Goal: Task Accomplishment & Management: Contribute content

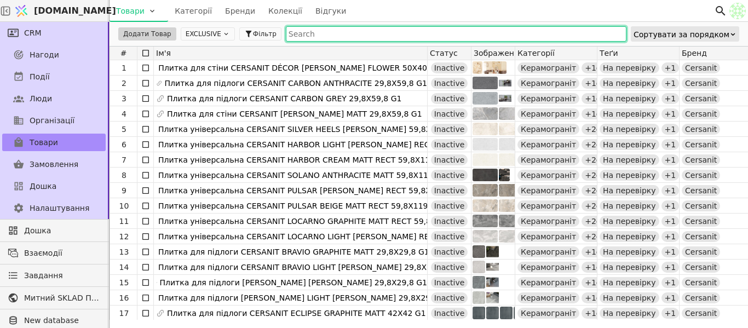
click at [324, 31] on input "text" at bounding box center [456, 33] width 341 height 15
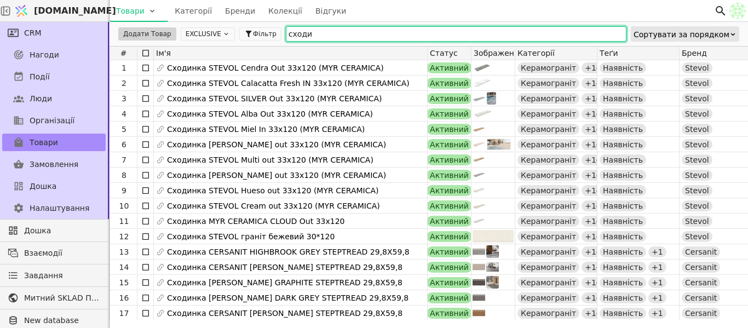
type input "сходин"
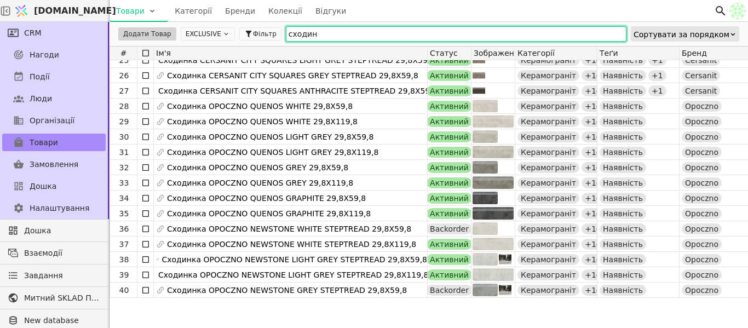
scroll to position [216, 0]
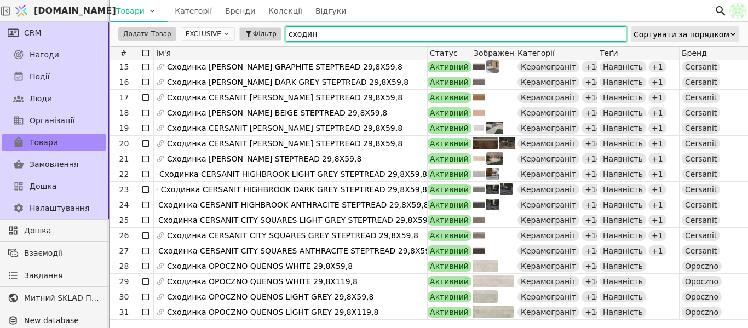
drag, startPoint x: 296, startPoint y: 32, endPoint x: 267, endPoint y: 38, distance: 30.1
click at [267, 38] on div "Додати Товар EXCLUSIVE Фільтр сходин Сортувати за порядком" at bounding box center [429, 34] width 639 height 24
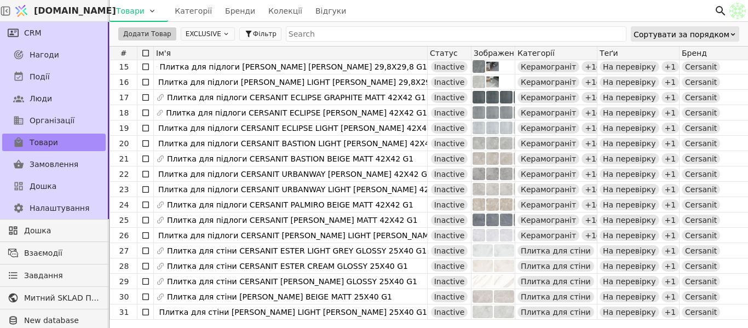
click at [730, 34] on div "Сортувати за порядком" at bounding box center [685, 34] width 107 height 14
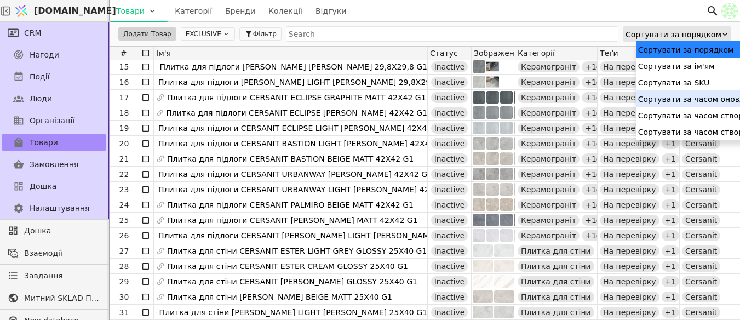
click at [711, 100] on div "Сортувати за часом оновлення" at bounding box center [724, 98] width 175 height 16
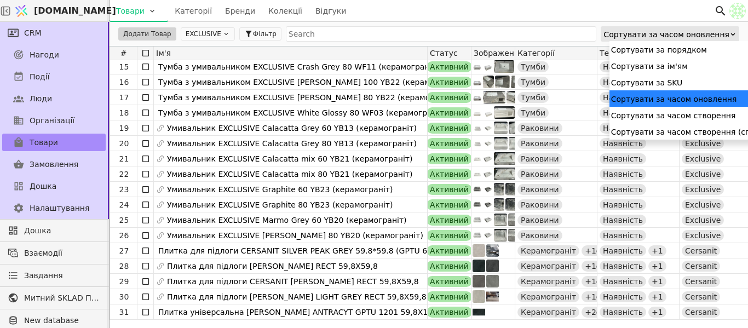
click at [698, 35] on div "Сортувати за часом оновлення" at bounding box center [667, 34] width 126 height 15
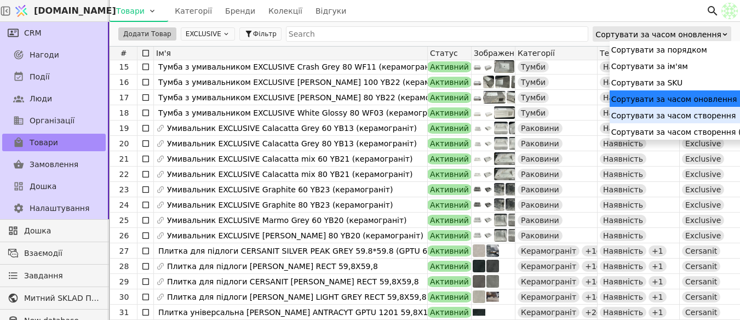
click at [711, 120] on div "Сортувати за часом створення" at bounding box center [697, 115] width 175 height 16
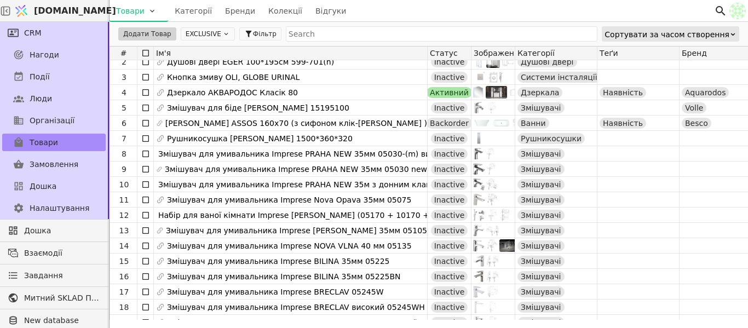
scroll to position [0, 0]
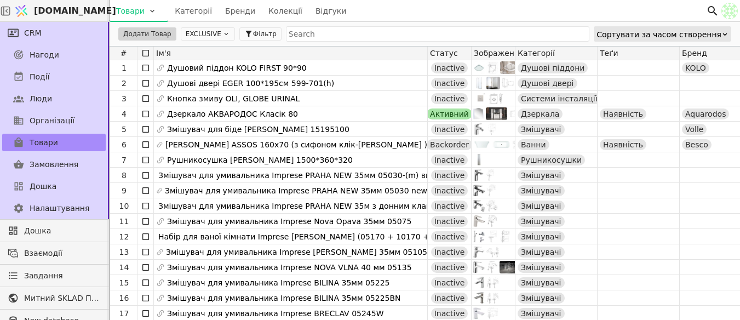
click at [712, 31] on div "Сортувати за часом створення" at bounding box center [659, 34] width 125 height 15
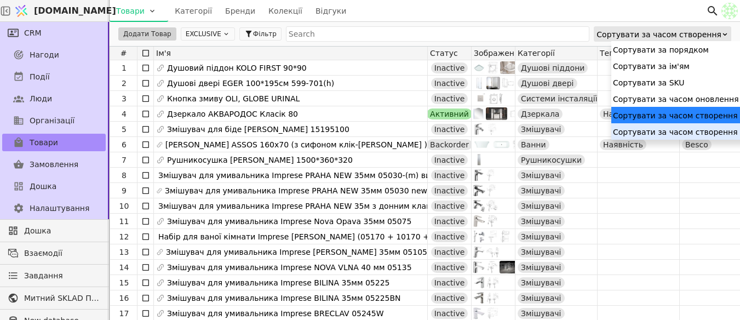
click at [684, 133] on div "Сортувати за часом створення (спадання)" at bounding box center [698, 131] width 175 height 16
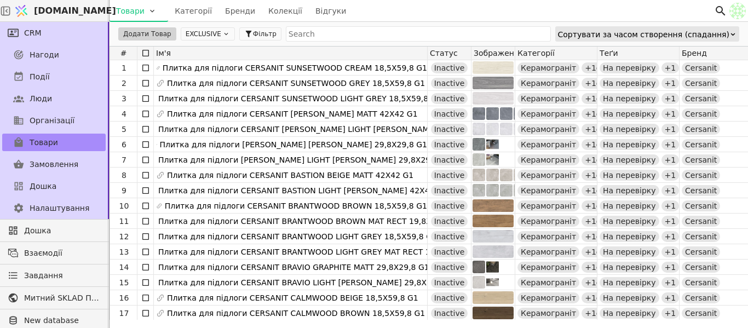
click at [712, 30] on div "Сортувати за часом створення (спадання)" at bounding box center [644, 34] width 172 height 15
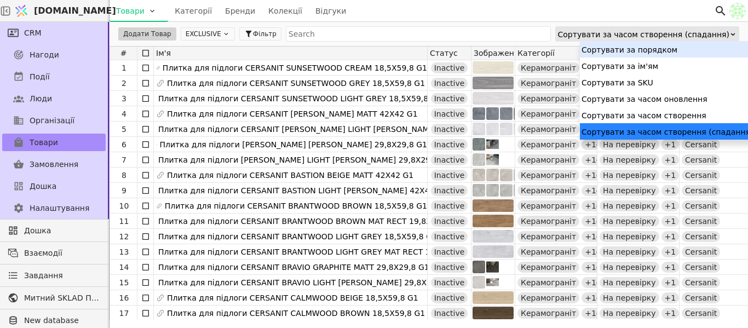
click at [651, 55] on div "Сортувати за порядком" at bounding box center [667, 49] width 175 height 16
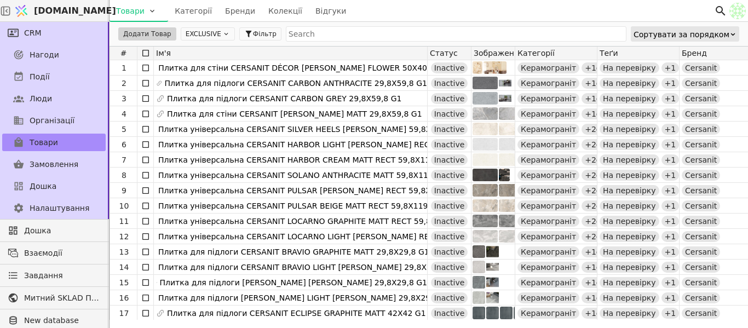
click at [203, 35] on button "EXCLUSIVE" at bounding box center [208, 33] width 54 height 13
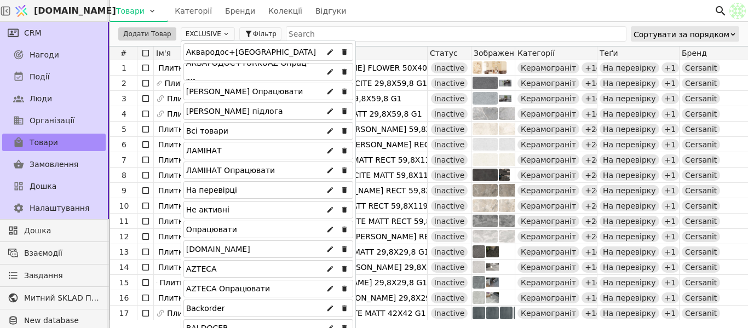
click at [253, 128] on div "Всі товари" at bounding box center [269, 131] width 170 height 18
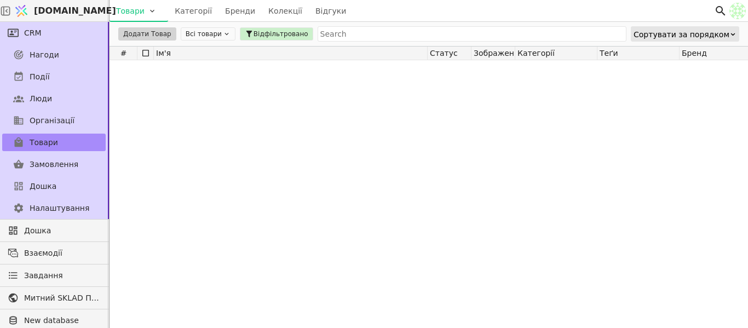
click at [323, 53] on div "Ім'я" at bounding box center [291, 53] width 274 height 13
click at [286, 37] on span "Відфільтровано" at bounding box center [281, 34] width 55 height 10
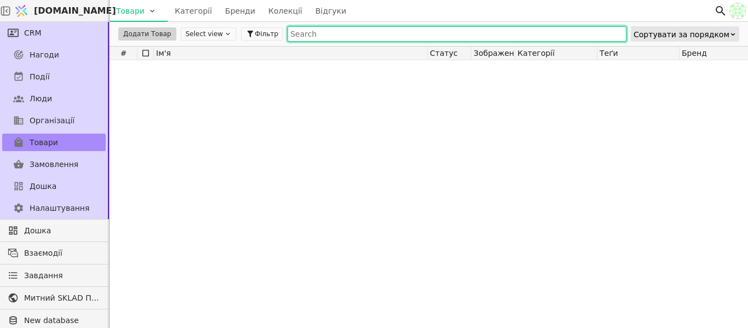
click at [362, 34] on input "text" at bounding box center [457, 33] width 339 height 15
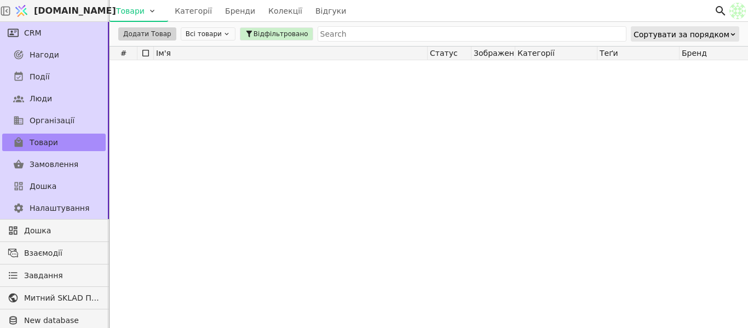
click at [268, 104] on div at bounding box center [730, 190] width 1241 height 260
click at [46, 149] on link "Товари" at bounding box center [54, 143] width 104 height 18
click at [46, 146] on span "Товари" at bounding box center [44, 143] width 28 height 12
click at [209, 7] on link "Категорії" at bounding box center [193, 11] width 50 height 22
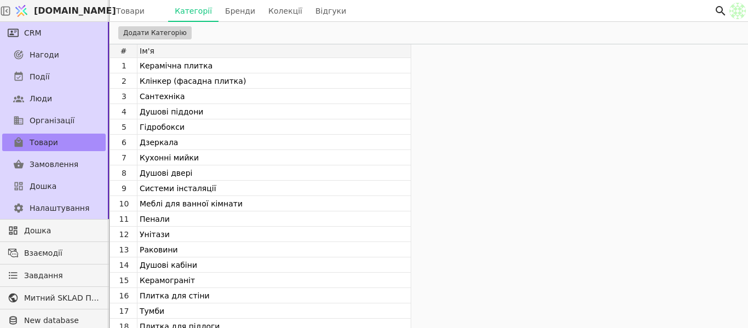
click at [252, 14] on div "Товари Категорії Бренди Колекції Відгуки" at bounding box center [231, 10] width 243 height 21
click at [244, 10] on link "Бренди" at bounding box center [240, 11] width 43 height 22
click at [236, 10] on link "Бренди" at bounding box center [240, 11] width 43 height 22
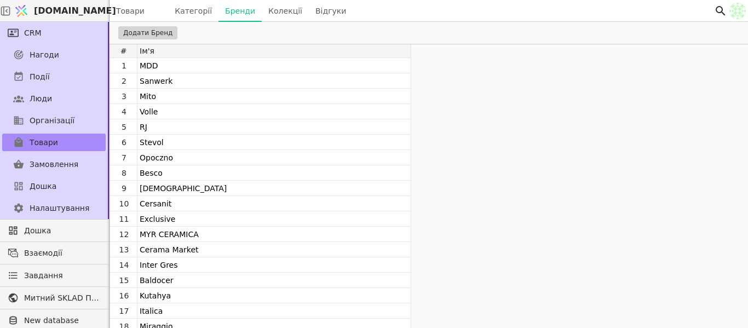
click at [268, 15] on link "Колекції" at bounding box center [285, 11] width 47 height 22
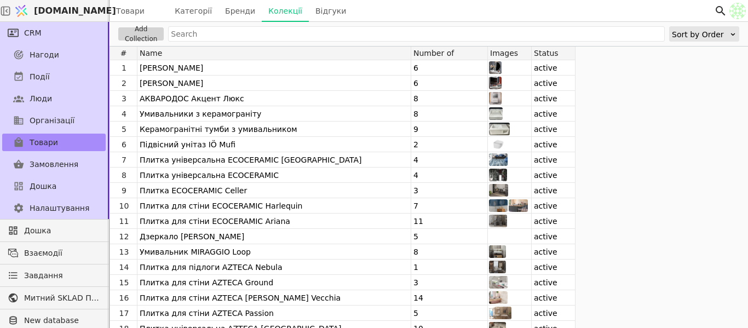
click at [328, 9] on link "Відгуки" at bounding box center [331, 11] width 44 height 22
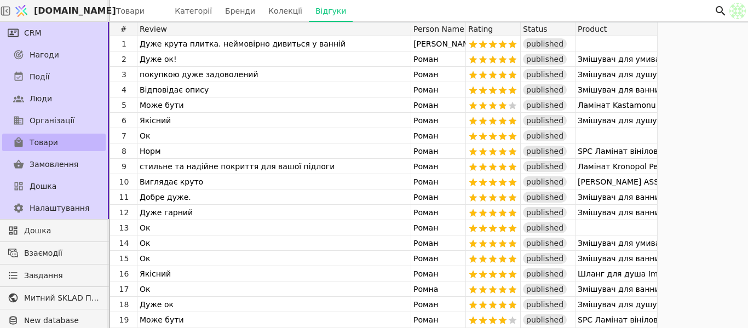
click at [35, 145] on span "Товари" at bounding box center [44, 143] width 28 height 12
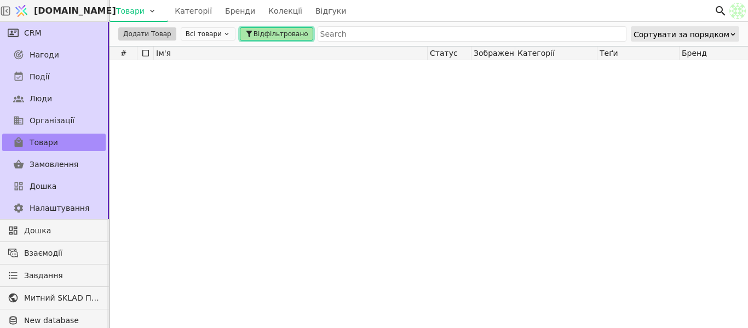
click at [254, 33] on span "Відфільтровано" at bounding box center [281, 34] width 55 height 10
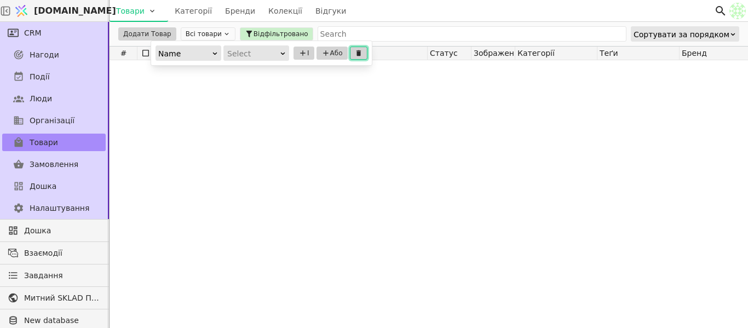
click at [354, 58] on button at bounding box center [359, 53] width 18 height 13
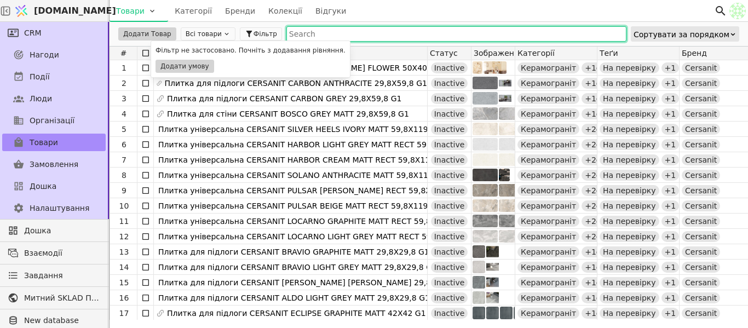
click at [324, 37] on input "text" at bounding box center [457, 33] width 340 height 15
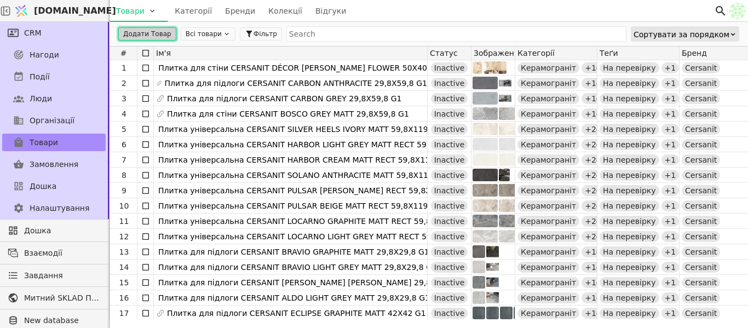
click at [156, 32] on button "Додати Товар" at bounding box center [147, 33] width 58 height 13
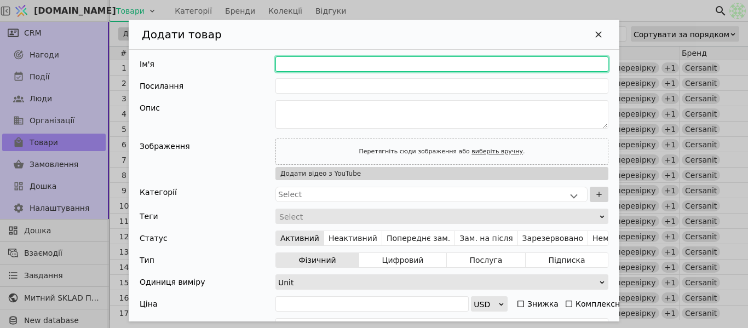
click at [317, 62] on input "Додати Товар" at bounding box center [442, 63] width 333 height 15
type input "С"
type input "s"
type input "Сх"
type input "skh"
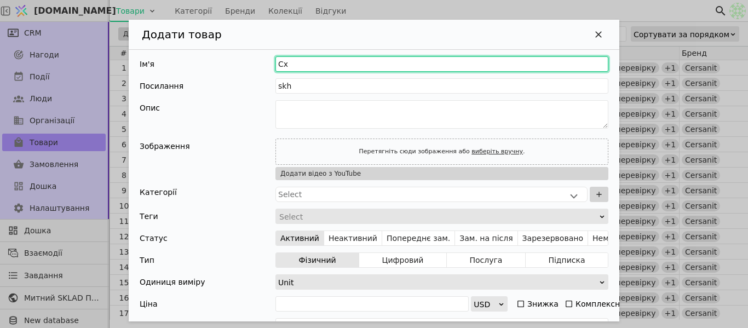
type input "Схо"
type input "skho"
type input "Сход"
type input "skhod"
type input "Сходи"
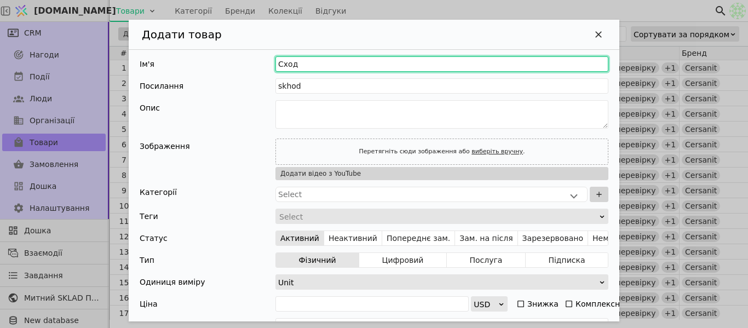
type input "skhody"
type input "Сходин"
type input "skhodyn"
type input "Сходинк"
type input "skhodynk"
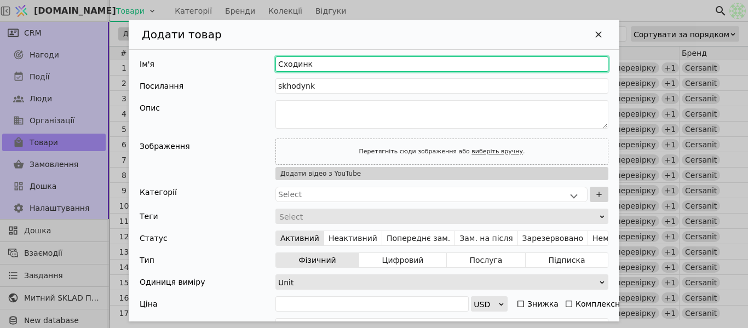
type input "Сходинка"
type input "skhodynka"
type input "Сходинка у"
type input "skhodynka-u"
type input "Сходинка уні"
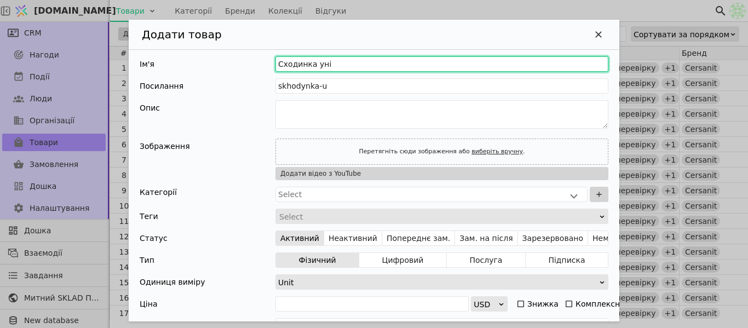
type input "skhodynka-uni"
type input "Сходинка унів"
type input "skhodynka-univ"
type input "Сходинка уніве"
type input "skhodynka-unive"
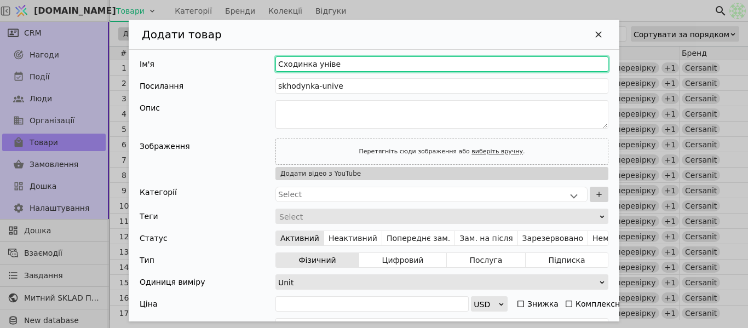
type input "Сходинка універ"
type input "skhodynka-univer"
type input "Сходинка універс"
type input "skhodynka-univers"
type input "Сходинка універса"
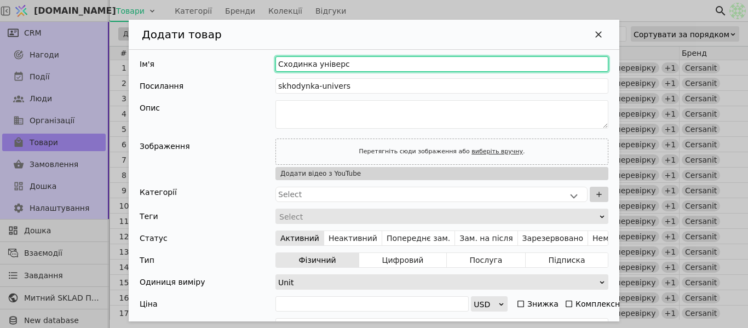
type input "skhodynka-universa"
type input "Сходинка універсал"
type input "skhodynka-universal"
type input "Сходинка універсальн"
type input "skhodynka-universaln"
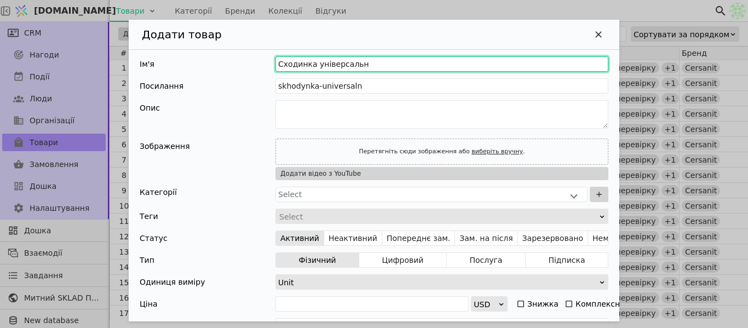
type input "Сходинка універсальна"
type input "skhodynka-universalna"
paste input "EXCLUSIVE"
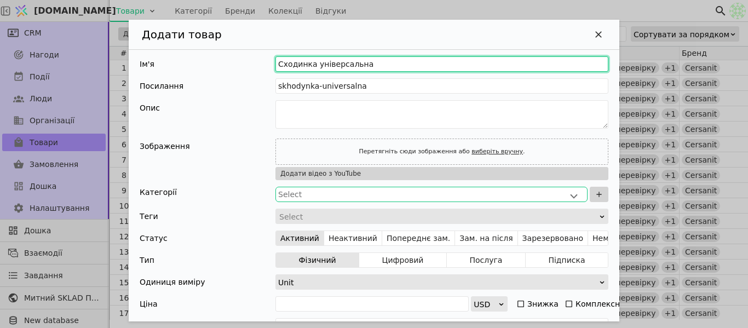
type input "Сходинка універсальна EXCLUSIVE"
type input "skhodynka-universalna-exclusive"
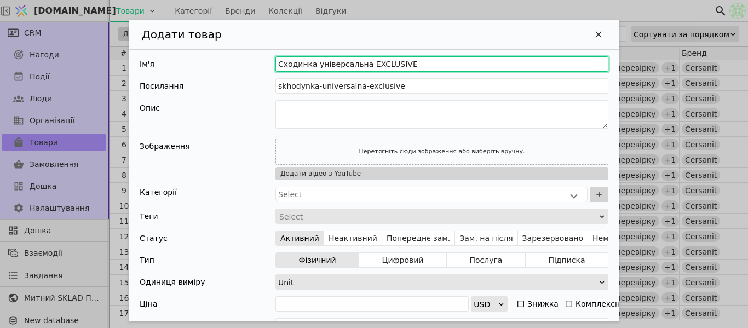
type input "Сходинка універсальна EXCLUSIVE J"
type input "skhodynka-universalna-exclusive-j"
type input "Сходинка універсальна EXCLUSIVE JS"
type input "skhodynka-universalna-exclusive-js"
type input "Сходинка універсальна EXCLUSIVE JS1"
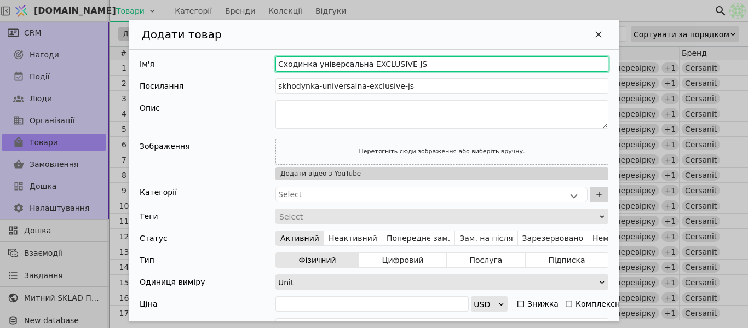
type input "skhodynka-universalna-exclusive-js1"
type input "Сходинка універсальна EXCLUSIVE JS12"
type input "skhodynka-universalna-exclusive-js12"
type input "Сходинка універсальна EXCLUSIVE JS120"
type input "skhodynka-universalna-exclusive-js120"
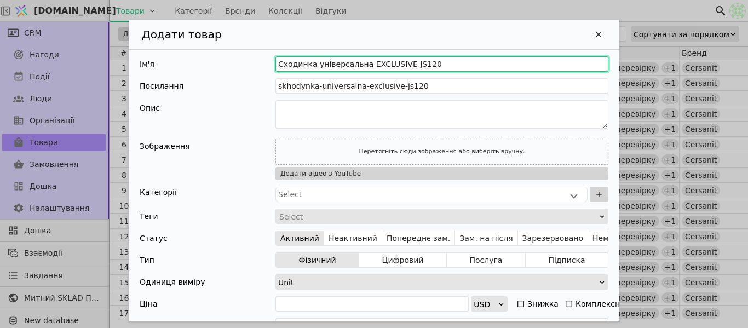
type input "Сходинка універсальна EXCLUSIVE JS1202"
type input "skhodynka-universalna-exclusive-js1202"
type input "Сходинка універсальна EXCLUSIVE JS12028"
type input "skhodynka-universalna-exclusive-js12028"
paste input "Onyx Gold"
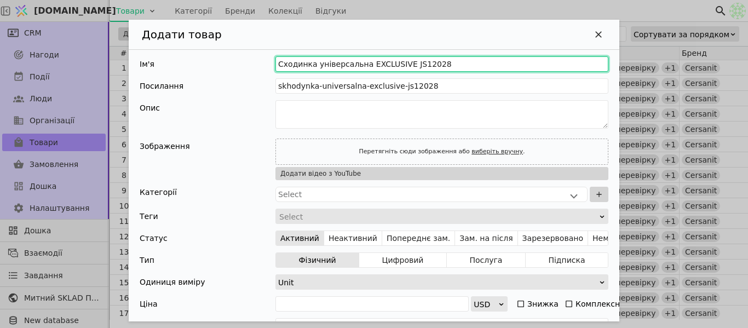
type input "Сходинка універсальна EXCLUSIVE JS12028 Onyx Gold"
type input "skhodynka-universalna-exclusive-js12028-onyx-gold"
click at [439, 65] on input "Сходинка універсальна EXCLUSIVE JS12028 Onyx Gold" at bounding box center [442, 63] width 333 height 15
type input "Сходинка універсальна EXCLUSIVE JS12028 Ony Gold"
type input "skhodynka-universalna-exclusive-js12028-ony-gold"
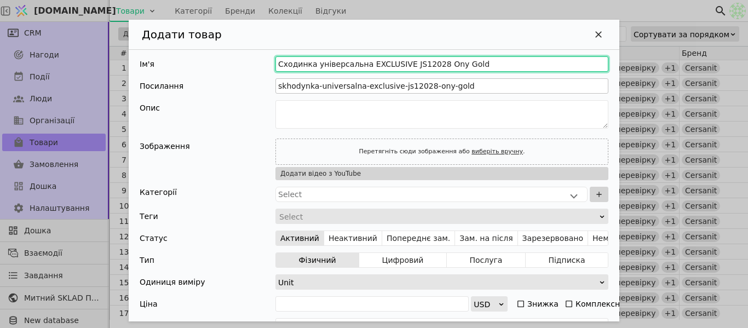
type input "Сходинка універсальна EXCLUSIVE JS12028 On Gold"
type input "skhodynka-universalna-exclusive-js12028-on-gold"
type input "Сходинка універсальна EXCLUSIVE JS12028 O Gold"
type input "skhodynka-universalna-exclusive-js12028-o-gold"
type input "Сходинка універсальна EXCLUSIVE JS12028 Gold"
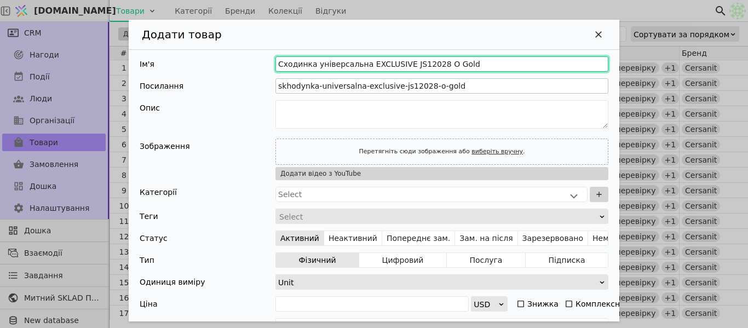
type input "skhodynka-universalna-exclusive-js12028-gold"
click at [451, 62] on input "Сходинка універсальна EXCLUSIVE JS12028 Gold" at bounding box center [442, 63] width 333 height 15
type input "Сходинка універсальна EXCLUSIVE JS12028 Gold 1"
type input "skhodynka-universalna-exclusive-js12028-gold-1"
type input "Сходинка універсальна EXCLUSIVE JS12028 Gold 12"
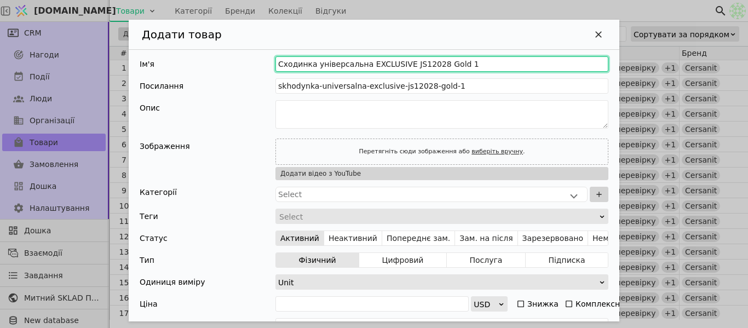
type input "skhodynka-universalna-exclusive-js12028-gold-12"
type input "Сходинка універсальна EXCLUSIVE JS12028 Gold 120"
type input "skhodynka-universalna-exclusive-js12028-gold-120"
type input "Сходинка універсальна EXCLUSIVE JS12028 Gold 120*4"
type input "skhodynka-universalna-exclusive-js12028-gold-120-4"
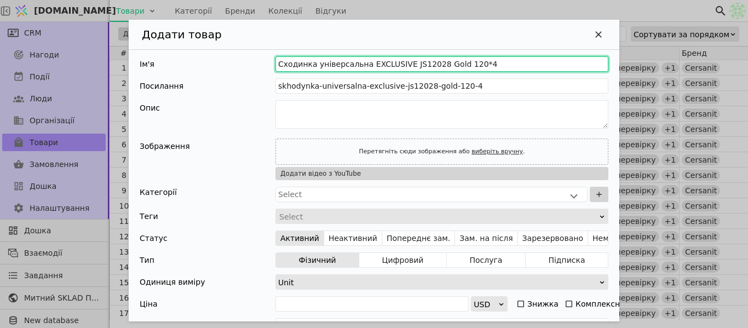
type input "Сходинка універсальна EXCLUSIVE JS12028 Gold 120*48"
type input "skhodynka-universalna-exclusive-js12028-gold-120-48"
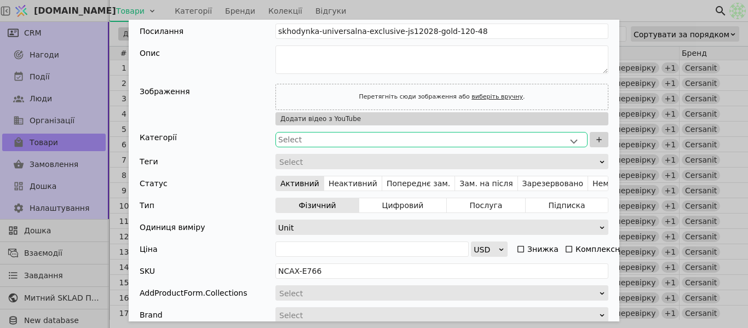
type input "Сходинка універсальна EXCLUSIVE JS12028 Gold 120*48"
click at [346, 139] on div "Select" at bounding box center [431, 139] width 307 height 11
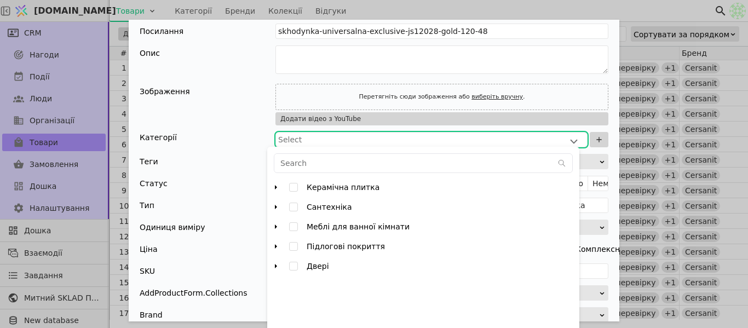
click at [277, 188] on icon "arrow right" at bounding box center [276, 187] width 9 height 9
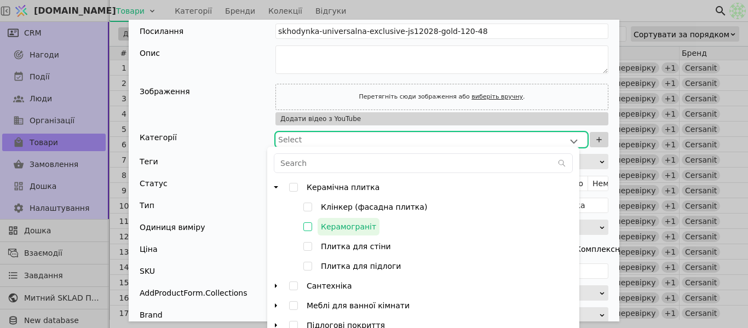
click at [306, 228] on input "Керамограніт" at bounding box center [308, 227] width 20 height 20
checkbox input "false"
type input "000782PUjJt4nBjP"
type input "KERX-E766"
checkbox input "true"
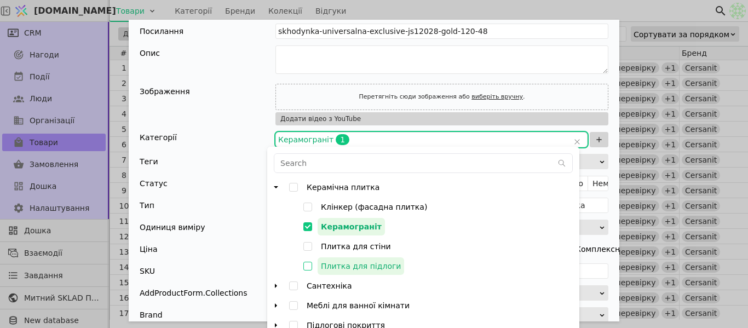
click at [310, 266] on input "Плитка для підлоги" at bounding box center [308, 266] width 20 height 20
checkbox input "false"
type input "000782PUjJt4nBjP,000782PVdo8wp5Fx"
checkbox input "true"
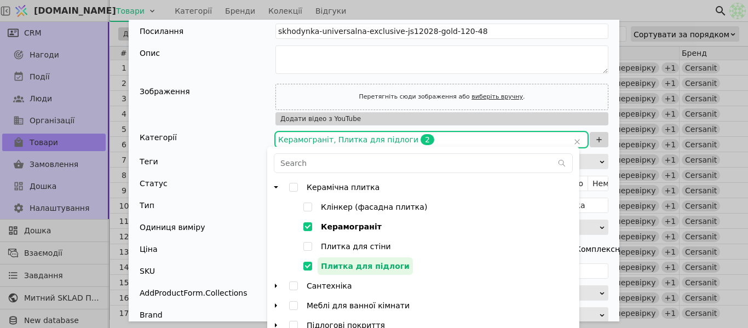
click at [256, 135] on div "Категорії" at bounding box center [208, 139] width 136 height 15
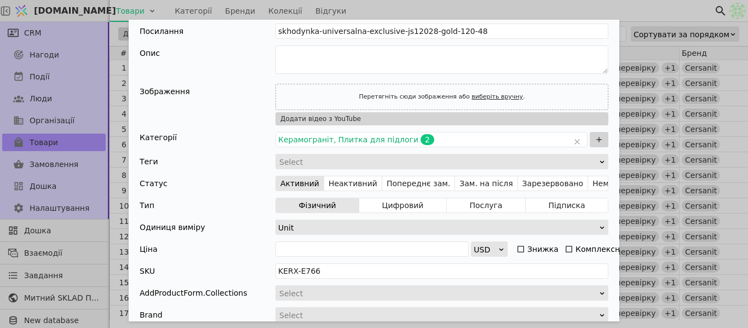
scroll to position [110, 0]
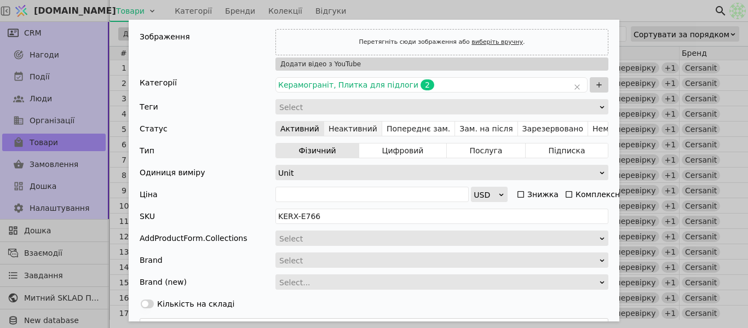
click at [340, 127] on button "Неактивний" at bounding box center [353, 128] width 58 height 15
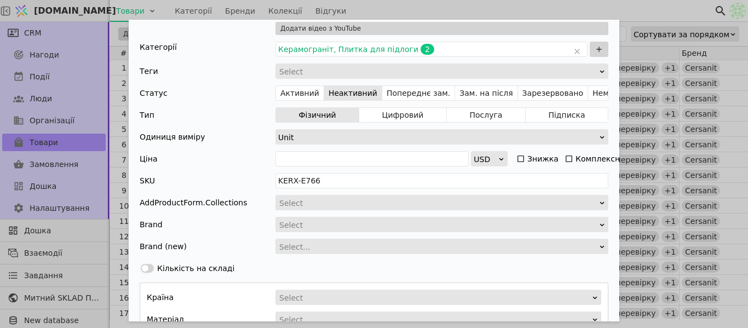
scroll to position [164, 0]
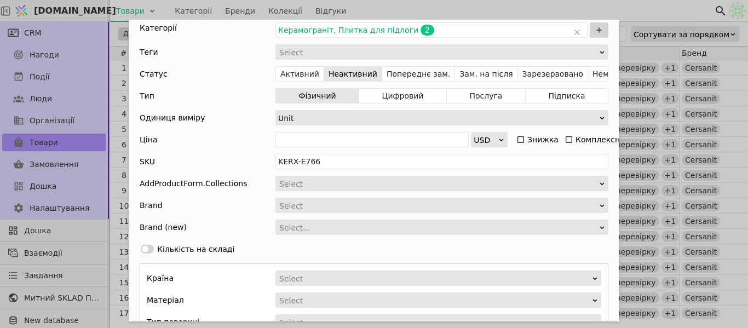
click at [360, 120] on div "Unit" at bounding box center [438, 118] width 320 height 15
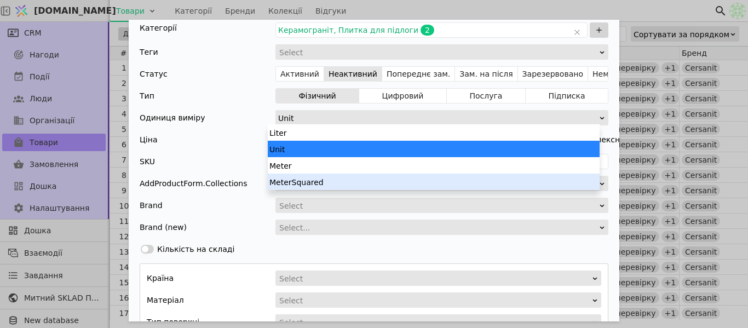
click at [328, 180] on div "MeterSquared" at bounding box center [434, 182] width 332 height 16
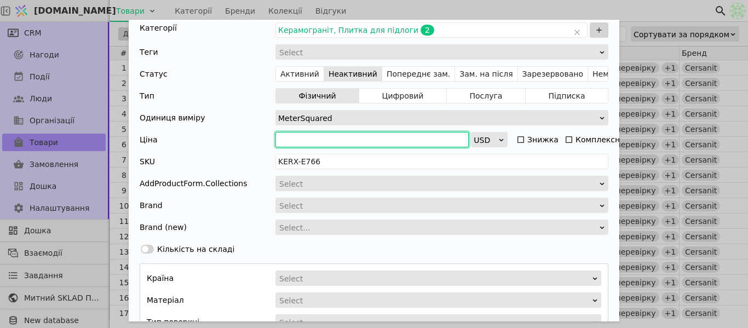
click at [320, 134] on input "Додати Товар" at bounding box center [372, 139] width 193 height 15
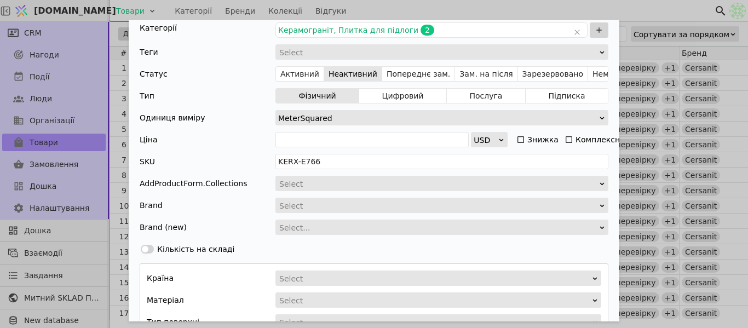
click at [328, 116] on div "MeterSquared" at bounding box center [438, 118] width 320 height 15
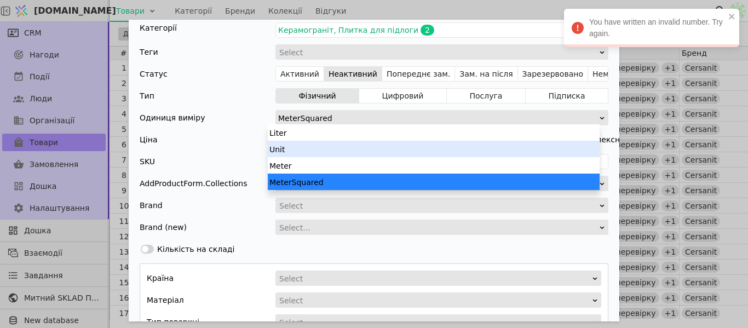
click at [320, 146] on div "Unit" at bounding box center [434, 149] width 332 height 16
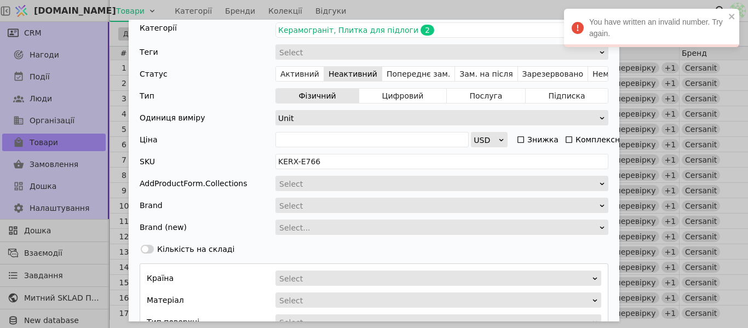
click at [221, 120] on div "Одиниця виміру Unit" at bounding box center [374, 117] width 469 height 15
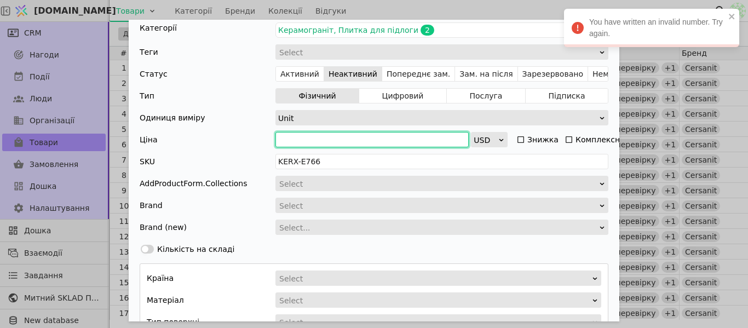
click at [295, 138] on input "Додати Товар" at bounding box center [372, 139] width 193 height 15
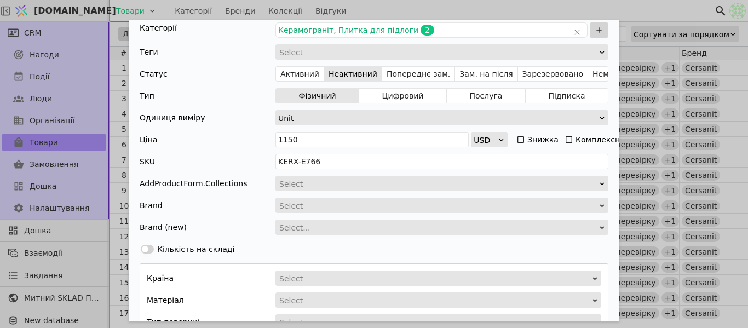
click at [228, 133] on div "Ціна" at bounding box center [207, 139] width 134 height 15
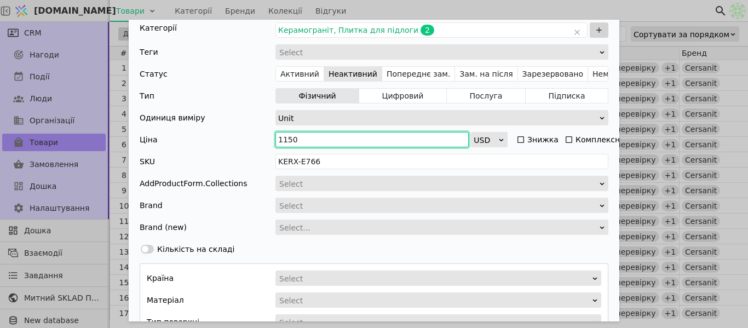
click at [320, 136] on input "1150" at bounding box center [372, 139] width 193 height 15
type input "1"
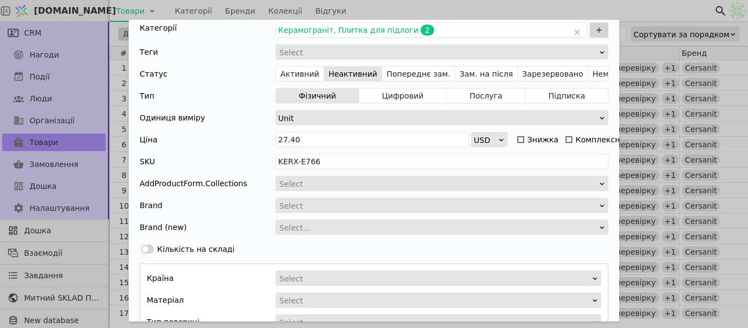
type input "27.4"
click at [220, 136] on div "Ціна" at bounding box center [207, 139] width 134 height 15
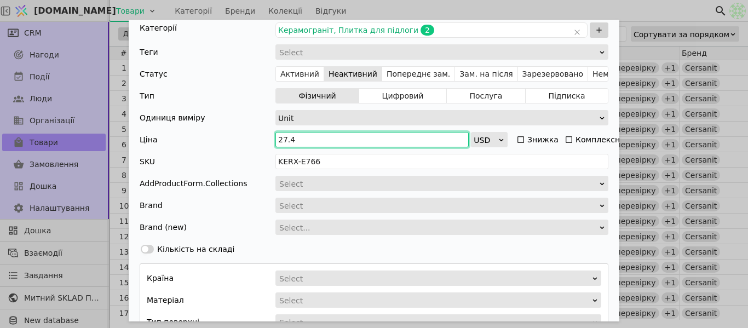
click at [288, 140] on input "27.4" at bounding box center [372, 139] width 193 height 15
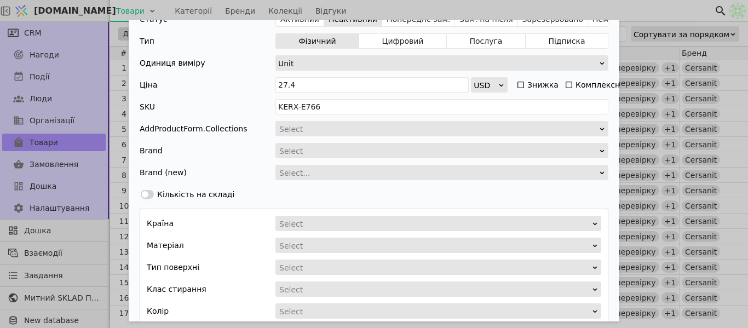
click at [303, 127] on div "Додати Товар" at bounding box center [438, 129] width 320 height 15
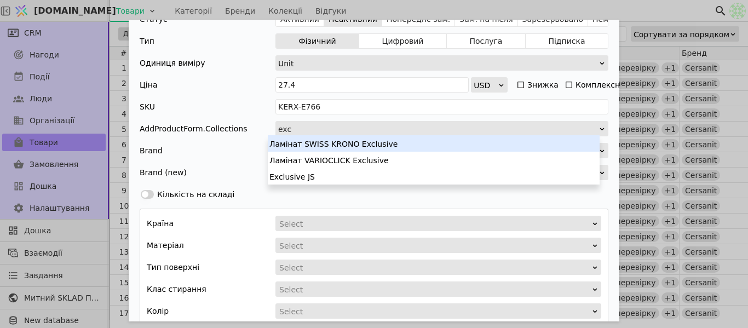
type input "excl"
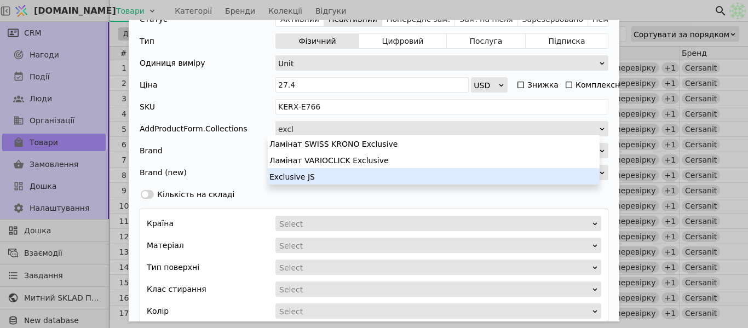
click at [319, 176] on div "Exclusive JS" at bounding box center [434, 176] width 332 height 16
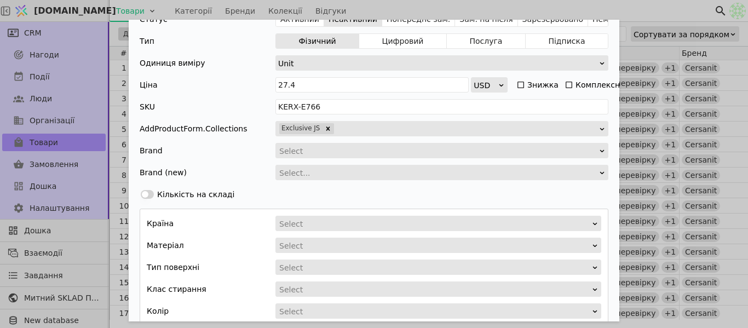
click at [319, 148] on div "Select" at bounding box center [438, 151] width 318 height 15
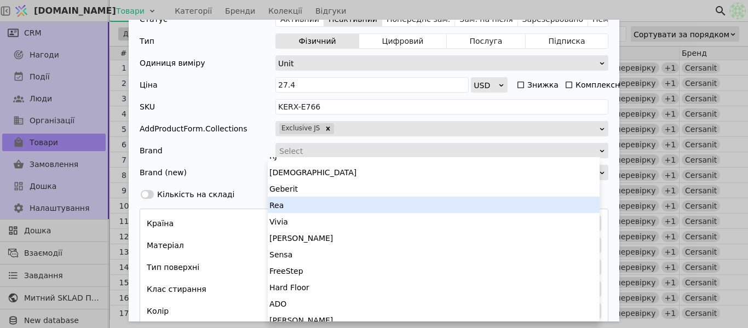
scroll to position [274, 0]
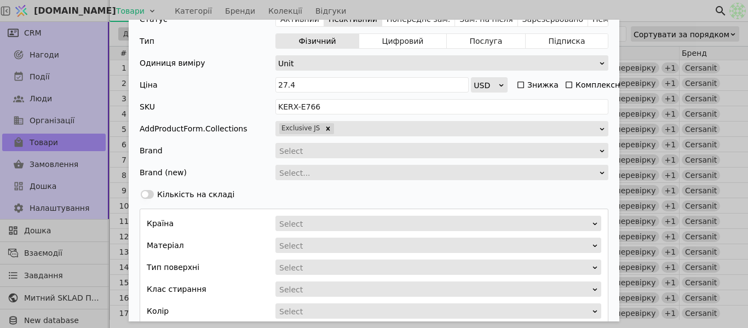
click at [296, 173] on div "Select..." at bounding box center [438, 172] width 318 height 15
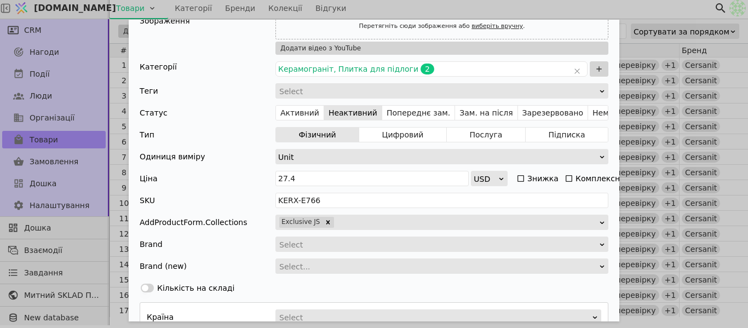
scroll to position [55, 0]
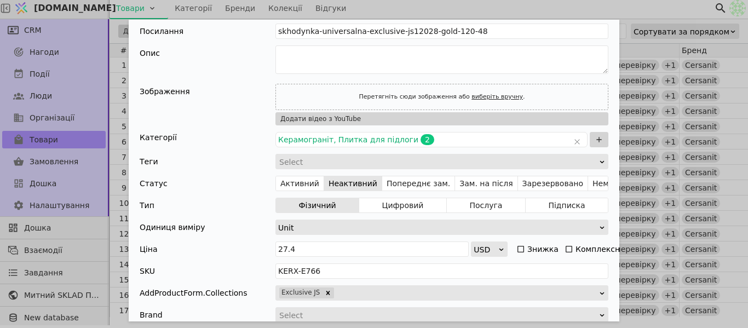
click at [364, 160] on div "Додати Товар" at bounding box center [438, 161] width 320 height 15
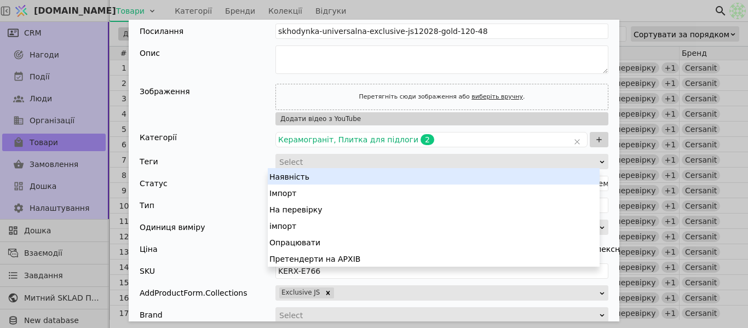
scroll to position [0, 0]
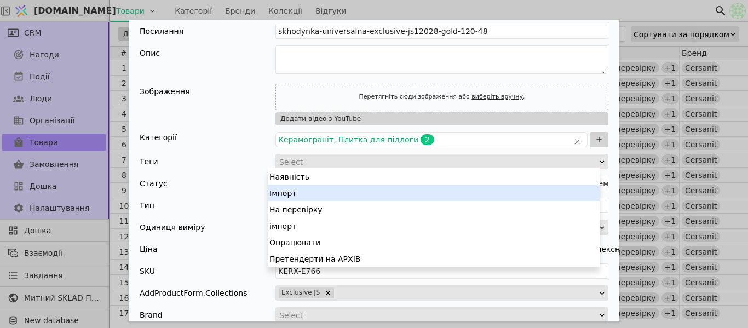
click at [322, 193] on div "Імпорт" at bounding box center [434, 193] width 332 height 16
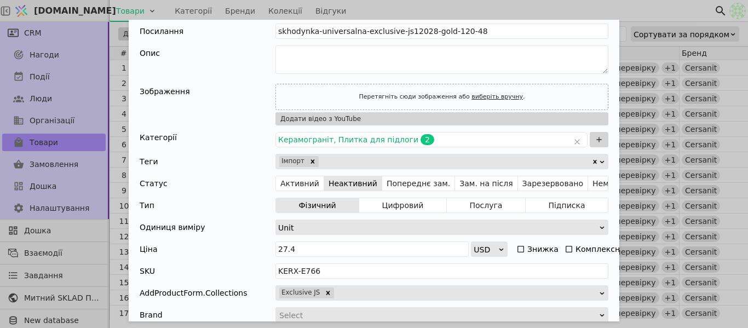
click at [330, 163] on div "Додати Товар" at bounding box center [456, 161] width 272 height 15
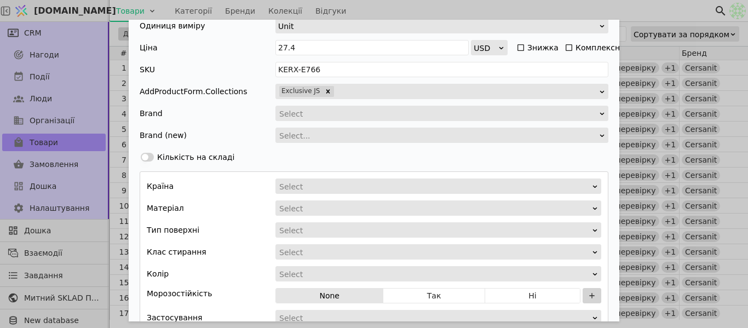
scroll to position [274, 0]
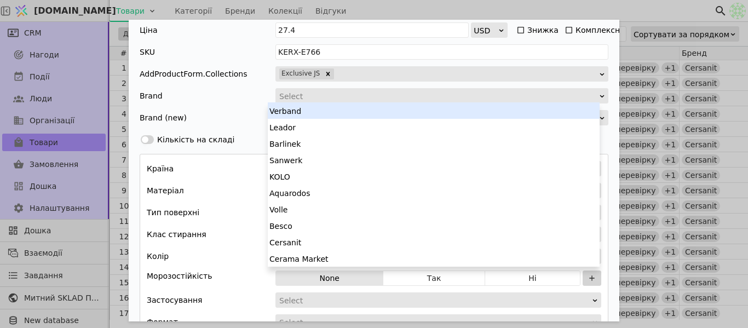
click at [303, 96] on div "Select" at bounding box center [438, 96] width 318 height 15
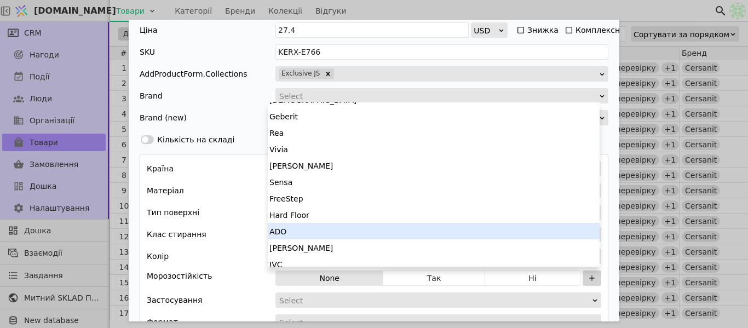
scroll to position [329, 0]
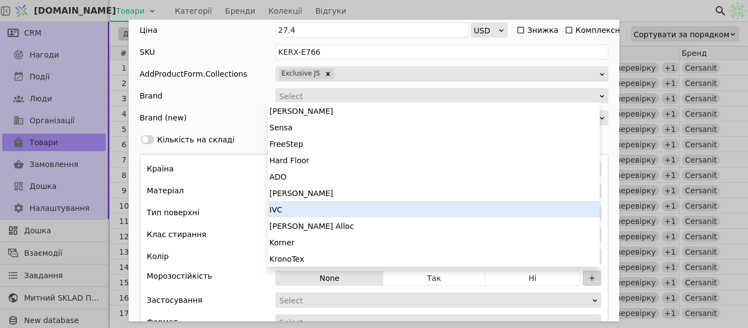
click at [238, 105] on div "Ім'я Сходинка універсальна EXCLUSIVE JS12028 Gold 120*48 Посилання skhodynka-un…" at bounding box center [374, 117] width 491 height 682
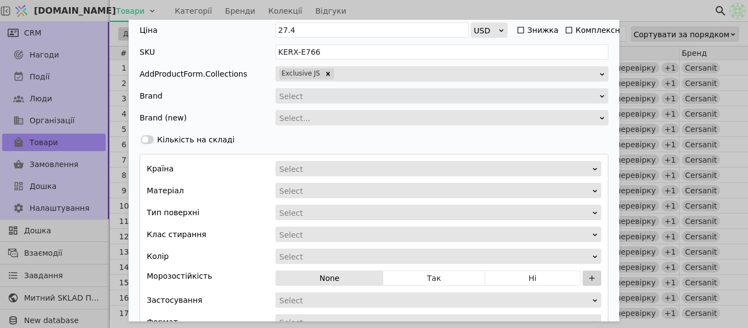
click at [295, 116] on div "Select..." at bounding box center [438, 118] width 318 height 15
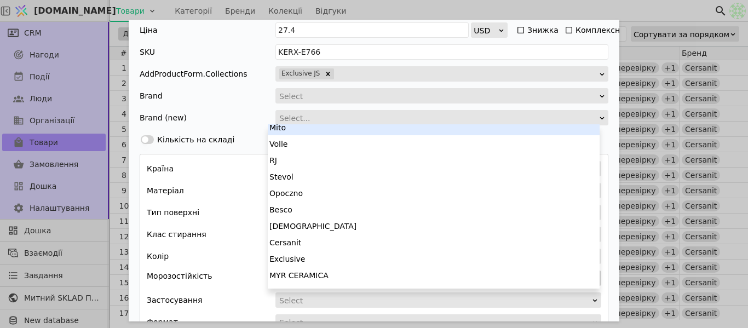
scroll to position [0, 0]
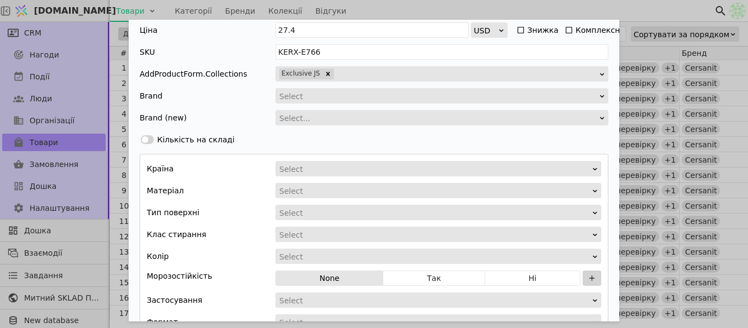
click at [230, 101] on div "Brand Select" at bounding box center [374, 95] width 469 height 15
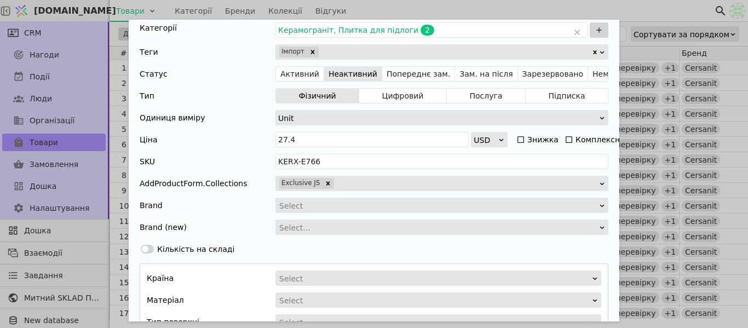
scroll to position [8, 0]
click at [325, 204] on div "Select" at bounding box center [438, 205] width 318 height 15
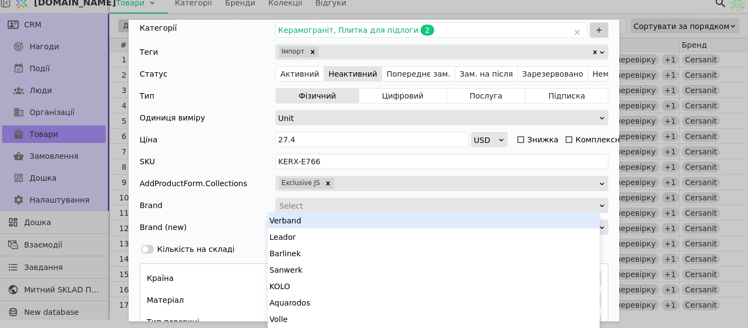
click at [195, 203] on div "Brand 49 results available. Use Up and Down to choose options, press Enter to s…" at bounding box center [374, 205] width 469 height 15
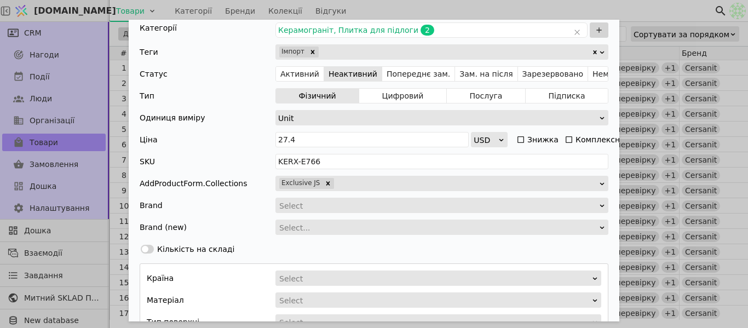
scroll to position [0, 0]
click at [342, 185] on div "Додати Товар" at bounding box center [467, 183] width 264 height 15
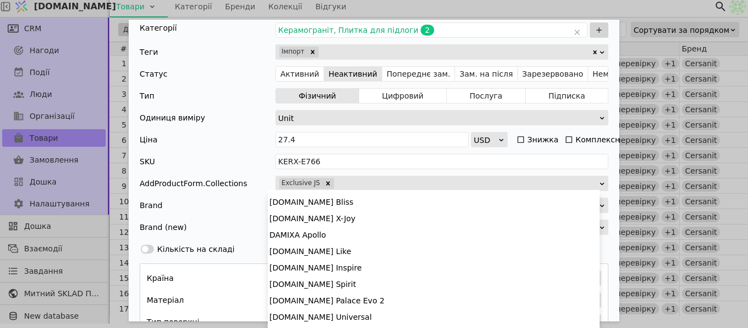
scroll to position [17809, 0]
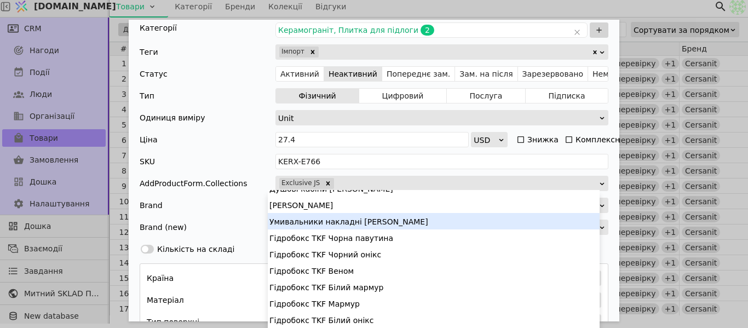
click at [248, 199] on div "Brand Select" at bounding box center [374, 205] width 469 height 15
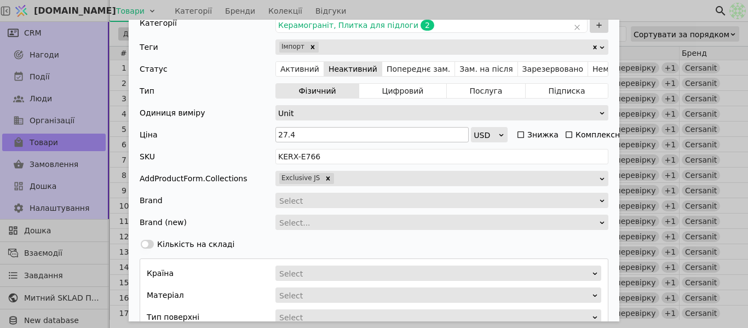
scroll to position [274, 0]
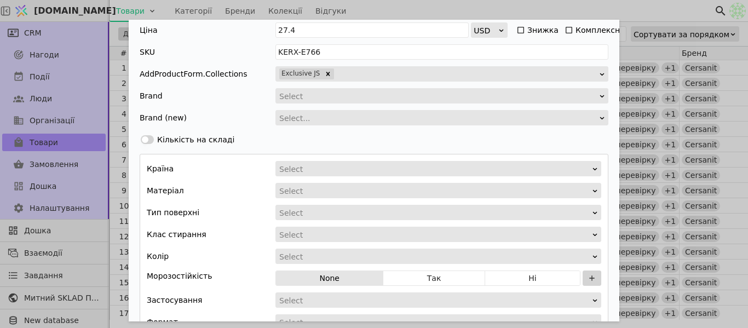
click at [304, 96] on div "Select" at bounding box center [438, 96] width 318 height 15
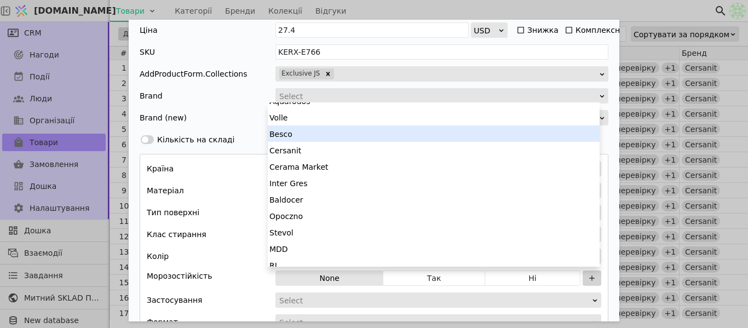
scroll to position [110, 0]
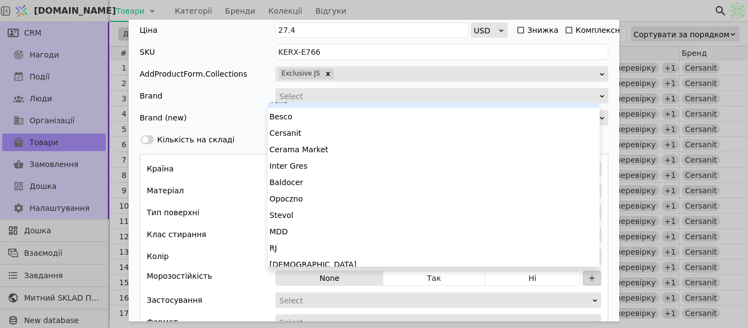
click at [311, 98] on div "Select" at bounding box center [438, 96] width 318 height 15
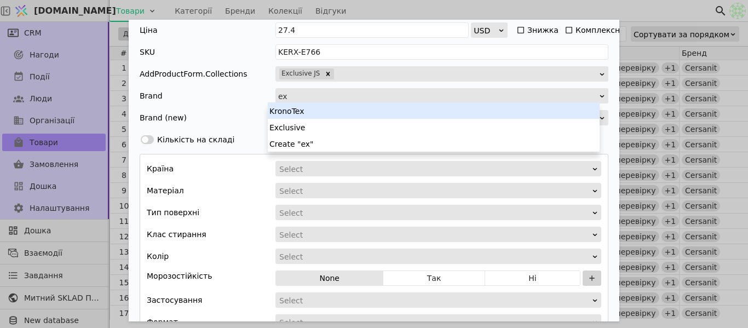
type input "exc"
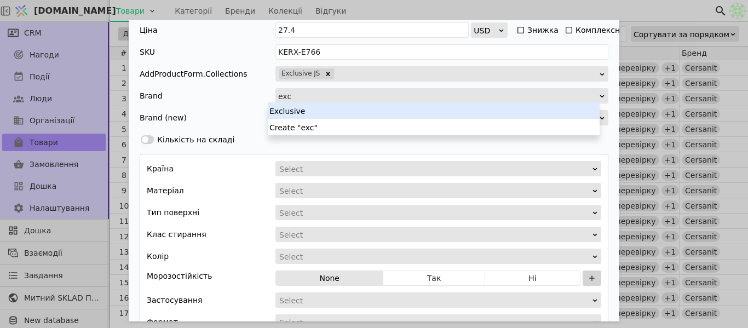
click at [313, 110] on div "Exclusive" at bounding box center [434, 110] width 332 height 16
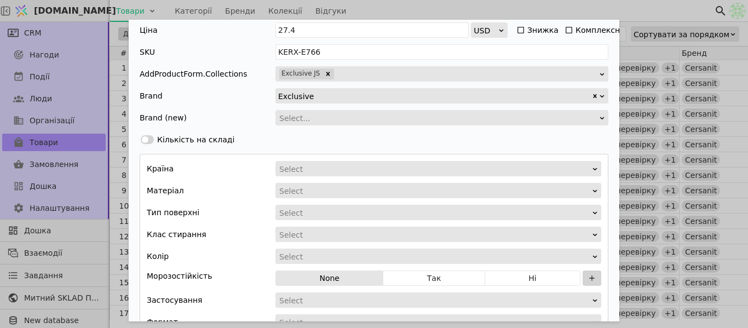
click at [334, 123] on div "Select..." at bounding box center [438, 118] width 318 height 15
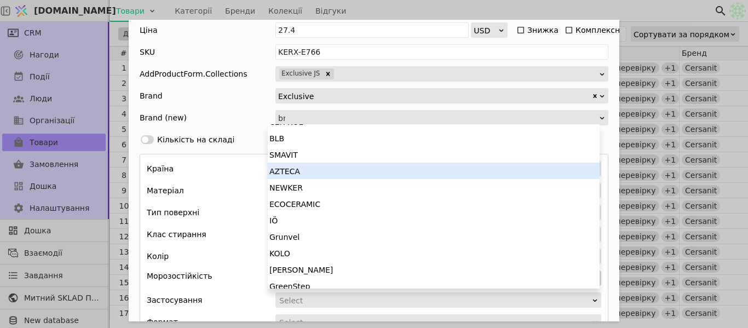
scroll to position [0, 0]
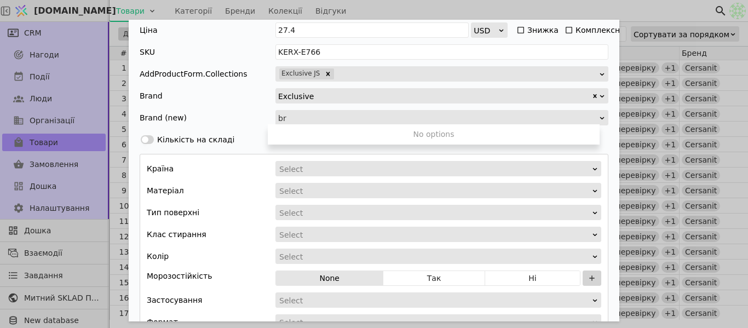
type input "b"
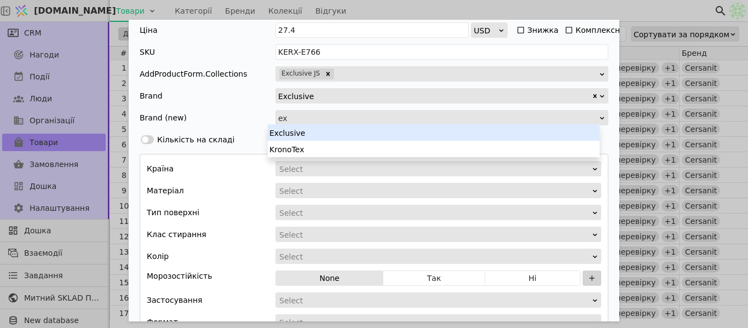
type input "exc"
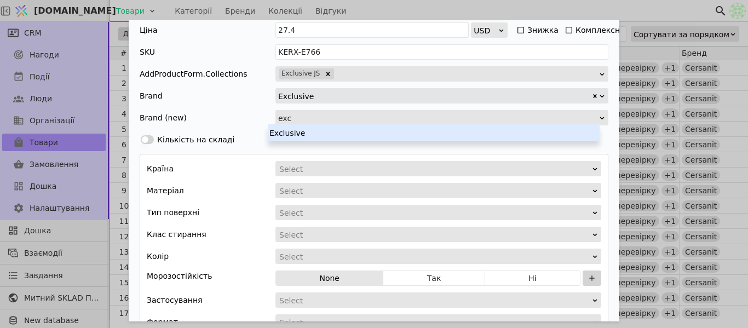
click at [349, 136] on div "Exclusive" at bounding box center [434, 132] width 332 height 16
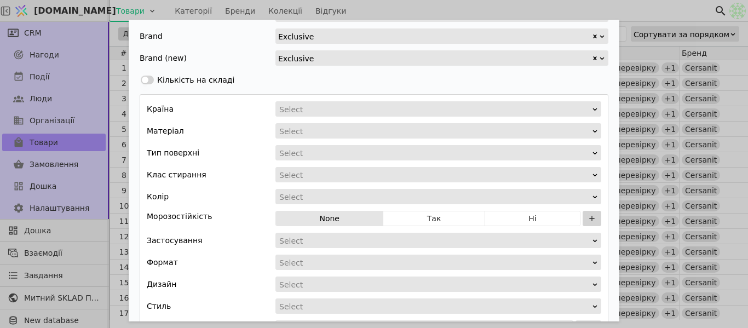
scroll to position [383, 0]
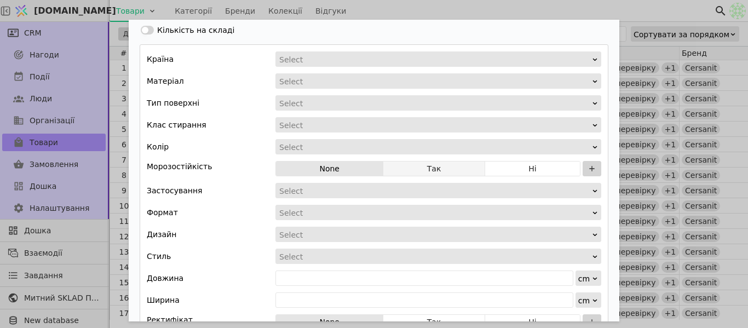
click at [427, 167] on button "Так" at bounding box center [433, 168] width 101 height 15
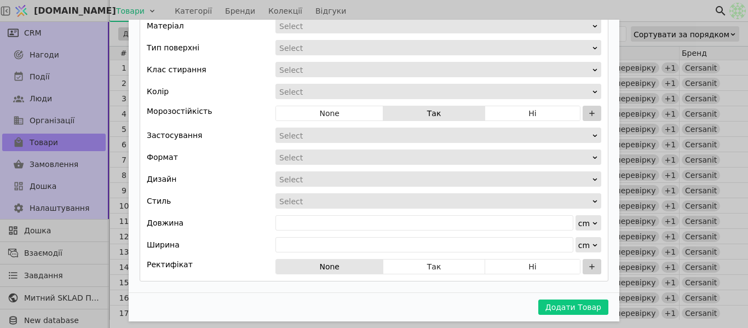
scroll to position [446, 0]
click at [442, 259] on button "Так" at bounding box center [433, 266] width 101 height 15
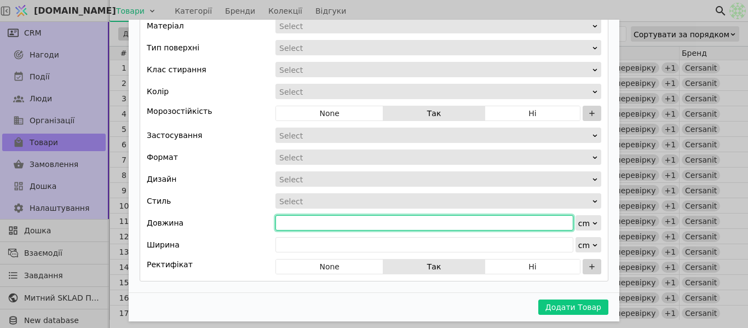
click at [329, 215] on input "Додати Товар" at bounding box center [425, 222] width 298 height 15
type input "120"
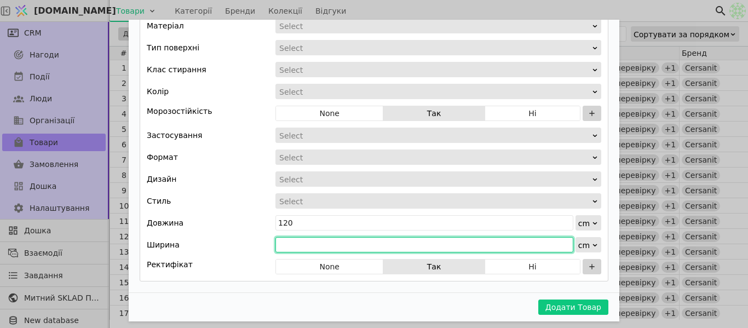
click at [329, 237] on input "Додати Товар" at bounding box center [425, 244] width 298 height 15
type input "48"
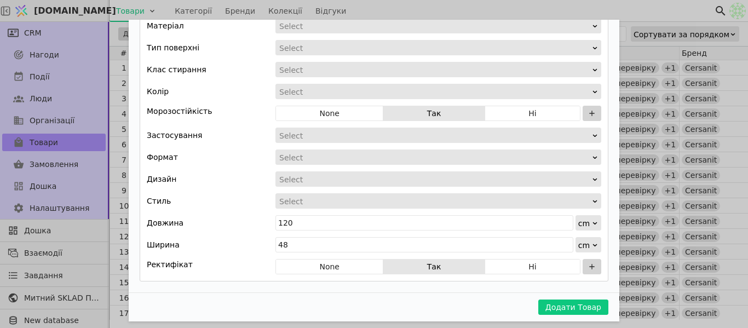
click at [227, 196] on div "Стиль Select" at bounding box center [374, 200] width 455 height 15
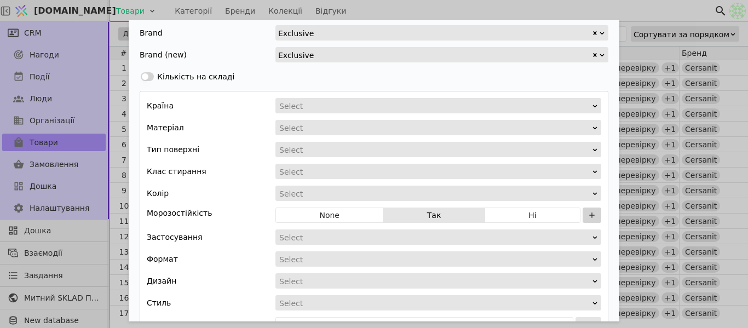
click at [288, 106] on div "Select" at bounding box center [434, 106] width 311 height 15
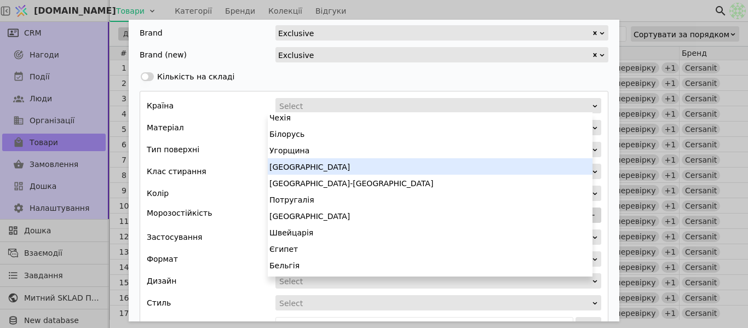
scroll to position [148, 0]
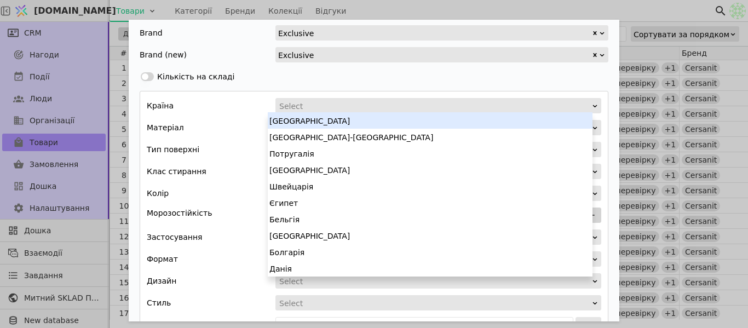
type input "r"
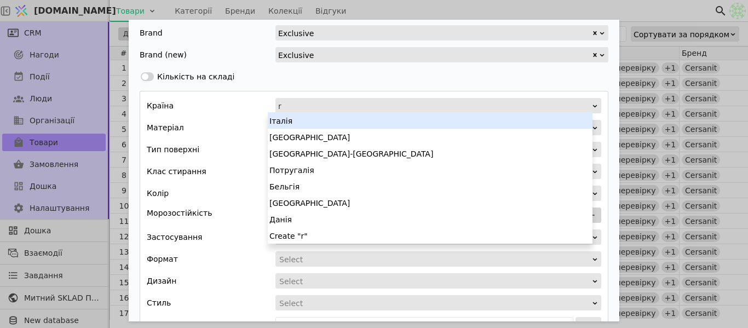
scroll to position [0, 0]
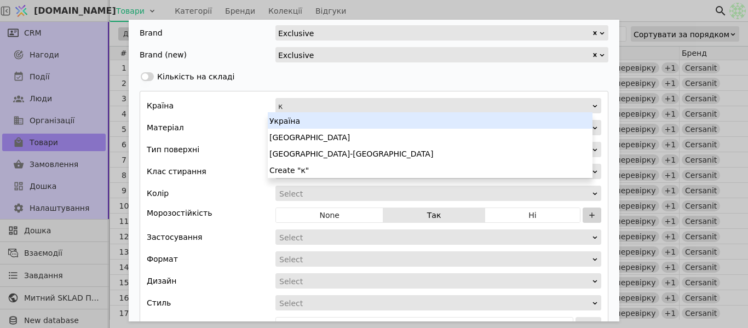
type input "ки"
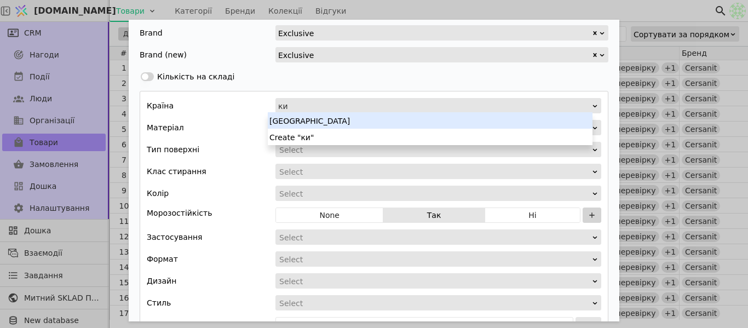
click at [316, 123] on div "Китай" at bounding box center [430, 120] width 325 height 16
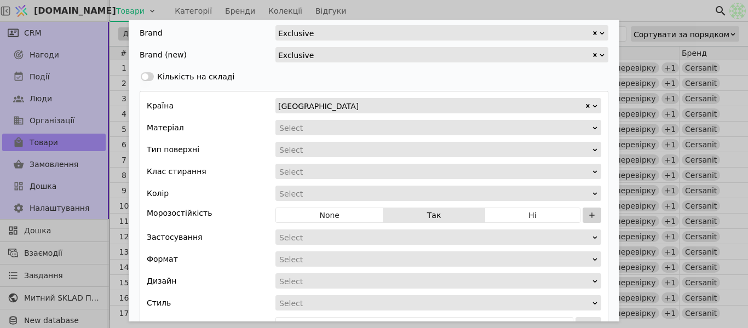
click at [215, 120] on div "Матеріал Select" at bounding box center [374, 127] width 455 height 15
click at [347, 131] on div "Додати Товар" at bounding box center [434, 128] width 313 height 15
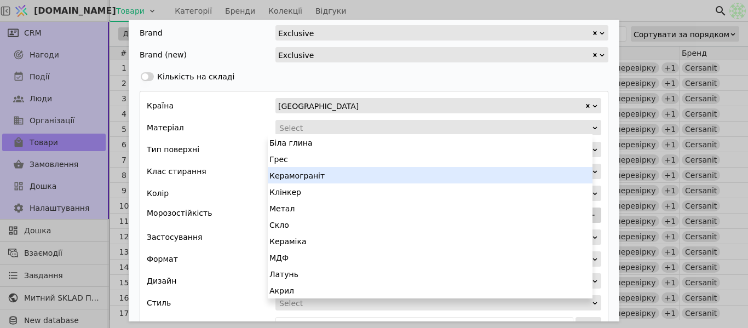
click at [315, 178] on div "Керамограніт" at bounding box center [430, 175] width 325 height 16
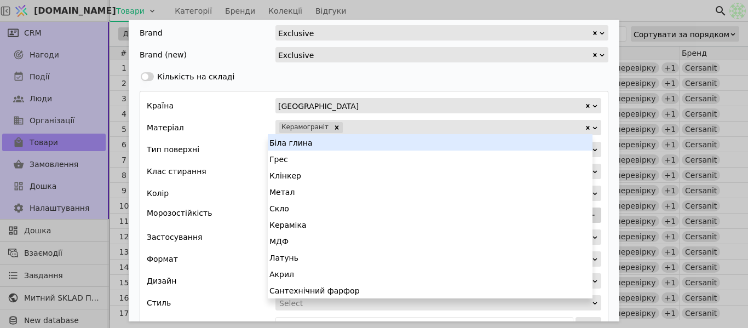
click at [352, 126] on div "Додати Товар" at bounding box center [464, 127] width 241 height 15
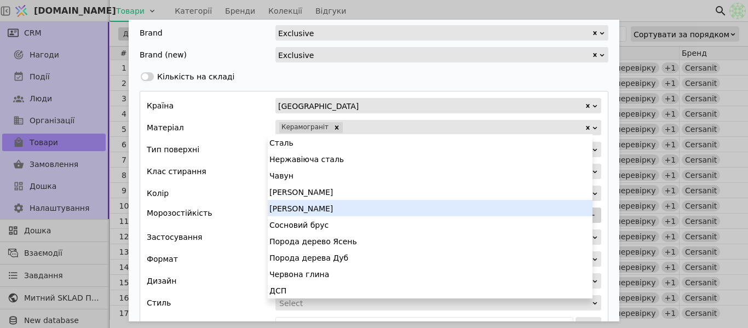
scroll to position [181, 0]
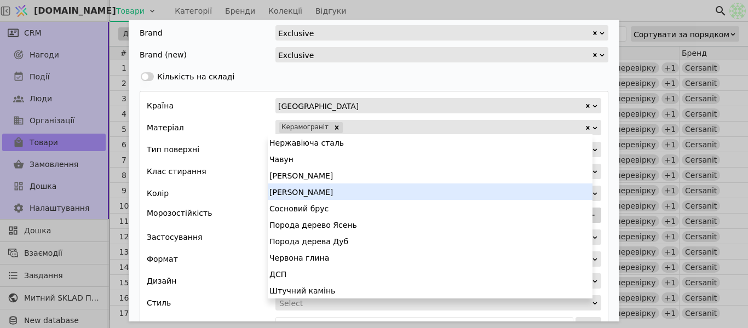
click at [230, 135] on div "Країна Китай Матеріал 21 results available. Use Up and Down to choose options, …" at bounding box center [374, 237] width 469 height 293
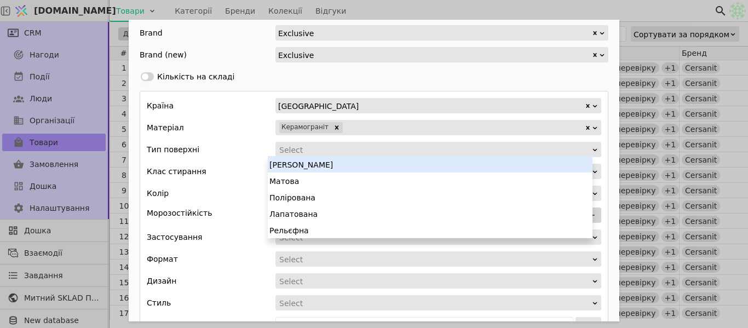
click at [306, 150] on div "Додати Товар" at bounding box center [434, 149] width 313 height 15
click at [312, 165] on div "Глянцева" at bounding box center [430, 164] width 325 height 16
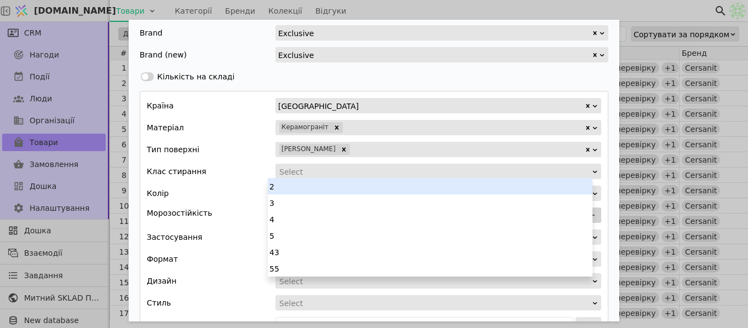
click at [304, 174] on div "Select" at bounding box center [434, 171] width 311 height 15
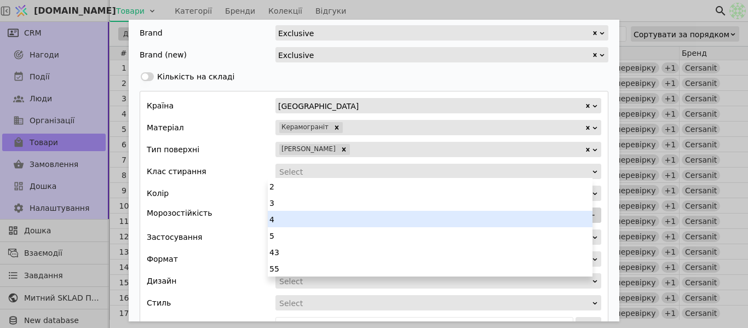
click at [301, 221] on div "4" at bounding box center [430, 219] width 325 height 16
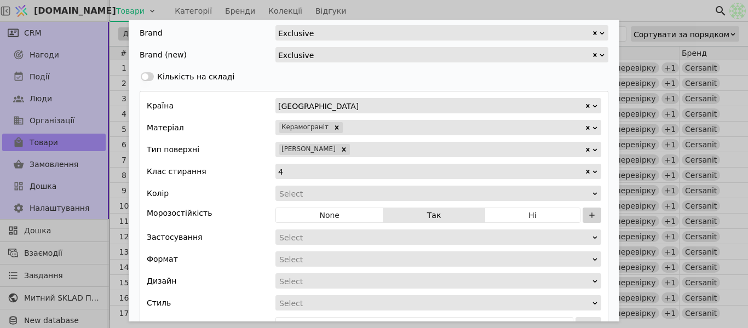
click at [301, 196] on div "Додати Товар" at bounding box center [434, 193] width 313 height 15
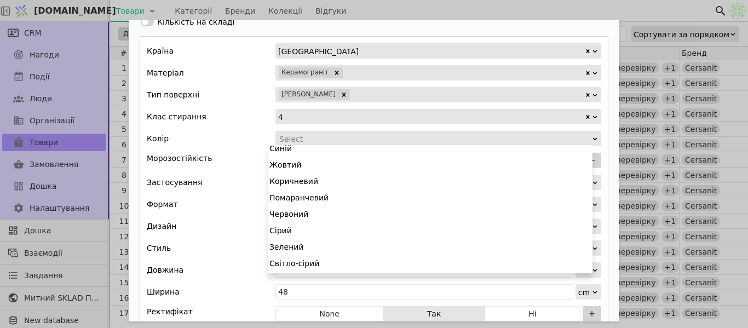
scroll to position [0, 0]
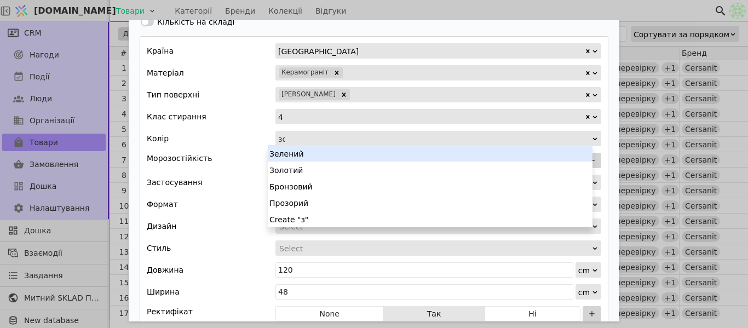
type input "зол"
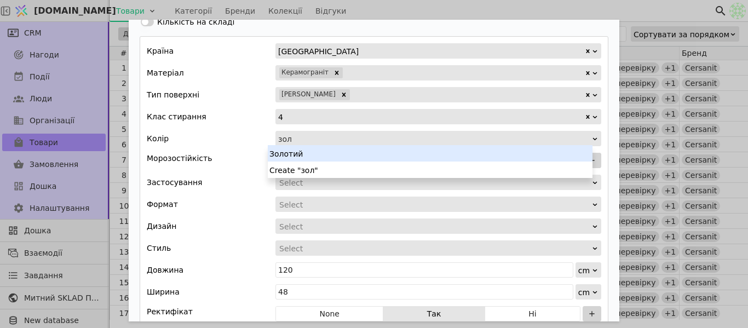
click at [321, 157] on div "Золотий" at bounding box center [430, 153] width 325 height 16
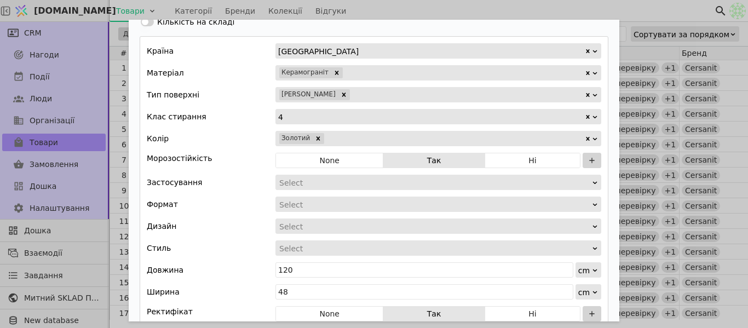
click at [346, 143] on div "Додати Товар" at bounding box center [454, 138] width 259 height 15
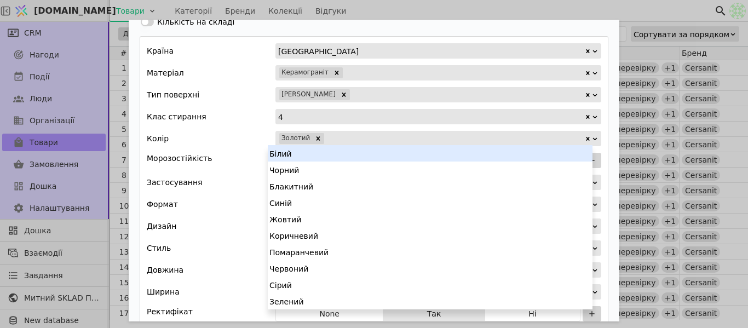
click at [331, 154] on div "Білий" at bounding box center [430, 153] width 325 height 16
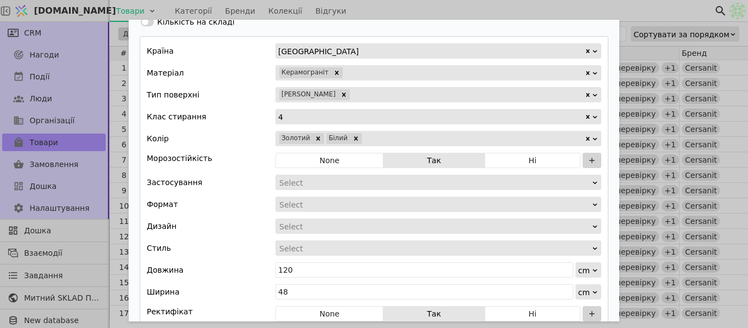
click at [368, 139] on div "Додати Товар" at bounding box center [473, 138] width 221 height 15
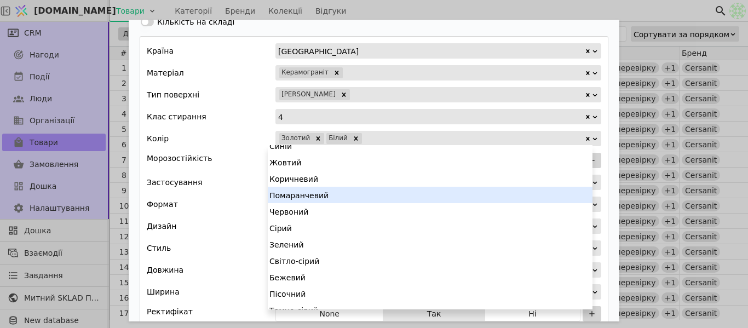
scroll to position [55, 0]
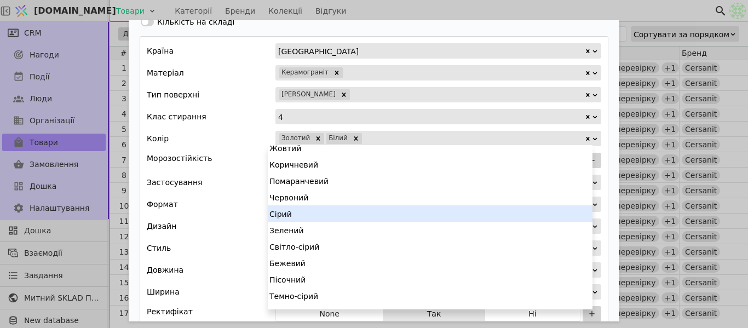
click at [331, 209] on div "Сірий" at bounding box center [430, 213] width 325 height 16
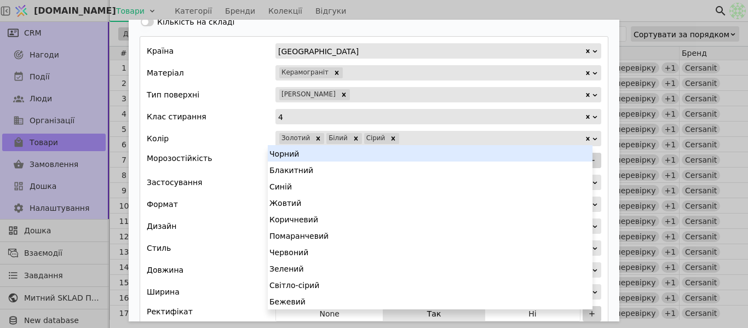
click at [400, 136] on div "Додати Товар" at bounding box center [492, 138] width 184 height 15
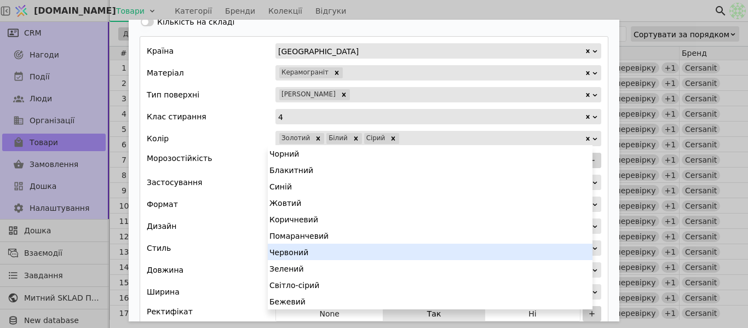
scroll to position [110, 0]
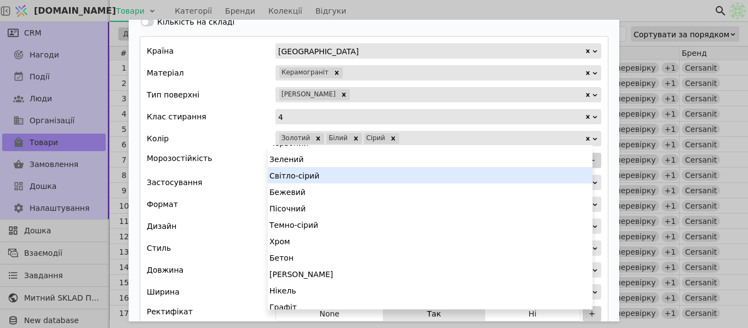
click at [343, 173] on div "Світло-сірий" at bounding box center [430, 175] width 325 height 16
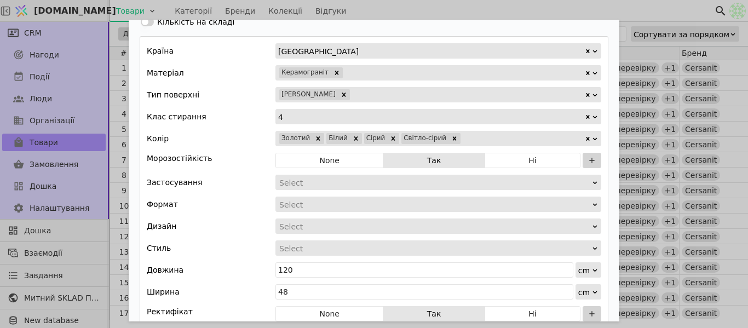
click at [462, 138] on div "Додати Товар" at bounding box center [523, 138] width 123 height 15
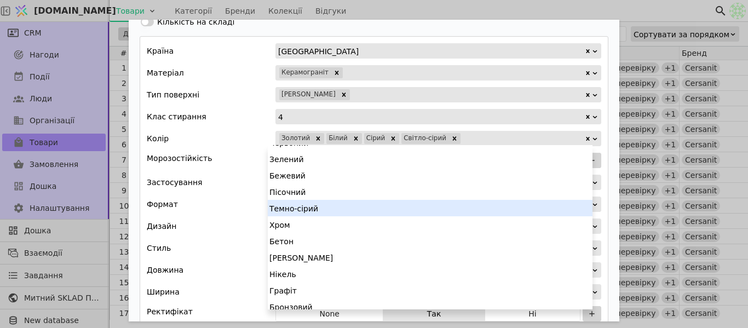
click at [329, 207] on div "Темно-сірий" at bounding box center [430, 208] width 325 height 16
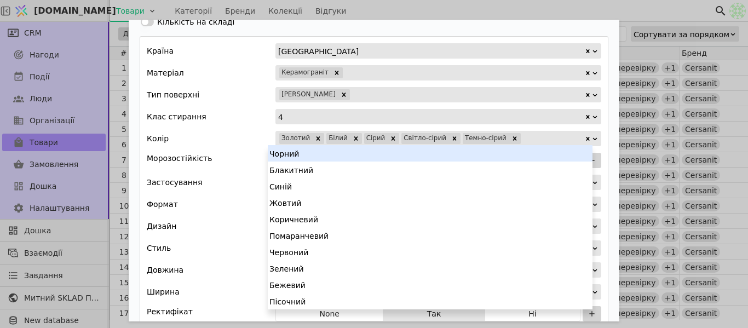
click at [522, 138] on div "Додати Товар" at bounding box center [553, 138] width 62 height 15
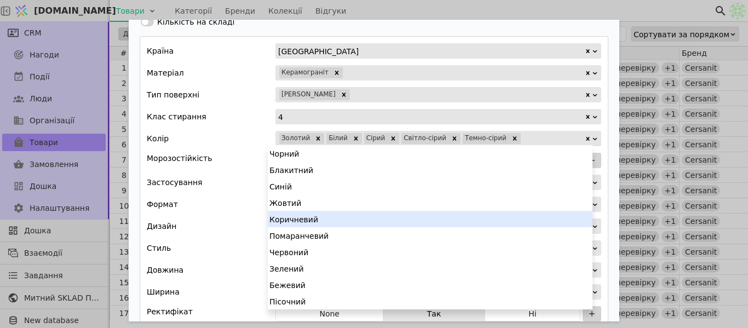
click at [329, 221] on div "Коричневий" at bounding box center [430, 219] width 325 height 16
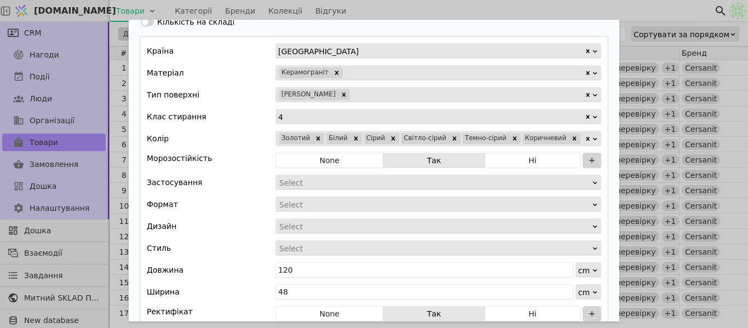
click at [582, 141] on div "Додати Товар" at bounding box center [583, 138] width 3 height 15
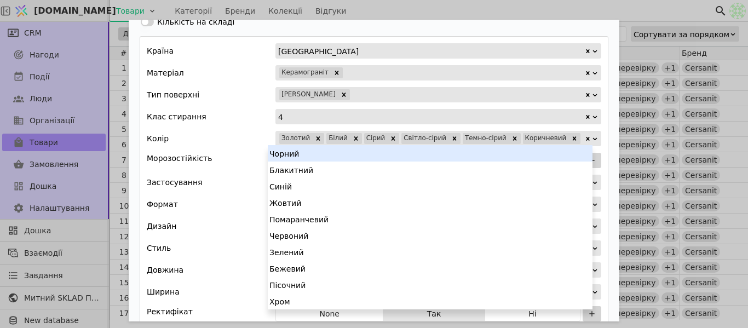
click at [291, 271] on div "Бежевий" at bounding box center [430, 268] width 325 height 16
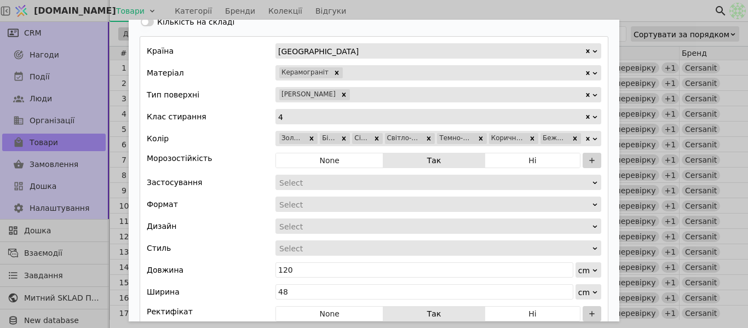
click at [582, 136] on input "Додати Товар" at bounding box center [583, 138] width 2 height 15
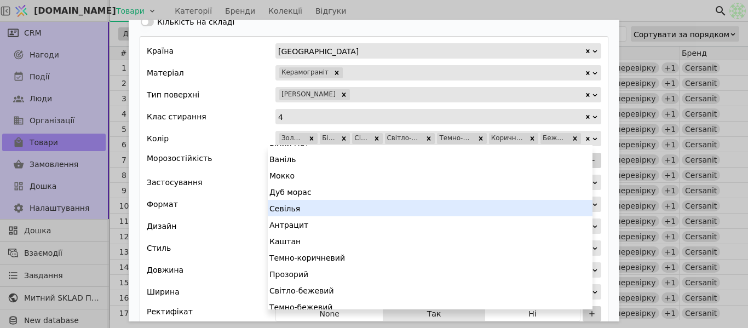
scroll to position [444, 0]
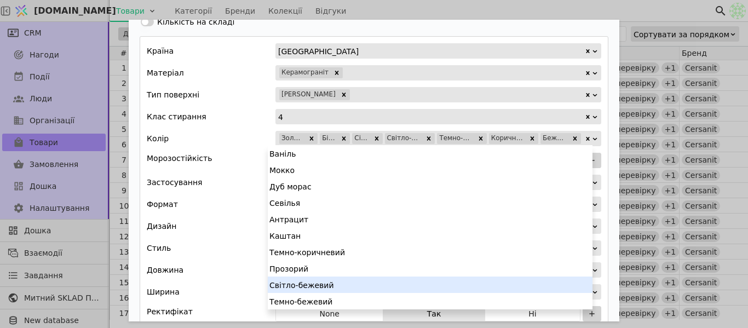
click at [289, 283] on div "Світло-бежевий" at bounding box center [430, 285] width 325 height 16
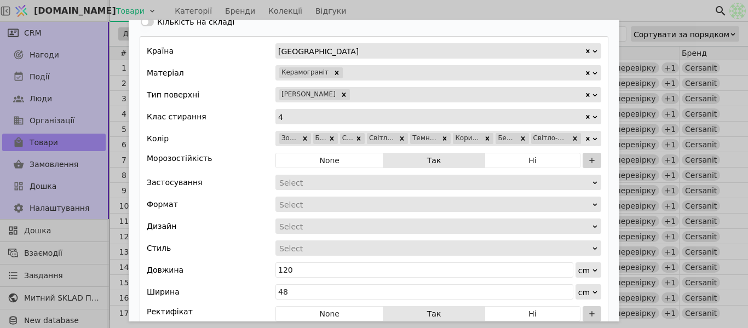
click at [232, 139] on div "Колір Золотий Білий Сірий Світло-сірий Темно-сірий Коричневий Бежевий Світло-бе…" at bounding box center [374, 138] width 455 height 15
click at [573, 139] on icon "Remove Світло-бежевий" at bounding box center [575, 138] width 4 height 4
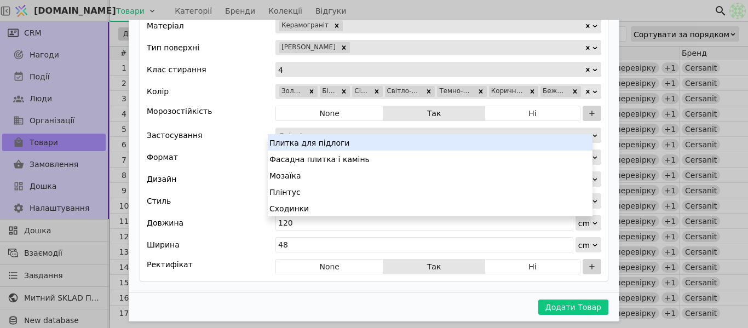
click at [301, 130] on div "Додати Товар" at bounding box center [434, 135] width 313 height 15
click at [316, 143] on div "Плитка для підлоги" at bounding box center [430, 142] width 325 height 16
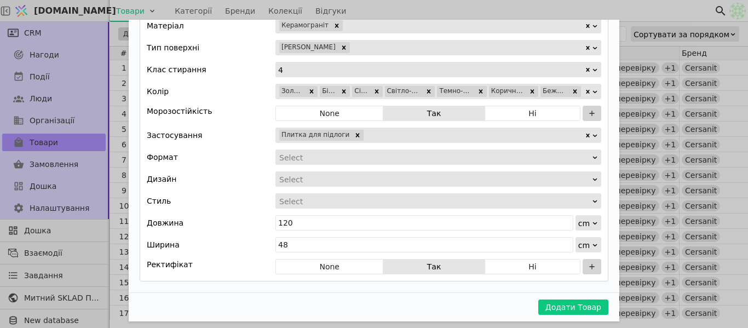
click at [372, 128] on div "Додати Товар" at bounding box center [475, 135] width 220 height 15
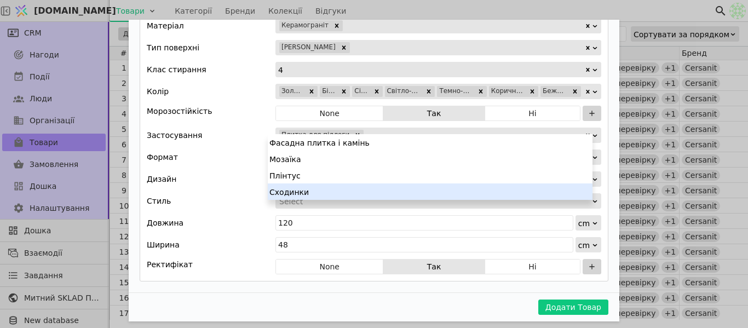
click at [293, 193] on div "Сходинки" at bounding box center [430, 192] width 325 height 16
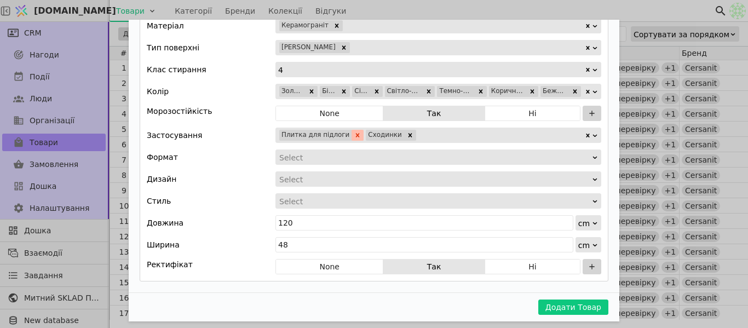
click at [354, 131] on icon "Remove Плитка для підлоги" at bounding box center [358, 135] width 8 height 8
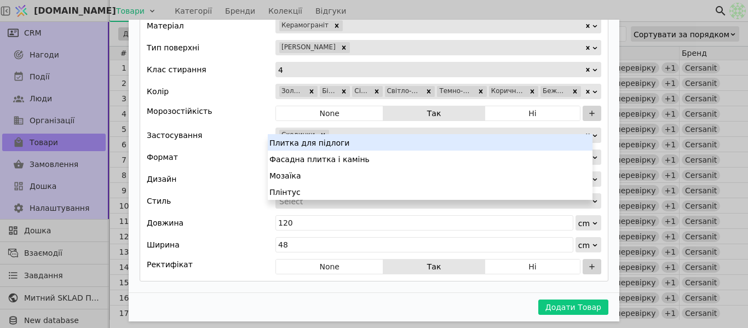
click at [382, 128] on div "Додати Товар" at bounding box center [457, 135] width 254 height 15
click at [342, 146] on div "Плитка для підлоги" at bounding box center [430, 142] width 325 height 16
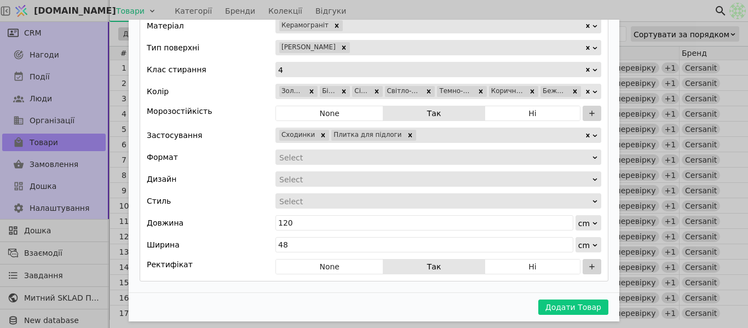
click at [342, 150] on div "Додати Товар" at bounding box center [434, 157] width 313 height 15
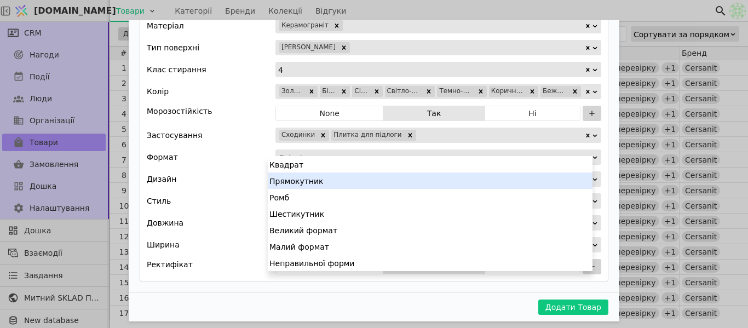
click at [325, 182] on div "Прямокутник" at bounding box center [430, 181] width 325 height 16
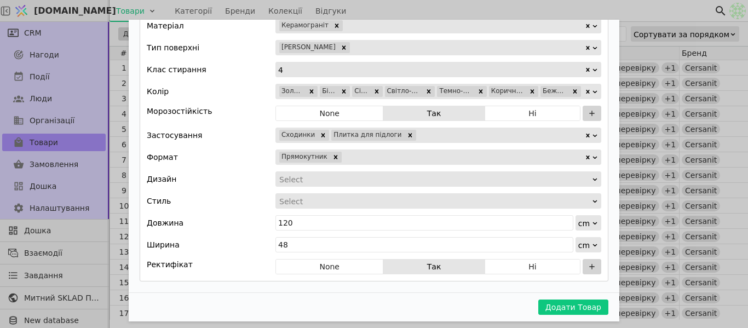
click at [320, 172] on div "Додати Товар" at bounding box center [434, 179] width 313 height 15
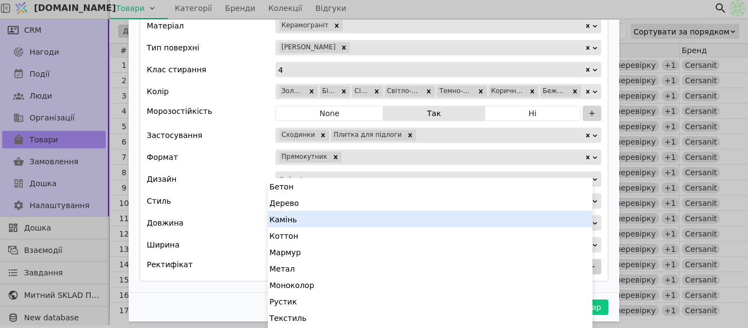
click at [302, 214] on div "Камінь" at bounding box center [430, 219] width 325 height 16
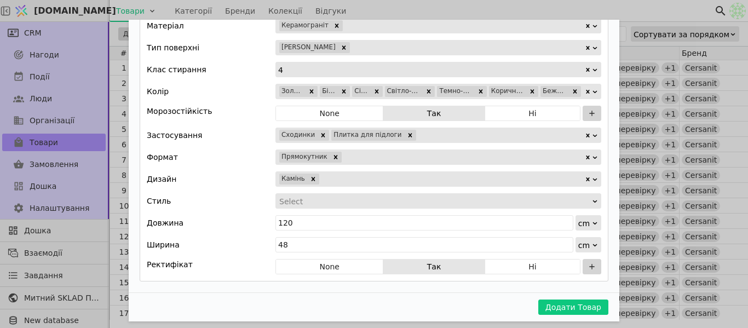
scroll to position [0, 0]
click at [346, 173] on div "Додати Товар" at bounding box center [452, 178] width 264 height 15
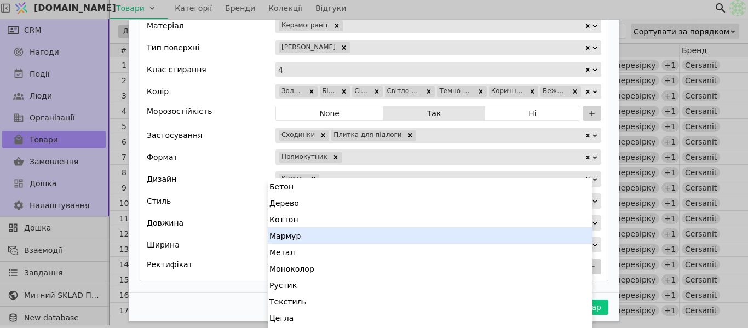
click at [310, 231] on div "Мармур" at bounding box center [430, 235] width 325 height 16
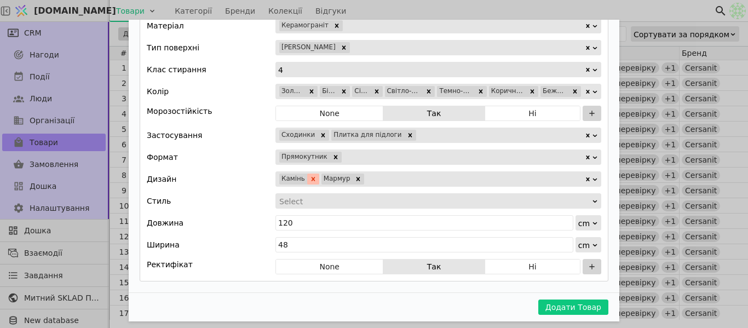
click at [310, 175] on icon "Remove Камінь" at bounding box center [314, 179] width 8 height 8
drag, startPoint x: 302, startPoint y: 173, endPoint x: 362, endPoint y: 167, distance: 60.0
click at [362, 171] on div "Додати Товар" at bounding box center [454, 178] width 261 height 15
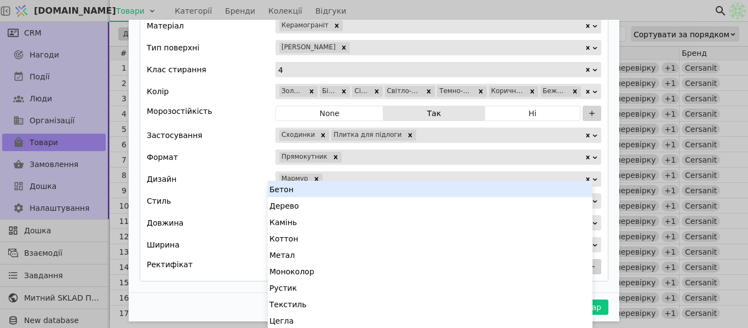
scroll to position [3, 0]
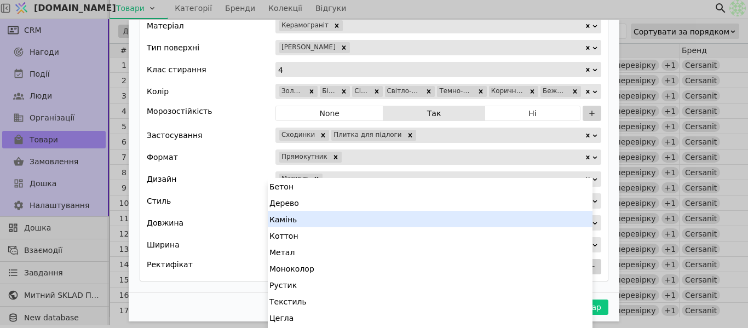
click at [312, 221] on div "Камінь" at bounding box center [430, 219] width 325 height 16
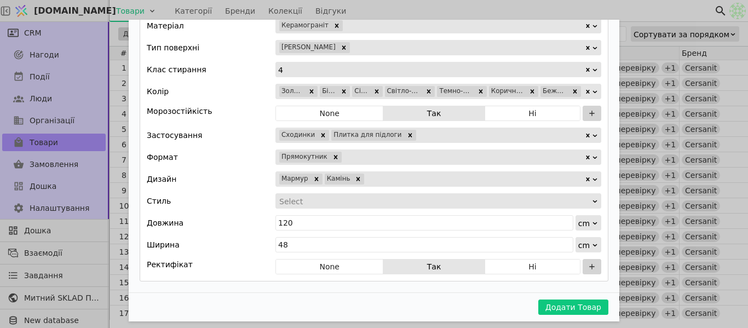
click at [283, 194] on div "Додати Товар" at bounding box center [434, 201] width 313 height 15
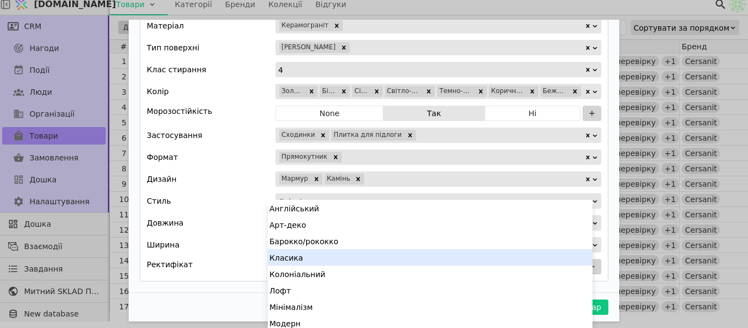
click at [311, 254] on div "Класика" at bounding box center [430, 257] width 325 height 16
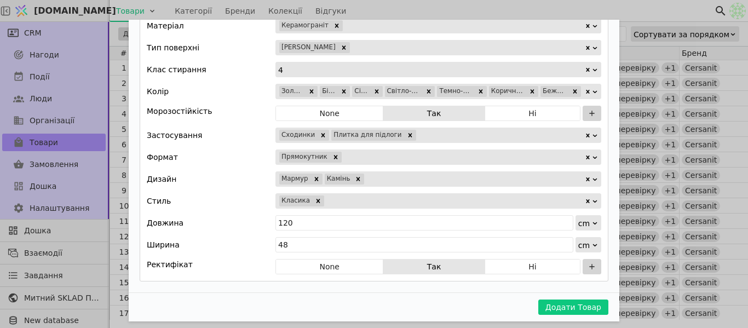
click at [328, 193] on div "Додати Товар" at bounding box center [454, 200] width 259 height 15
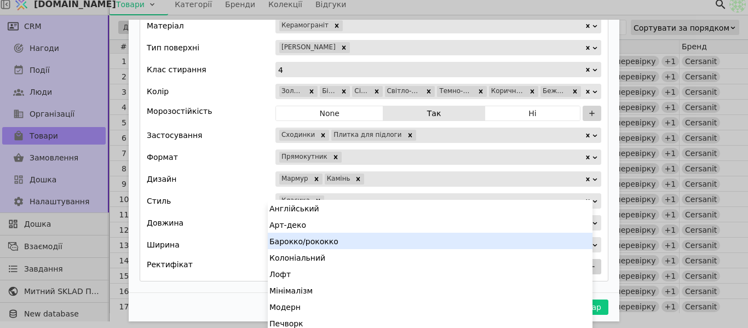
click at [308, 244] on div "Барокко/рококко" at bounding box center [430, 241] width 325 height 16
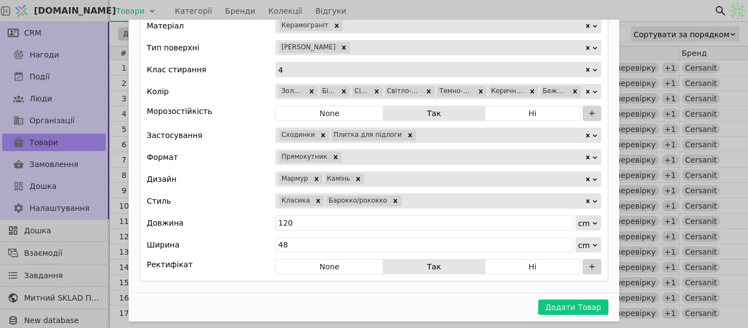
scroll to position [0, 0]
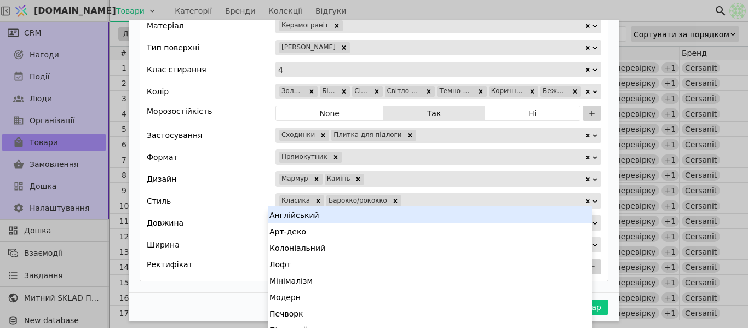
click at [416, 194] on div "Додати Товар" at bounding box center [494, 200] width 182 height 15
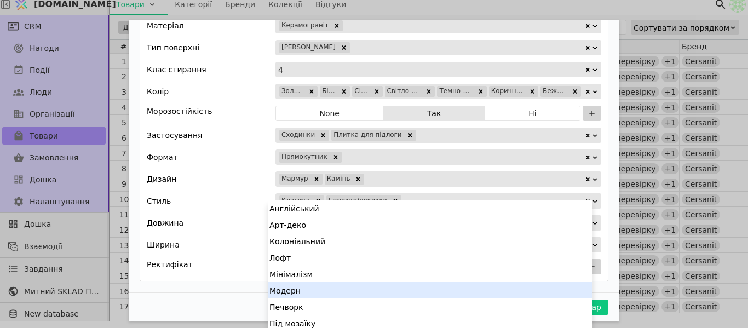
click at [324, 289] on div "Модерн" at bounding box center [430, 290] width 325 height 16
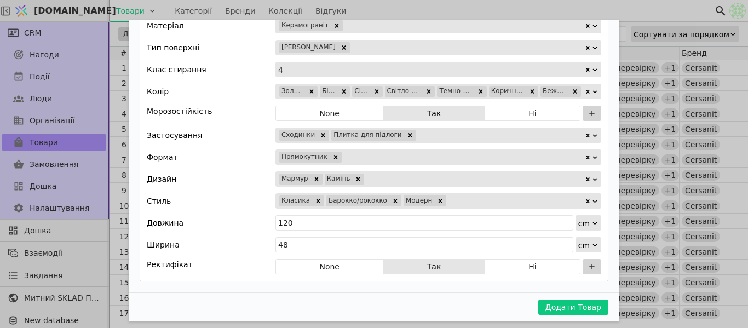
scroll to position [0, 0]
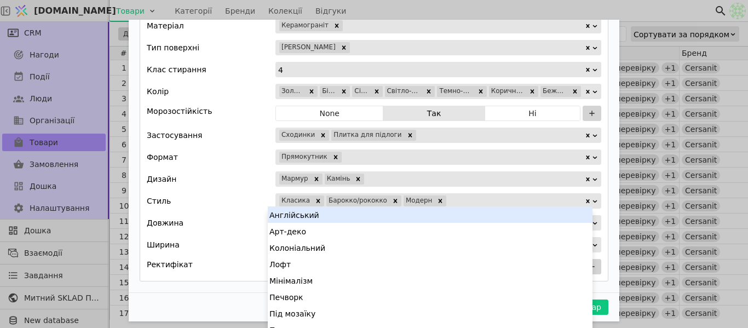
click at [448, 193] on div "Додати Товар" at bounding box center [516, 200] width 137 height 15
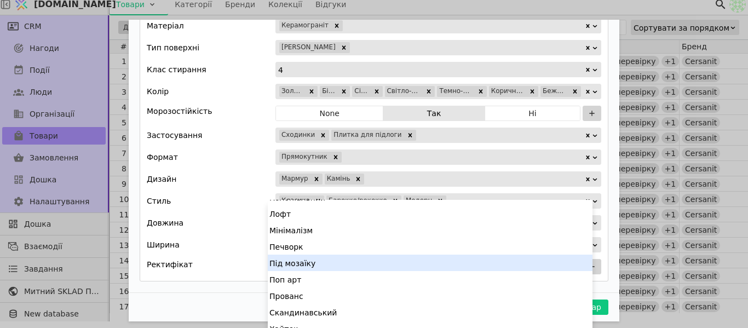
scroll to position [102, 0]
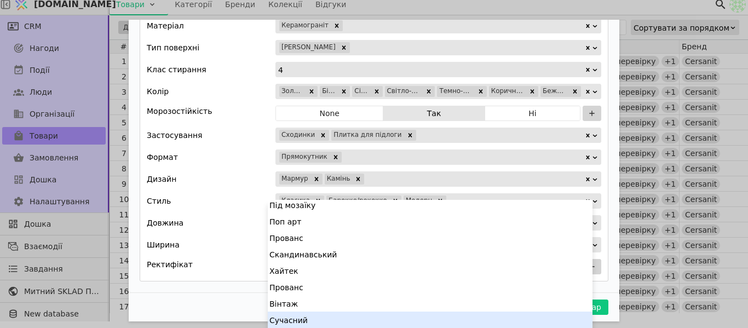
click at [305, 314] on div "Сучасний" at bounding box center [430, 320] width 325 height 16
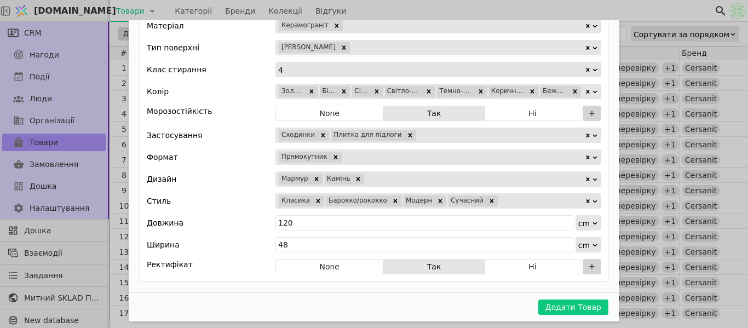
scroll to position [0, 0]
click at [243, 197] on div "Стиль Класика Барокко/рококко Модерн Сучасний" at bounding box center [374, 200] width 455 height 15
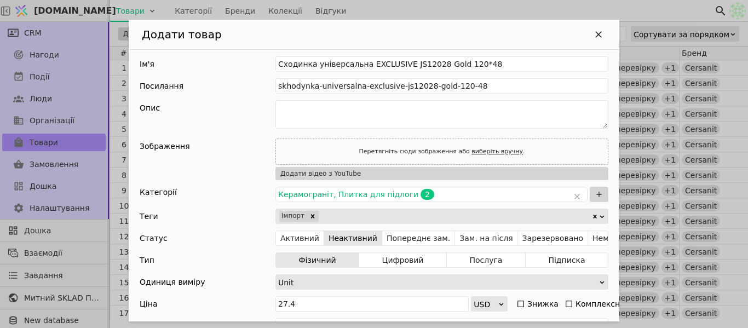
click at [484, 152] on link "виберіть вручну" at bounding box center [497, 151] width 51 height 7
type input "C:\fakepath\viber_image_2025-10-13_12-20-36-711.jpg"
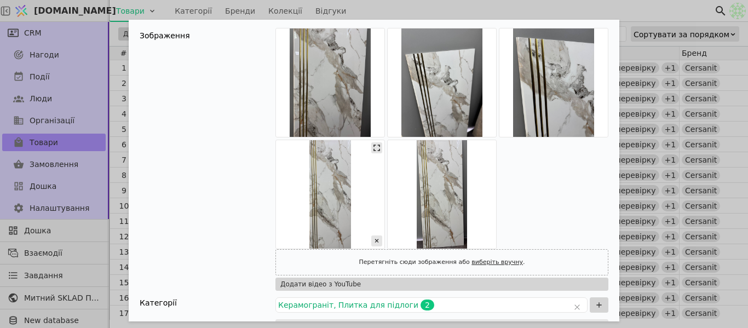
scroll to position [110, 0]
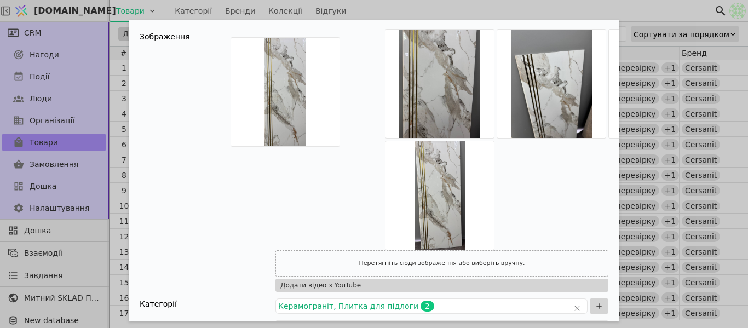
drag, startPoint x: 320, startPoint y: 199, endPoint x: 288, endPoint y: 88, distance: 115.4
click at [287, 88] on div "Додати Товар" at bounding box center [442, 139] width 333 height 221
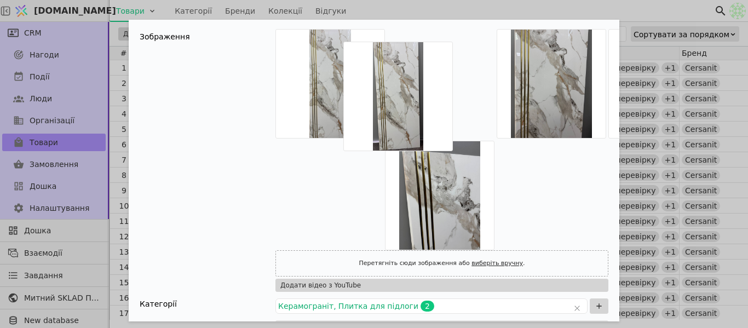
drag, startPoint x: 440, startPoint y: 186, endPoint x: 414, endPoint y: 76, distance: 113.2
click at [413, 76] on div "Додати Товар" at bounding box center [442, 139] width 333 height 221
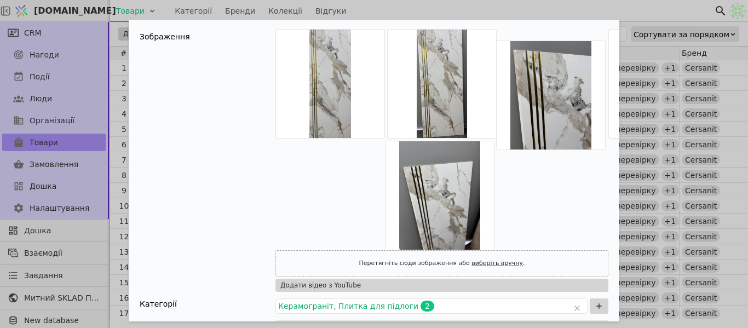
drag, startPoint x: 440, startPoint y: 191, endPoint x: 552, endPoint y: 89, distance: 151.6
click at [552, 89] on div "Додати Товар" at bounding box center [442, 139] width 333 height 221
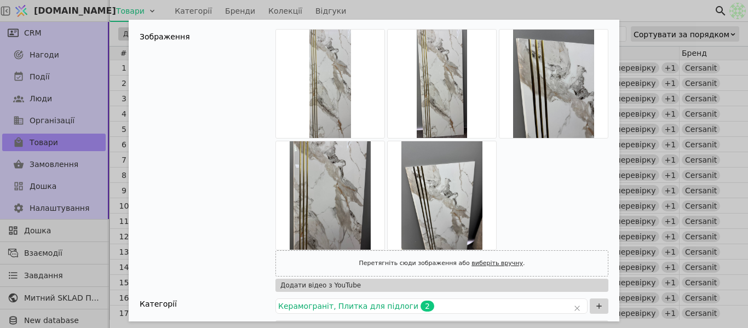
click at [472, 263] on link "виберіть вручну" at bounding box center [497, 263] width 51 height 7
type input "C:\fakepath\viber_image_2025-10-13_12-20-38-122.jpg"
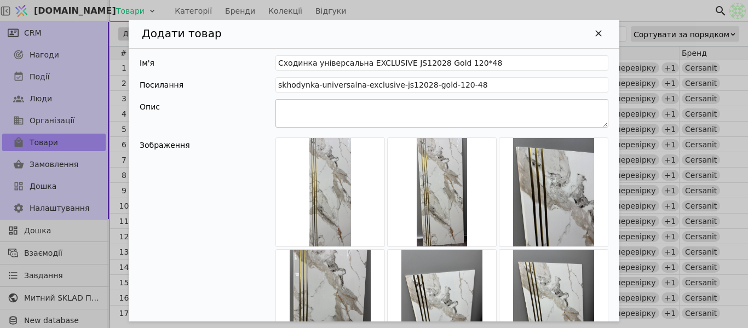
scroll to position [0, 0]
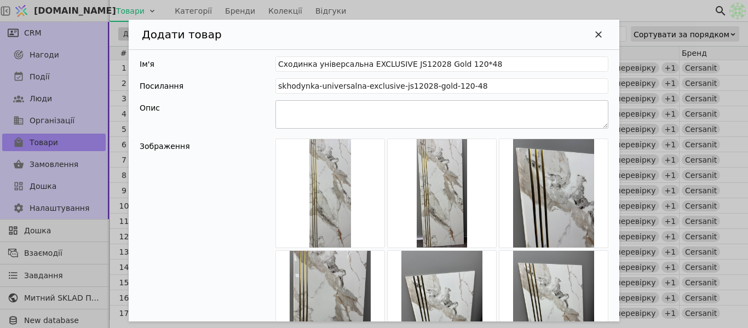
click at [340, 120] on textarea "Додати Товар" at bounding box center [442, 114] width 333 height 28
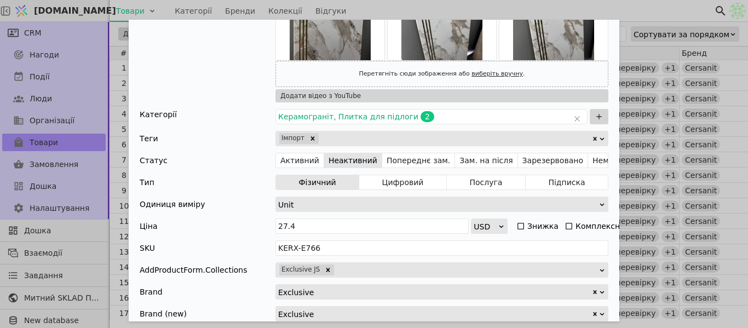
scroll to position [284, 0]
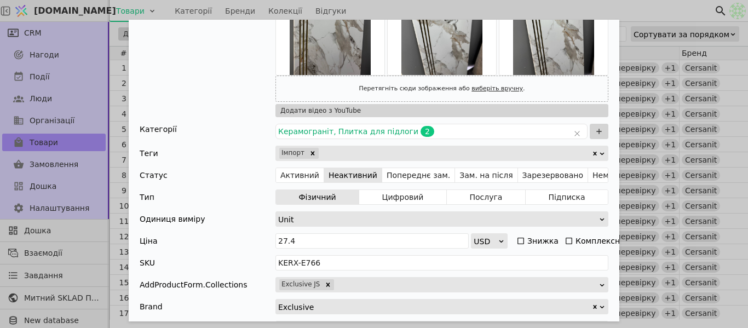
click at [362, 154] on div "Додати Товар" at bounding box center [456, 153] width 272 height 15
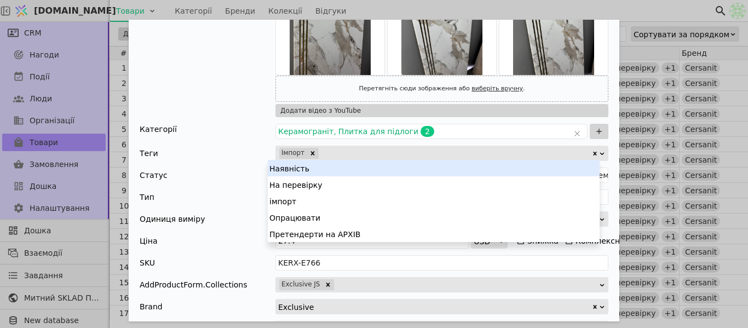
click at [346, 172] on div "Наявність" at bounding box center [434, 168] width 332 height 16
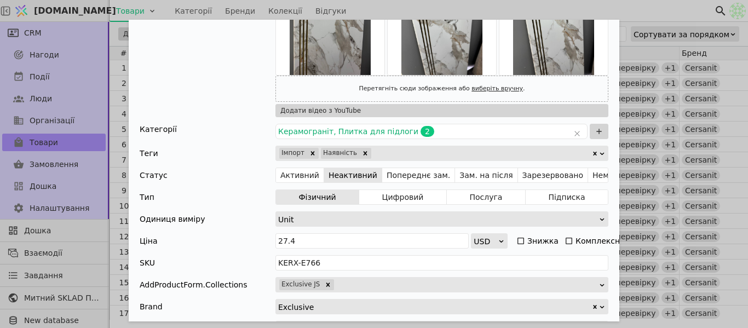
click at [373, 156] on div "Додати Товар" at bounding box center [482, 153] width 219 height 15
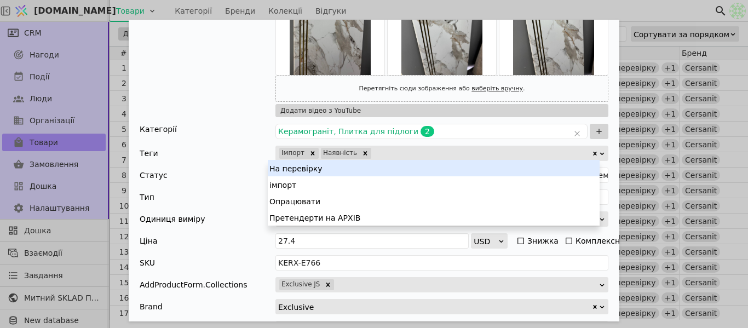
click at [338, 170] on div "На перевірку" at bounding box center [434, 168] width 332 height 16
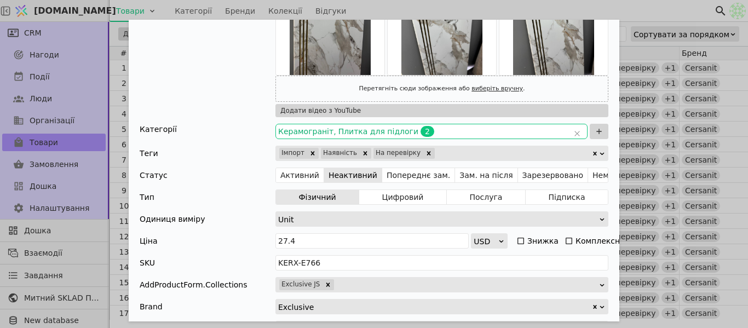
scroll to position [10, 0]
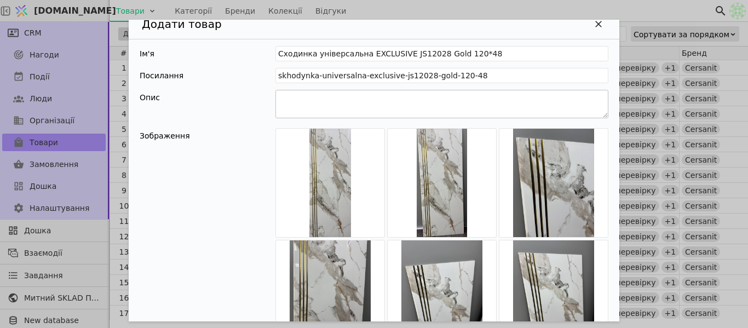
click at [416, 111] on textarea "Додати Товар" at bounding box center [442, 104] width 333 height 28
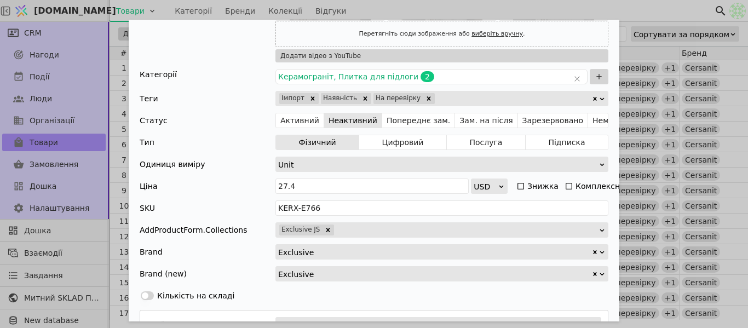
scroll to position [668, 0]
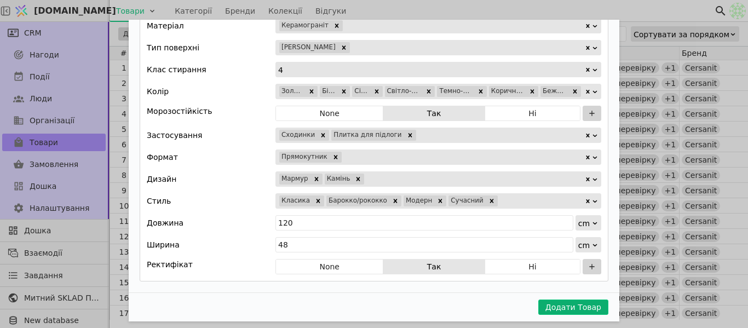
click at [577, 300] on button "Додати Товар" at bounding box center [574, 307] width 70 height 15
type input "KERX-E767"
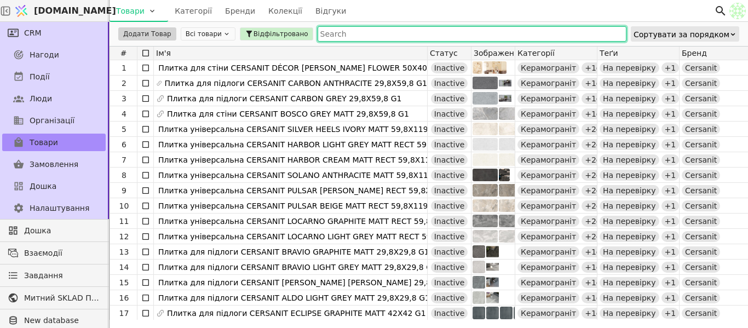
click at [359, 38] on input "text" at bounding box center [472, 33] width 309 height 15
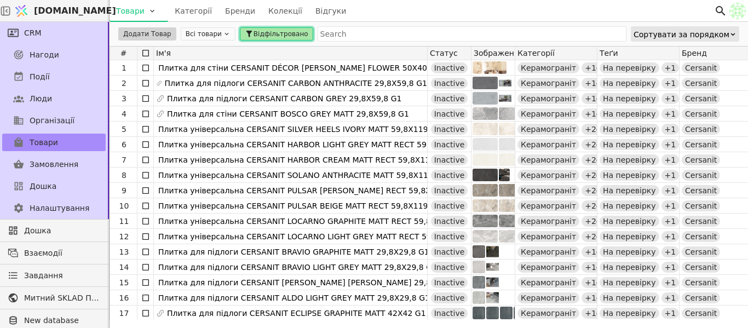
click at [260, 36] on span "Відфільтровано" at bounding box center [281, 34] width 55 height 10
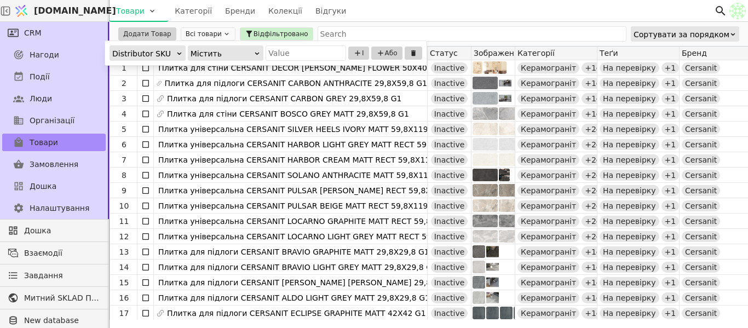
click at [160, 51] on div "Distributor SKU" at bounding box center [144, 53] width 64 height 15
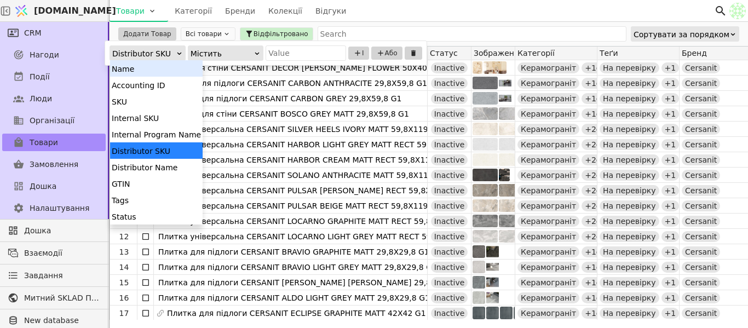
click at [163, 70] on div "Name" at bounding box center [156, 68] width 93 height 16
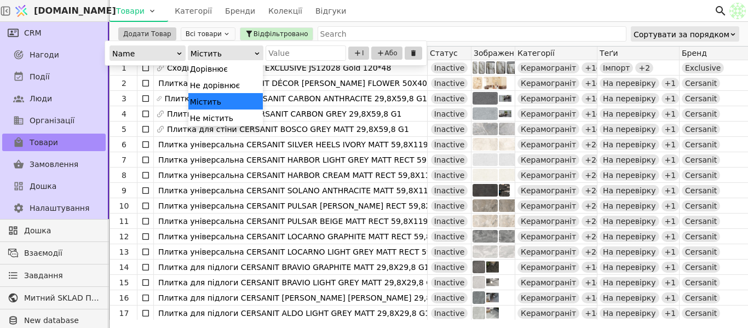
click at [229, 53] on div "Містить" at bounding box center [223, 53] width 64 height 15
click at [225, 95] on div "Містить" at bounding box center [225, 101] width 75 height 16
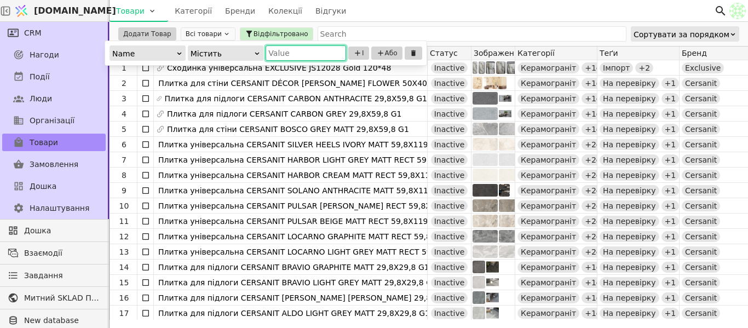
click at [284, 56] on input "text" at bounding box center [306, 52] width 81 height 15
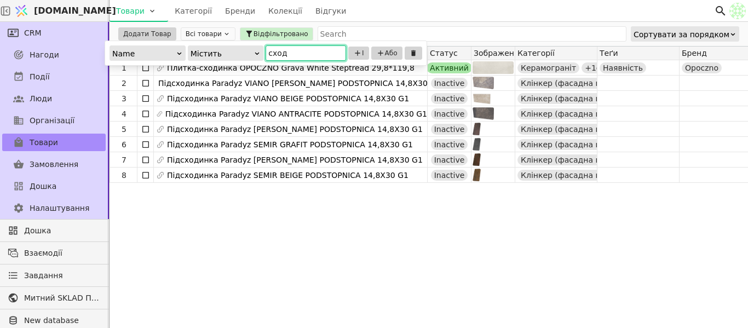
type input "сходи"
drag, startPoint x: 261, startPoint y: 49, endPoint x: 220, endPoint y: 49, distance: 41.6
click at [220, 49] on div "Name Містить сходи" at bounding box center [228, 52] width 237 height 15
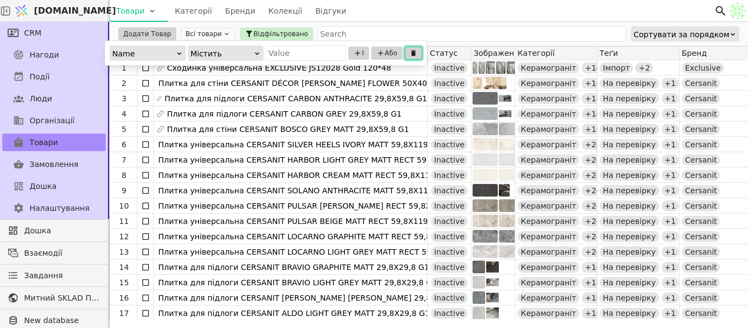
click at [410, 49] on icon at bounding box center [414, 53] width 8 height 8
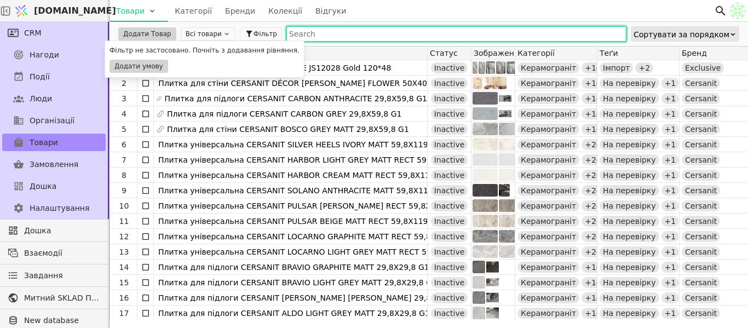
click at [290, 38] on input "text" at bounding box center [457, 33] width 340 height 15
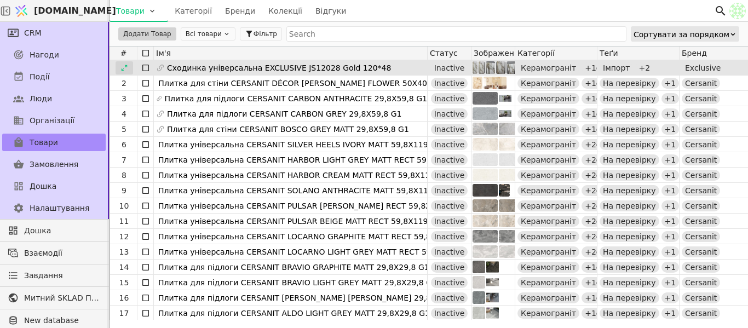
click at [124, 67] on icon at bounding box center [125, 68] width 8 height 8
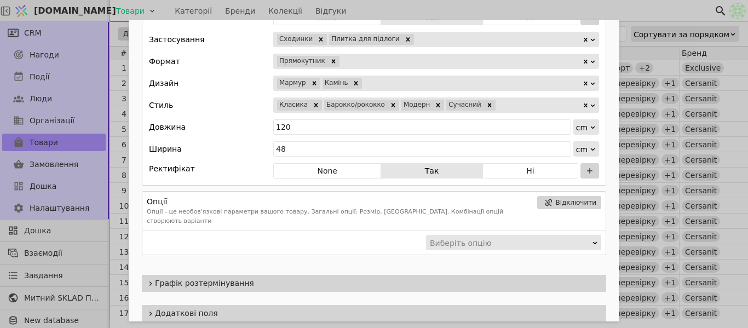
scroll to position [861, 0]
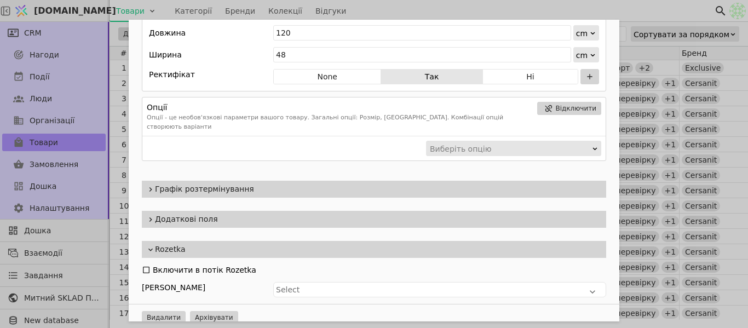
click at [225, 186] on div "Графік розтермінування" at bounding box center [374, 189] width 465 height 17
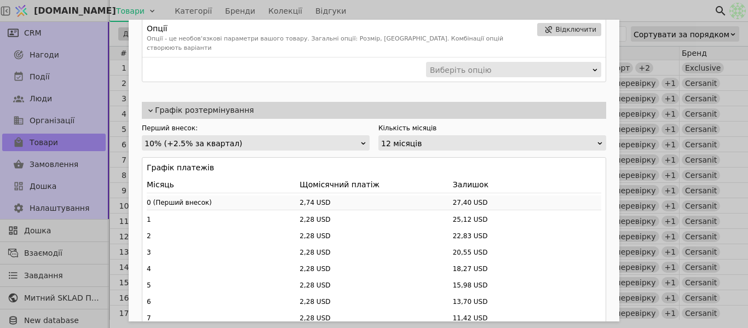
scroll to position [971, 0]
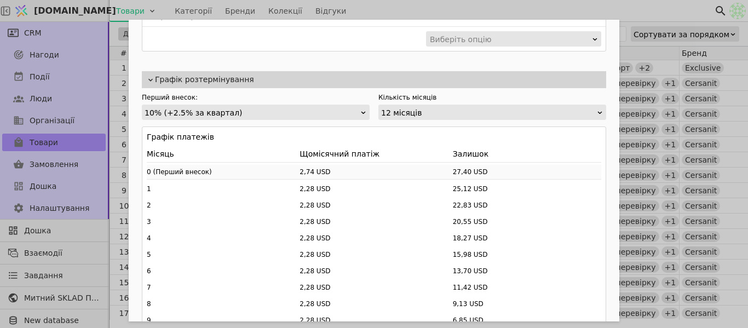
click at [236, 74] on span "Графік розтермінування" at bounding box center [378, 80] width 447 height 12
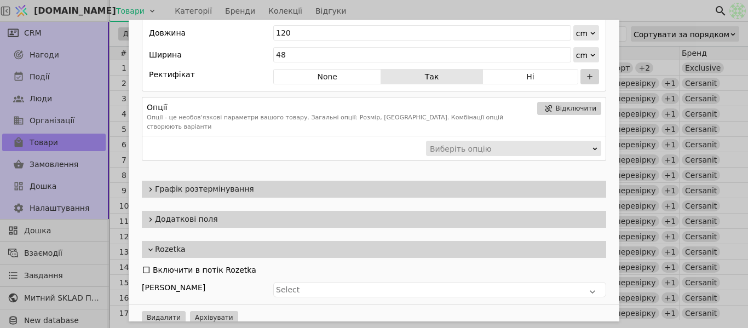
click at [211, 214] on span "Додаткові поля" at bounding box center [378, 220] width 447 height 12
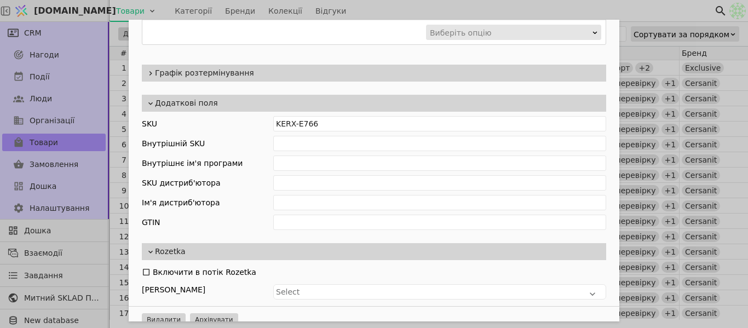
scroll to position [980, 0]
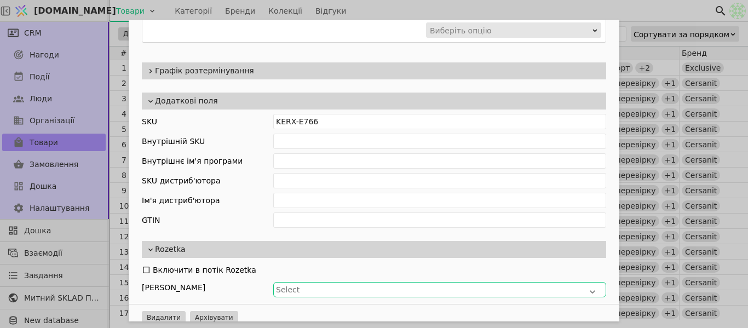
click at [307, 284] on div "Select" at bounding box center [440, 289] width 328 height 11
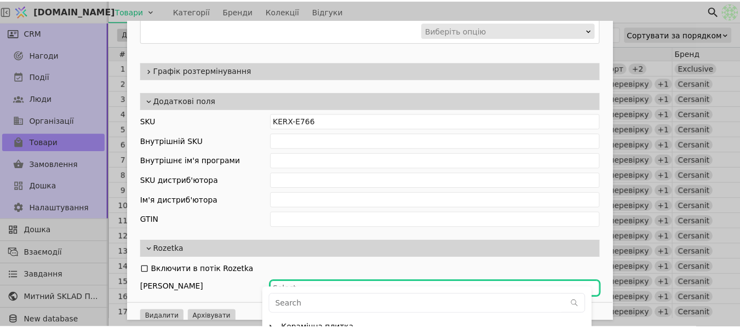
scroll to position [110, 0]
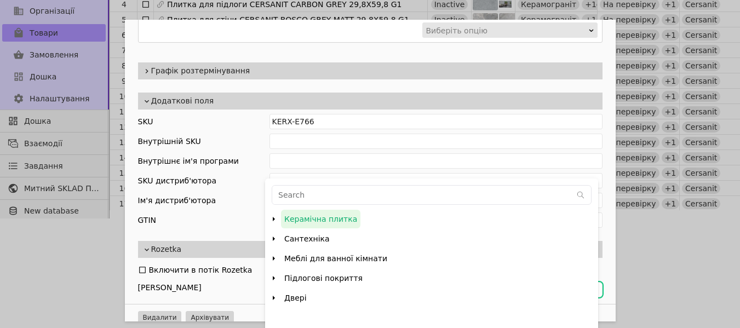
click at [346, 217] on span "Керамічна плитка" at bounding box center [320, 219] width 79 height 19
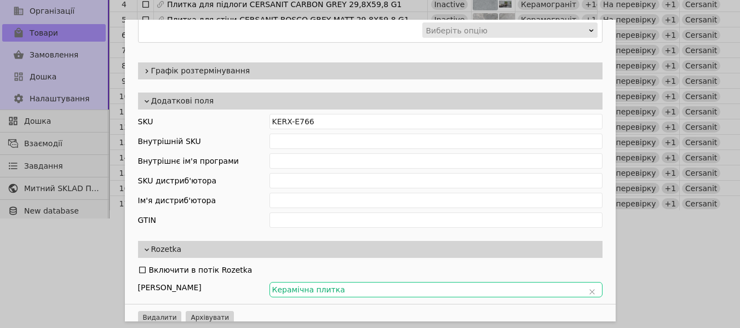
scroll to position [0, 0]
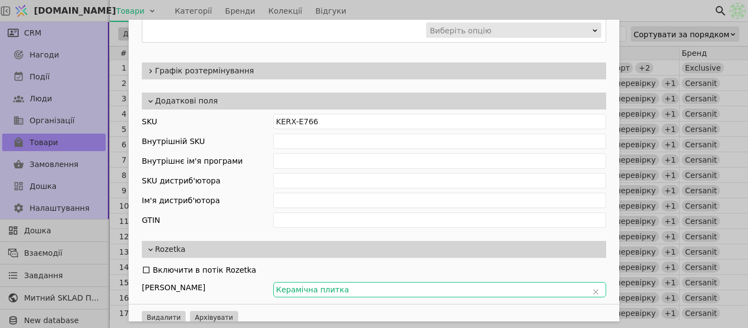
click at [353, 284] on span "Керамічна плитка" at bounding box center [432, 289] width 312 height 11
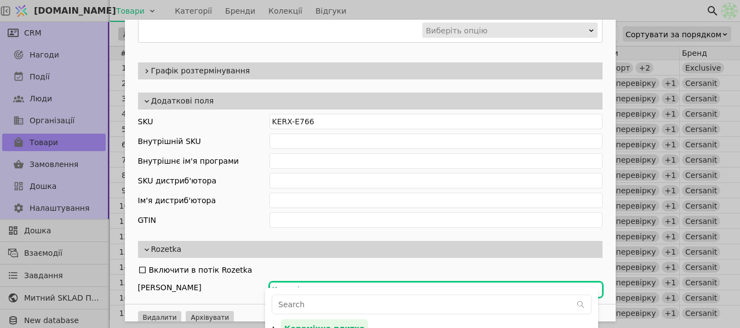
click at [352, 284] on span "Керамічна плитка" at bounding box center [428, 289] width 312 height 11
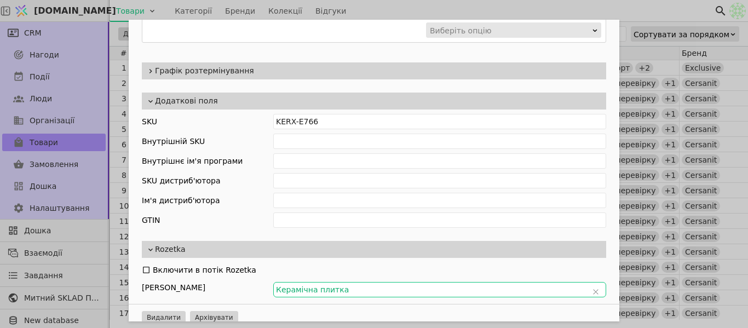
click at [352, 284] on span "Керамічна плитка" at bounding box center [432, 289] width 312 height 11
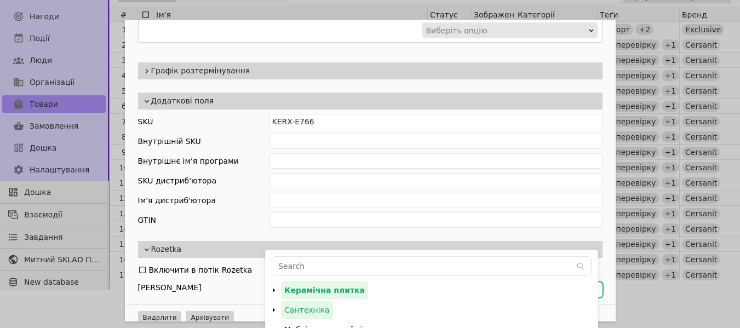
scroll to position [65, 0]
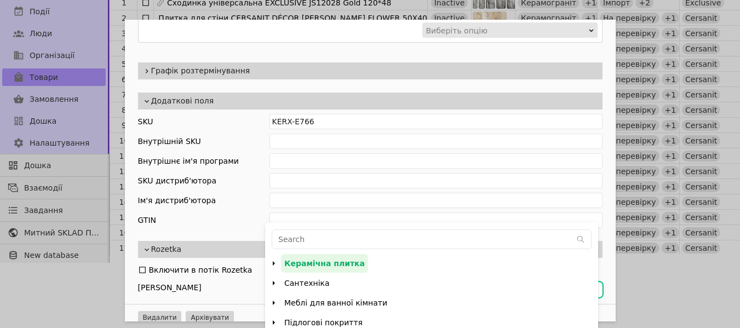
click at [272, 262] on icon "arrow right" at bounding box center [274, 263] width 9 height 9
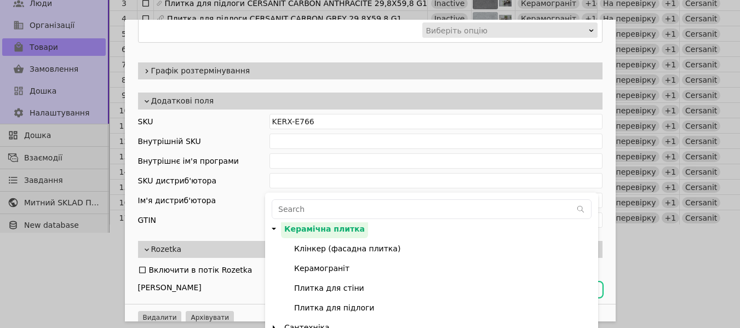
scroll to position [120, 0]
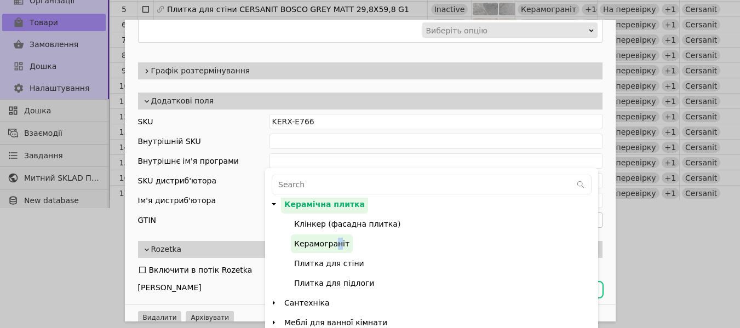
drag, startPoint x: 335, startPoint y: 242, endPoint x: 341, endPoint y: 213, distance: 29.7
click at [334, 243] on span "Керамограніт" at bounding box center [322, 243] width 62 height 19
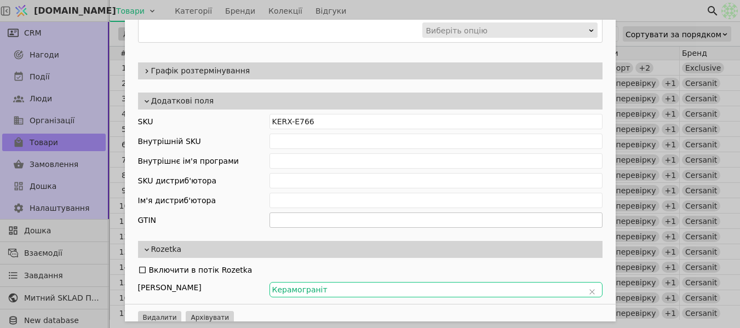
scroll to position [0, 0]
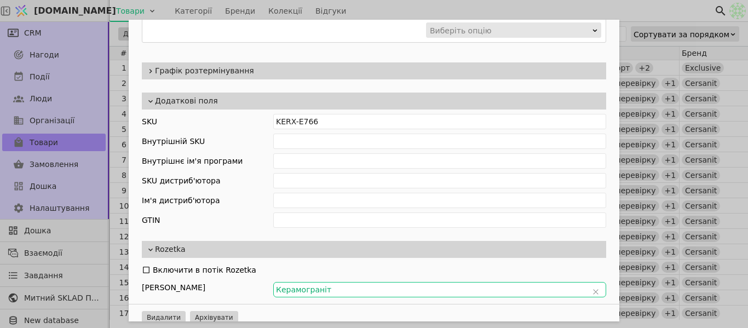
click at [327, 284] on span "Керамограніт" at bounding box center [432, 289] width 312 height 11
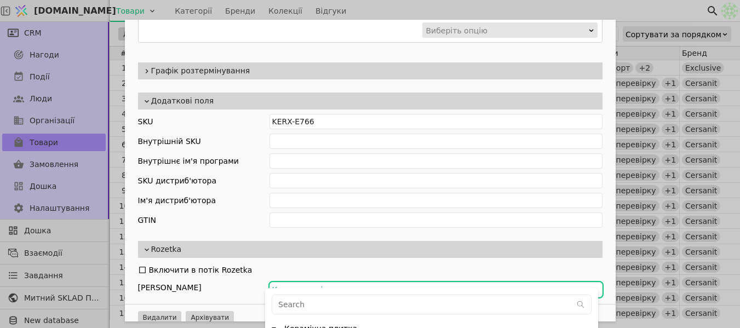
scroll to position [168, 0]
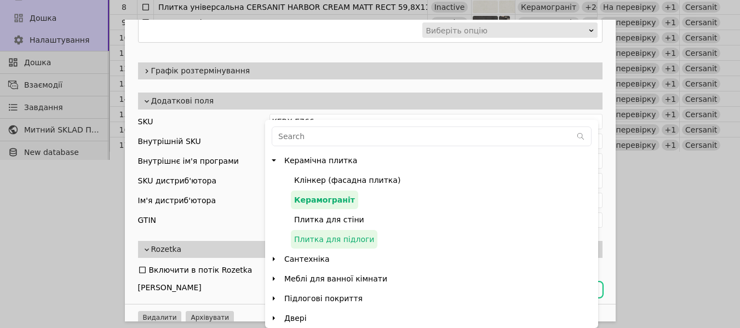
click at [319, 232] on span "Плитка для підлоги" at bounding box center [334, 239] width 87 height 19
type input "000782PVdo8wp5Fx"
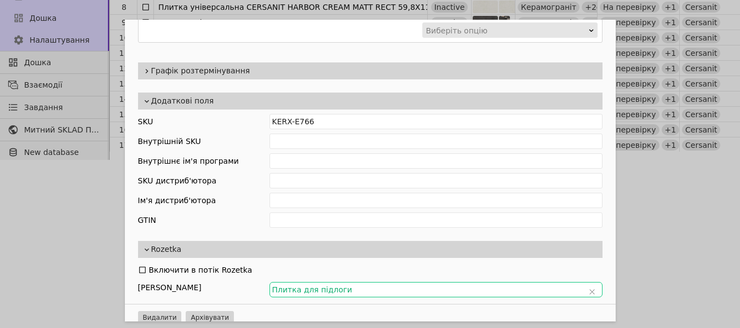
scroll to position [0, 0]
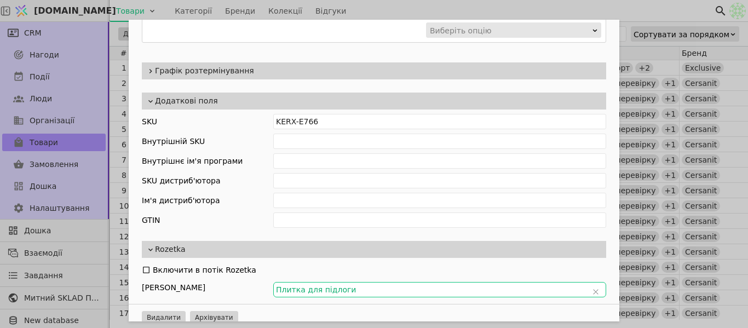
click at [298, 284] on span "Плитка для підлоги" at bounding box center [432, 289] width 312 height 11
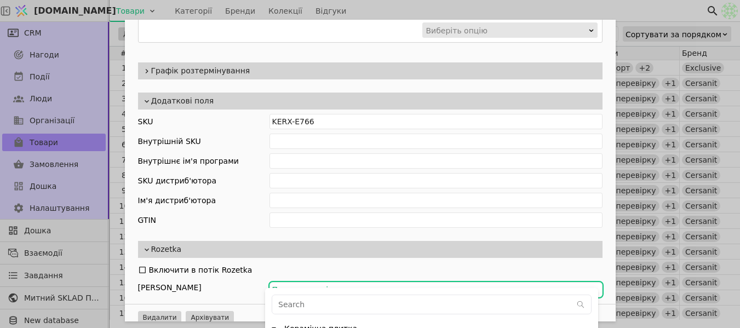
scroll to position [168, 0]
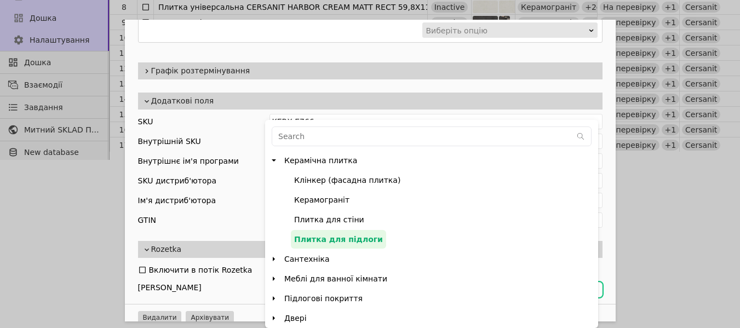
click at [304, 237] on span "Плитка для підлоги" at bounding box center [338, 239] width 95 height 19
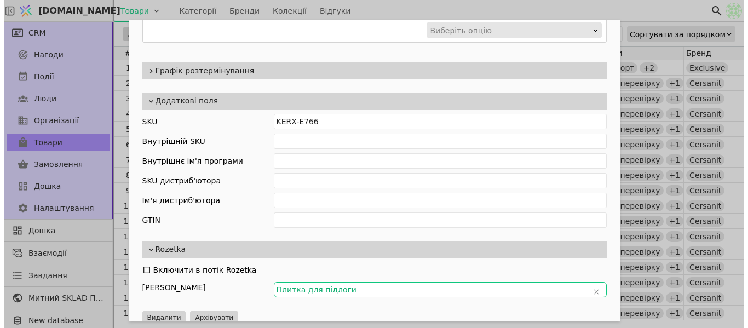
scroll to position [0, 0]
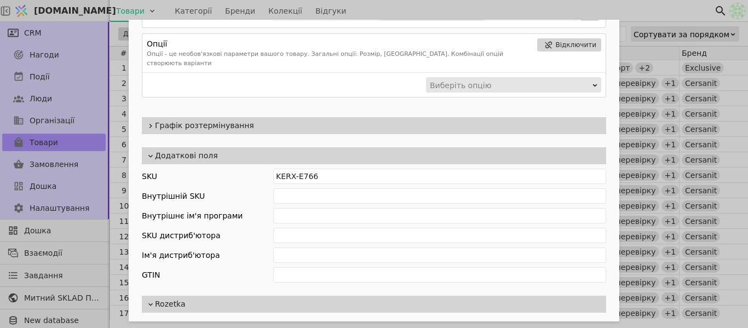
click at [225, 150] on span "Додаткові поля" at bounding box center [378, 156] width 447 height 12
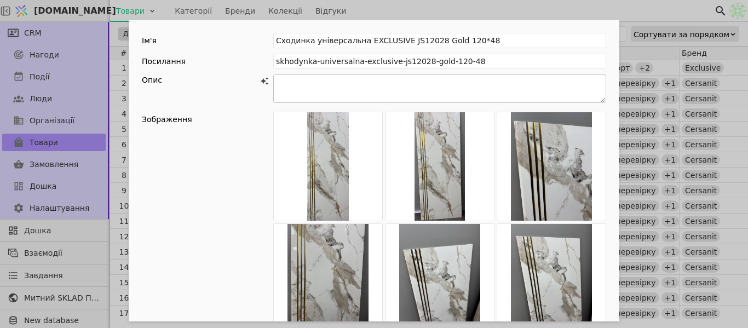
click at [387, 82] on textarea "Add Opportunity" at bounding box center [439, 89] width 333 height 28
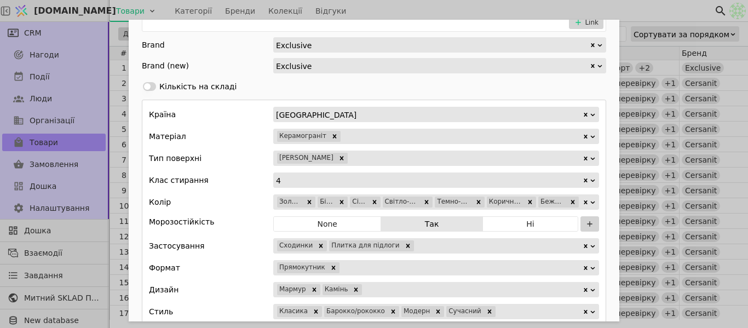
scroll to position [657, 0]
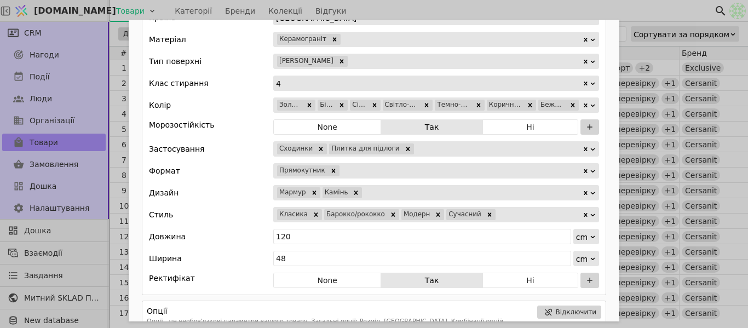
click at [349, 57] on div "Add Opportunity" at bounding box center [465, 61] width 233 height 15
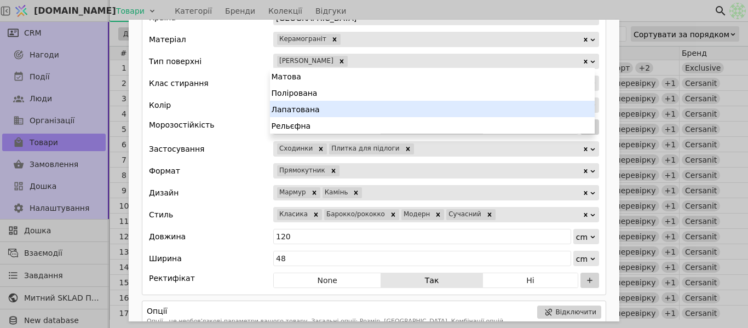
click at [260, 77] on div "Клас стирання 4" at bounding box center [374, 83] width 450 height 15
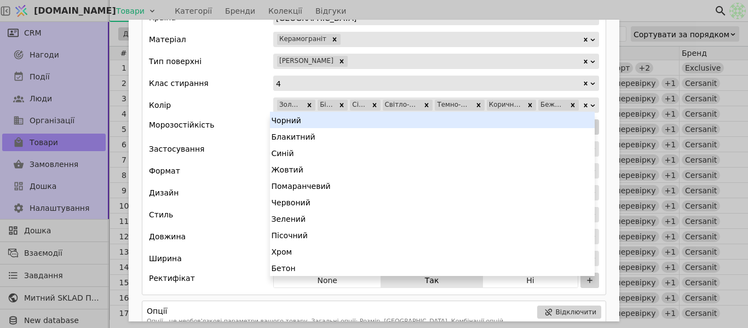
click at [580, 106] on input "Add Opportunity" at bounding box center [581, 105] width 2 height 15
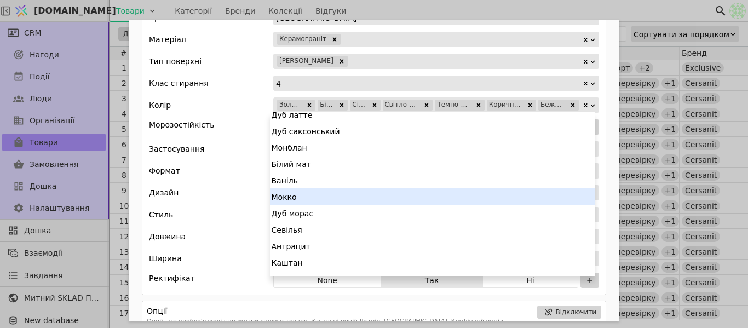
scroll to position [444, 0]
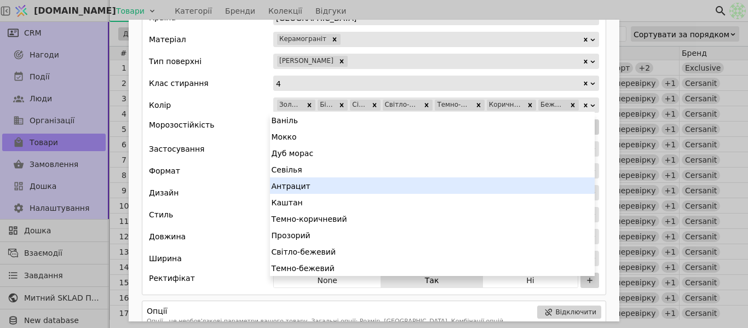
click at [223, 172] on div "Формат Прямокутник" at bounding box center [374, 170] width 450 height 15
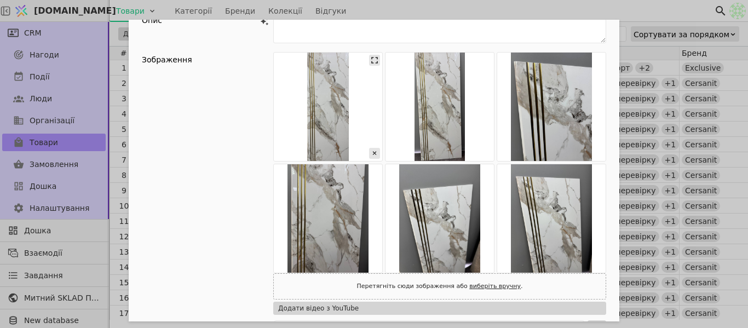
scroll to position [0, 0]
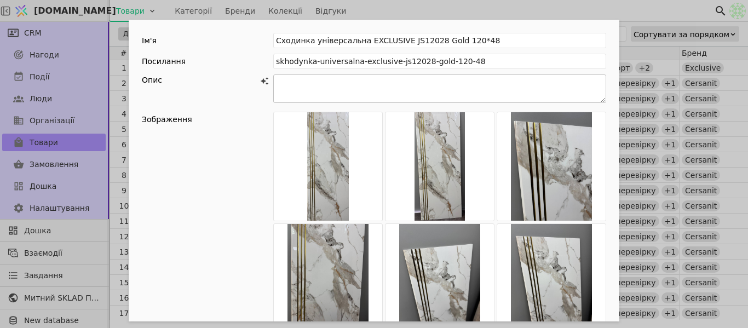
click at [334, 95] on textarea "Add Opportunity" at bounding box center [439, 89] width 333 height 28
click at [334, 90] on textarea "Add Opportunity" at bounding box center [439, 89] width 333 height 28
paste textarea "Сходинка керамічна 120×48 см з ефектом мармуру та латунними вставками Ця розкіш…"
click at [426, 91] on textarea "Add Opportunity" at bounding box center [439, 89] width 333 height 28
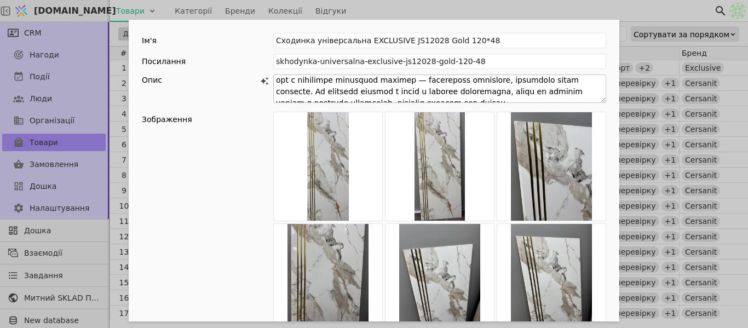
scroll to position [184, 0]
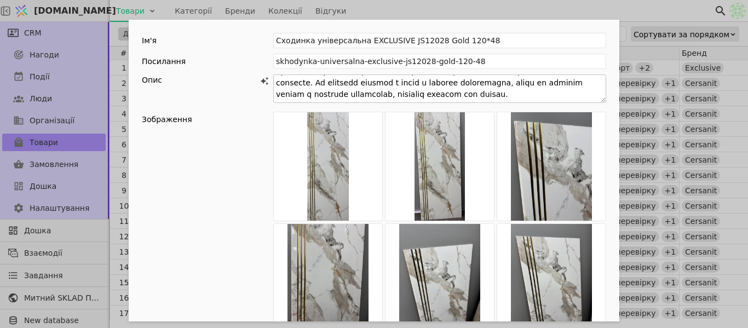
click at [510, 98] on textarea "Add Opportunity" at bounding box center [439, 89] width 333 height 28
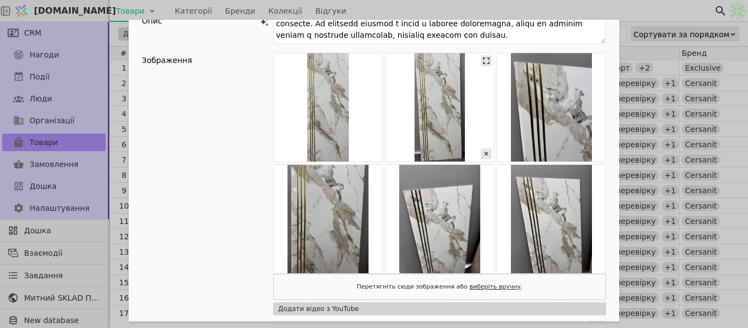
scroll to position [0, 0]
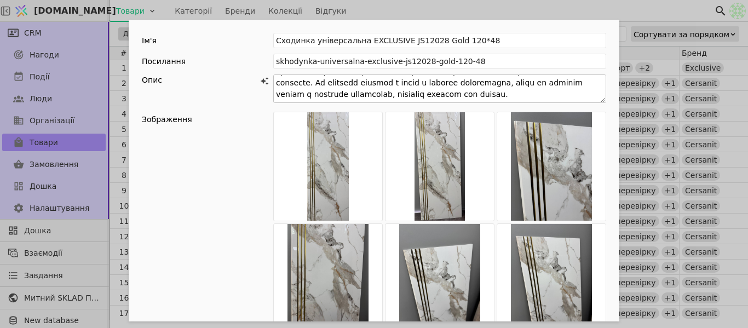
paste textarea "Ця сходинка стане не лише функціональним елементом інтер’єру, а й його справжнь…"
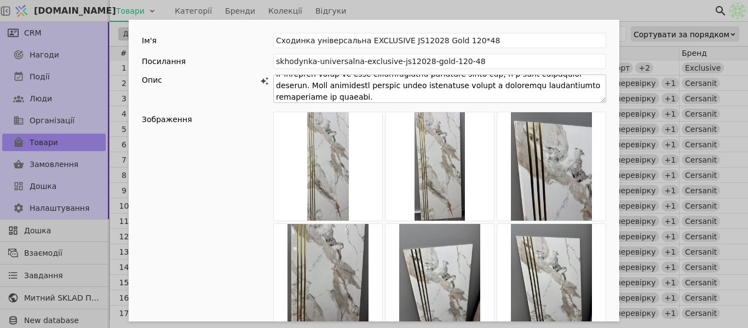
scroll to position [188, 0]
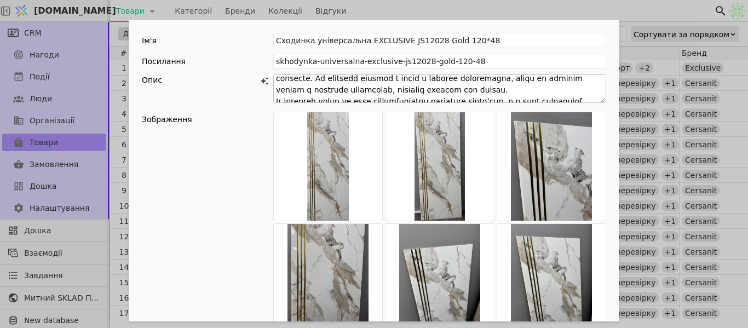
click at [481, 88] on textarea "Add Opportunity" at bounding box center [439, 89] width 333 height 28
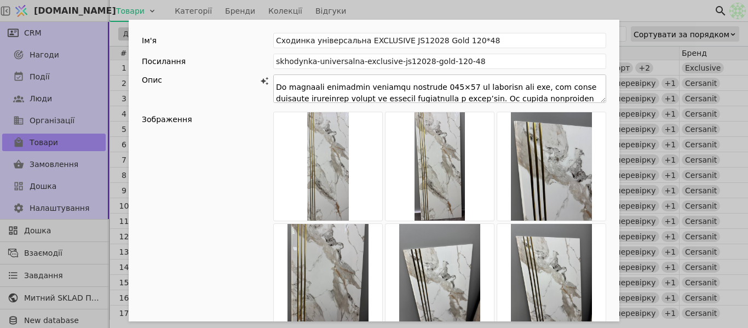
scroll to position [0, 0]
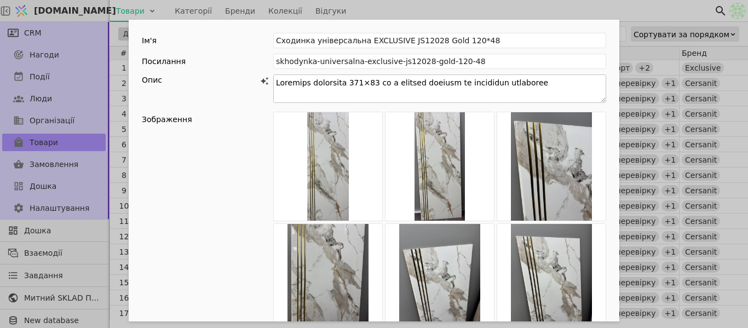
type textarea "Сходинка керамічна 120×48 см з ефектом мармуру та латунними вставками Ця розкіш…"
click at [223, 95] on div "Опис" at bounding box center [207, 91] width 131 height 32
click at [480, 10] on div "Ім'я Сходинка універсальна EXCLUSIVE JS12028 Gold 120*48 Посилання skhodynka-un…" at bounding box center [374, 164] width 748 height 328
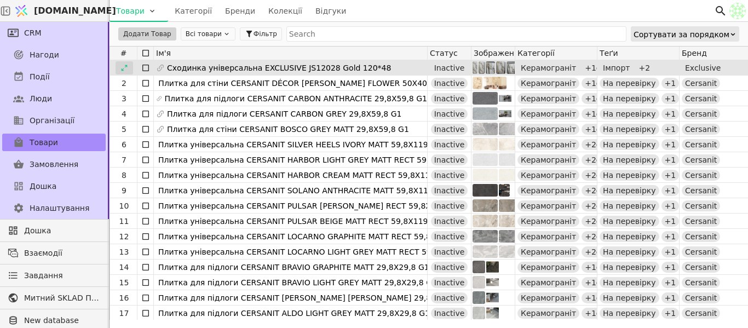
click at [124, 71] on icon at bounding box center [125, 68] width 8 height 8
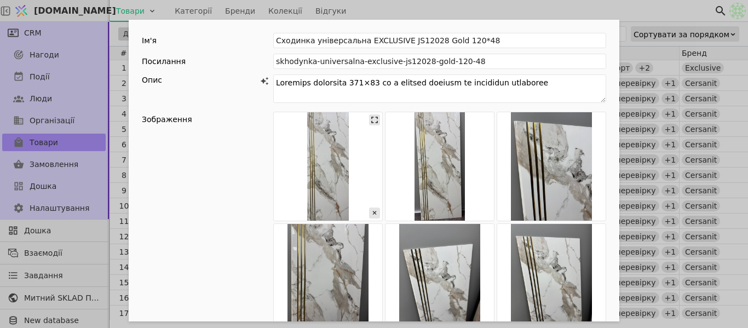
click at [325, 162] on img "Add Opportunity" at bounding box center [328, 166] width 108 height 108
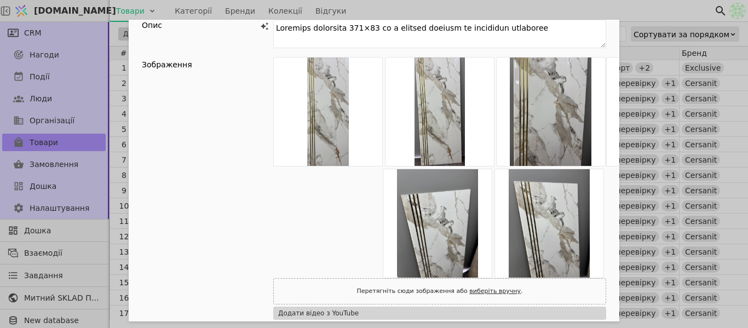
drag, startPoint x: 330, startPoint y: 209, endPoint x: 562, endPoint y: 98, distance: 257.0
click at [562, 98] on div "Add Opportunity" at bounding box center [439, 167] width 333 height 221
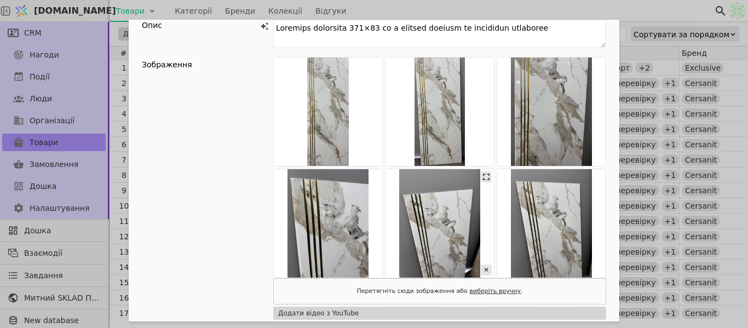
click at [483, 275] on img "Add Opportunity" at bounding box center [440, 223] width 108 height 108
click at [456, 242] on img "Add Opportunity" at bounding box center [440, 223] width 108 height 108
click at [482, 162] on icon "Add Opportunity" at bounding box center [486, 158] width 11 height 11
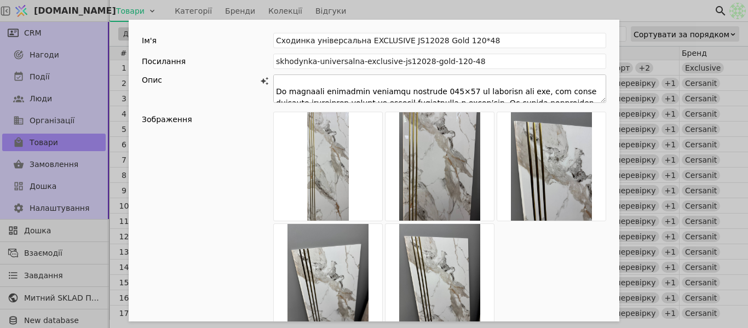
scroll to position [22, 0]
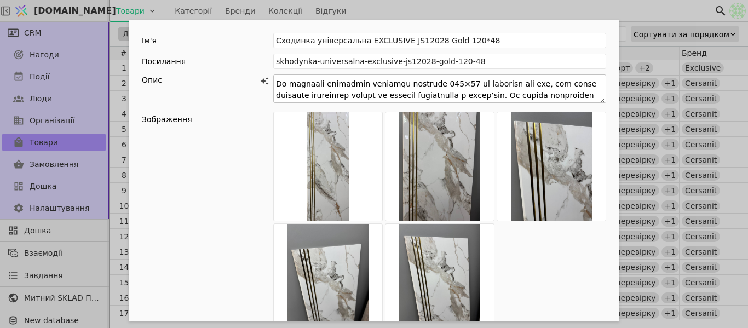
click at [356, 85] on textarea "Add Opportunity" at bounding box center [439, 89] width 333 height 28
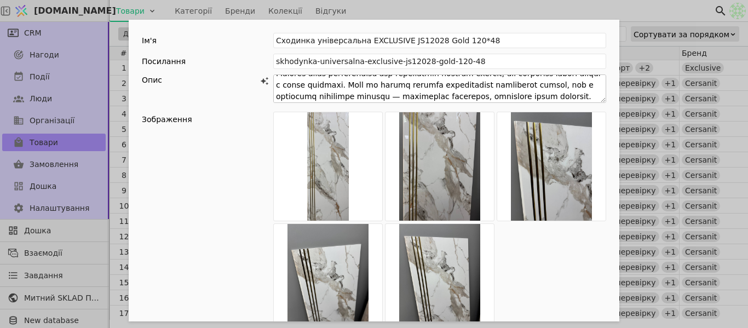
scroll to position [230, 0]
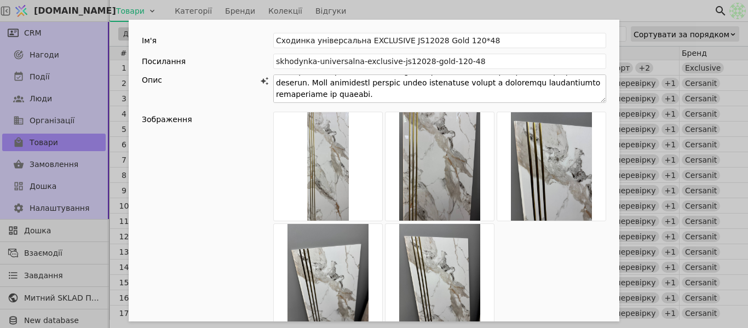
drag, startPoint x: 532, startPoint y: 99, endPoint x: 579, endPoint y: 87, distance: 47.7
click at [579, 87] on textarea "Add Opportunity" at bounding box center [439, 89] width 333 height 28
click at [584, 99] on textarea "Add Opportunity" at bounding box center [439, 89] width 333 height 28
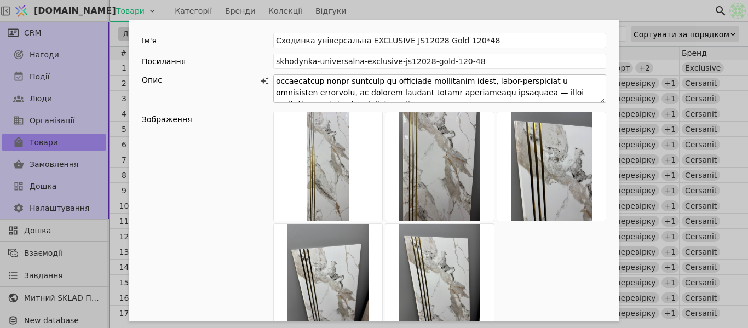
scroll to position [55, 0]
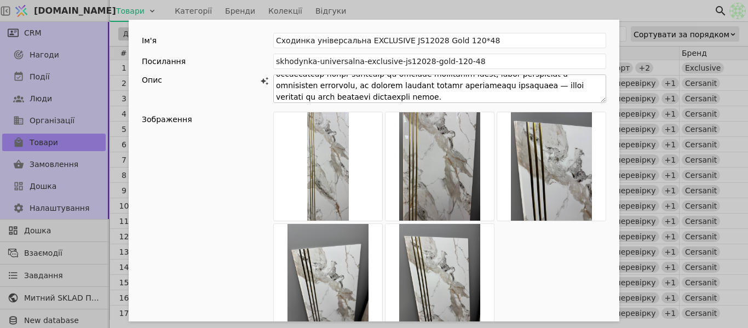
click at [494, 90] on textarea "Add Opportunity" at bounding box center [439, 89] width 333 height 28
click at [439, 95] on textarea "Add Opportunity" at bounding box center [439, 89] width 333 height 28
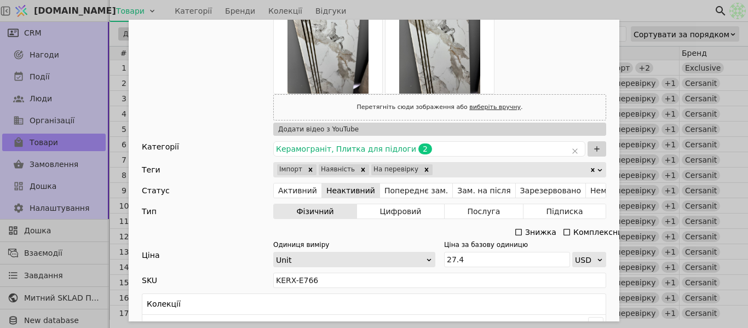
scroll to position [259, 0]
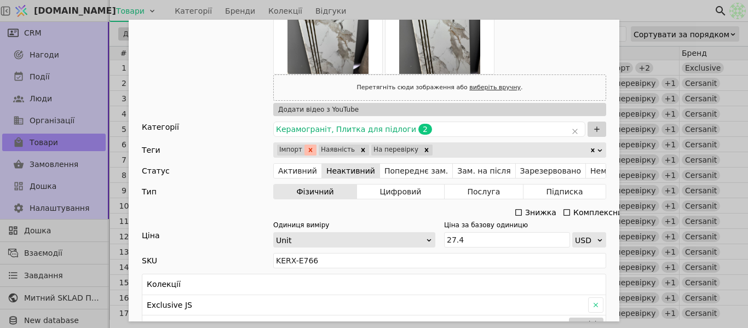
click at [309, 151] on icon "Remove Імпорт" at bounding box center [311, 150] width 4 height 4
type textarea "Сходинка керамічна 120×48 см з ефектом мармуру та латунними вставками Ця розкіш…"
click at [297, 169] on button "Активний" at bounding box center [298, 170] width 48 height 15
click at [604, 7] on div "Ім'я Сходинка універсальна EXCLUSIVE JS12028 Gold 120*48 Посилання skhodynka-un…" at bounding box center [374, 164] width 748 height 328
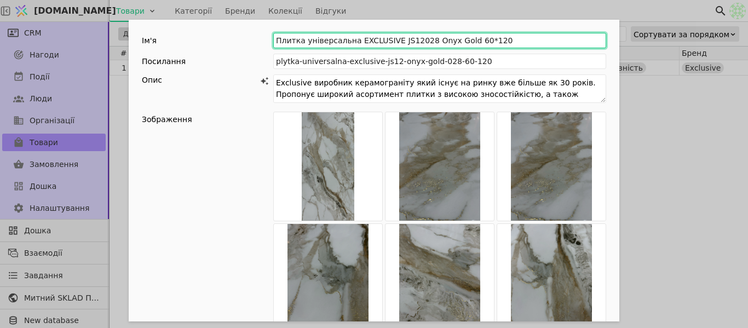
drag, startPoint x: 348, startPoint y: 39, endPoint x: 373, endPoint y: 40, distance: 25.2
click at [386, 39] on input "Плитка універсальна EXCLUSIVE JS12028 Onyx Gold 60*120" at bounding box center [439, 40] width 333 height 15
click at [392, 42] on input "Плитка універсальна EXCLUSIVE JS12028 Onyx Gold 60*120" at bounding box center [439, 40] width 333 height 15
click at [394, 41] on input "Плитка універсальна EXCLUSIVE JS12028 Onyx Gold 60*120" at bounding box center [439, 40] width 333 height 15
type input "Плитка універсальна EXCLUSIVE JS12028 Onyx Gold 60*120"
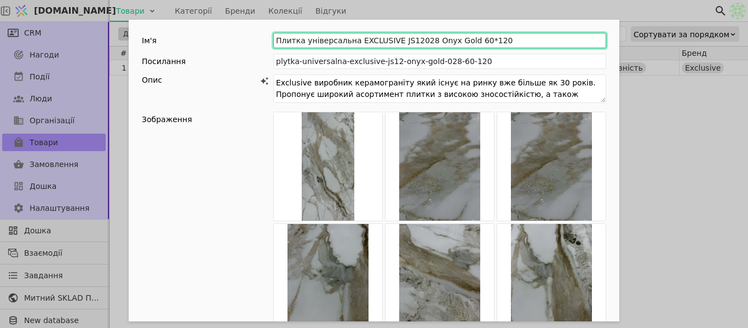
drag, startPoint x: 416, startPoint y: 39, endPoint x: 451, endPoint y: 43, distance: 35.2
click at [451, 43] on input "Плитка універсальна EXCLUSIVE JS12028 Onyx Gold 60*120" at bounding box center [439, 40] width 333 height 15
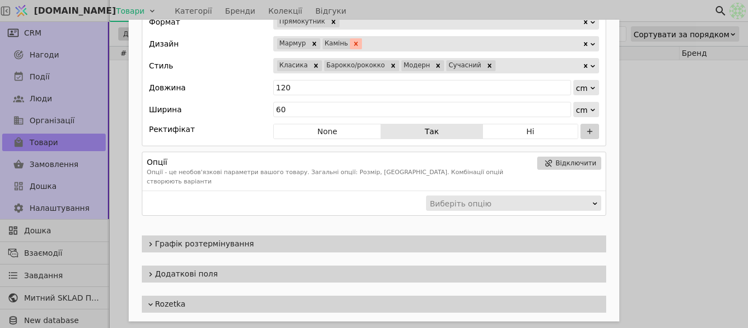
scroll to position [1196, 0]
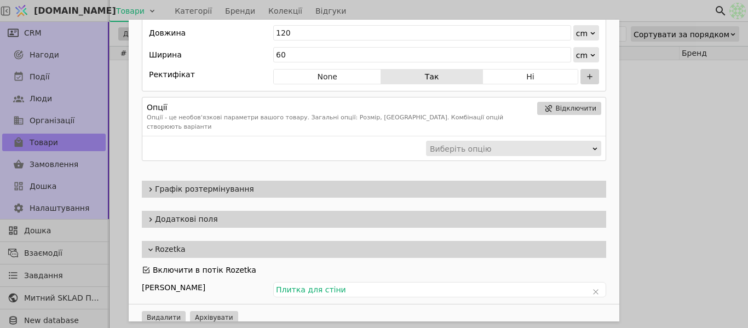
click at [188, 217] on div "Додаткові поля" at bounding box center [374, 219] width 465 height 17
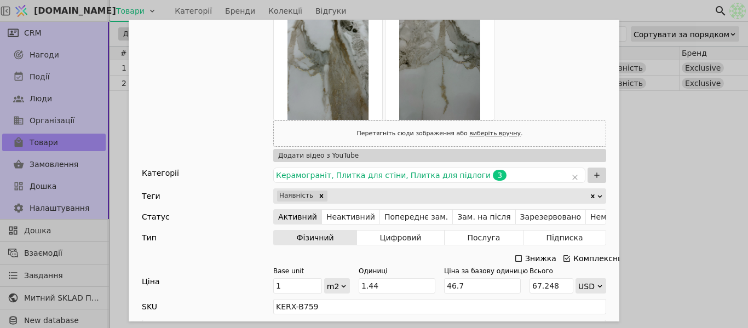
scroll to position [712, 0]
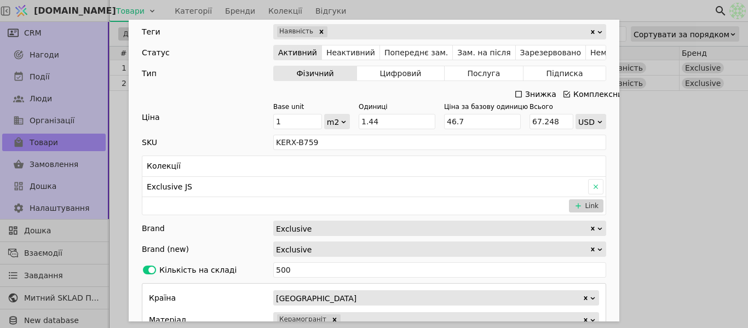
click at [676, 172] on div "Ім'я Плитка універсальна EXCLUSIVE JS12028 Onyx Gold 60*120 Посилання plytka-un…" at bounding box center [374, 164] width 748 height 328
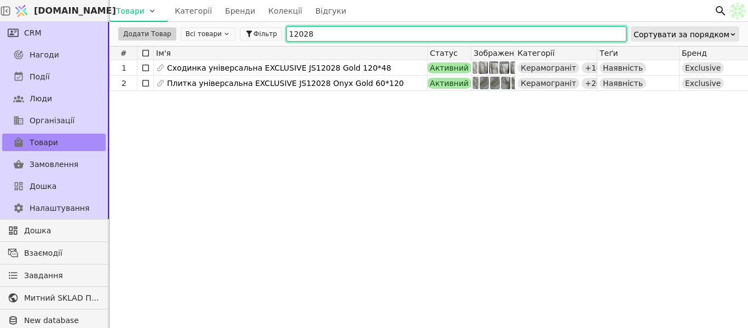
click at [364, 30] on input "12028" at bounding box center [457, 33] width 340 height 15
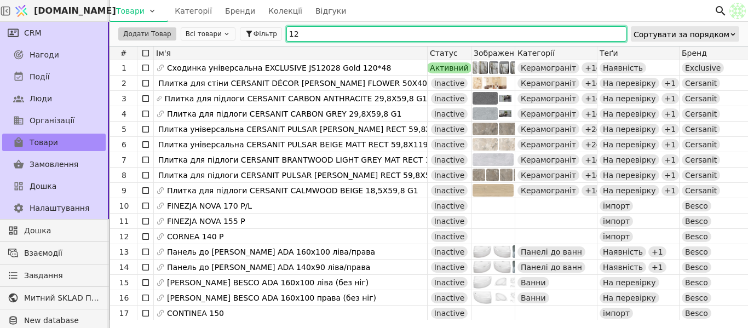
type input "1"
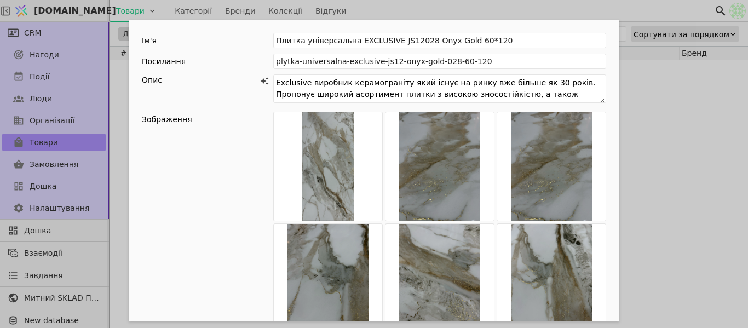
click at [480, 18] on div "Ім'я Плитка універсальна EXCLUSIVE JS12028 Onyx Gold 60*120 Посилання plytka-un…" at bounding box center [374, 164] width 748 height 328
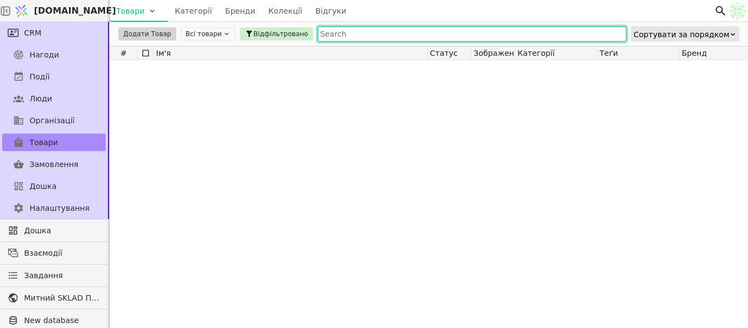
click at [423, 39] on input "text" at bounding box center [472, 33] width 309 height 15
type input "сходинка"
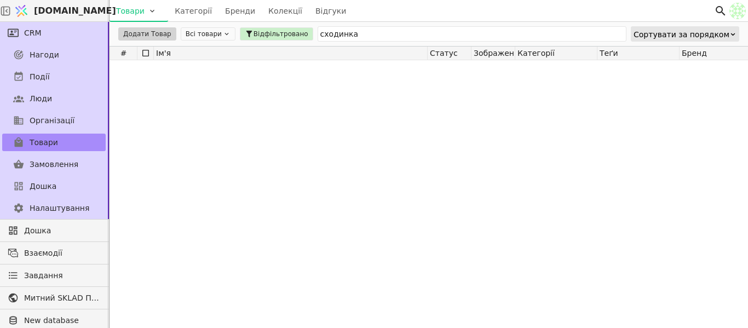
click at [381, 77] on div at bounding box center [730, 190] width 1241 height 260
click at [223, 36] on icon at bounding box center [227, 34] width 8 height 8
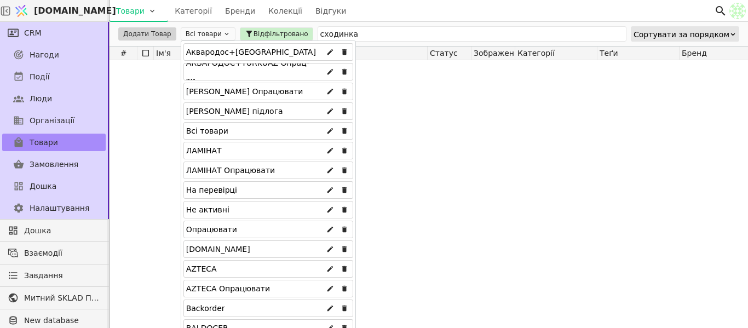
click at [236, 135] on div "Всі товари" at bounding box center [269, 131] width 170 height 18
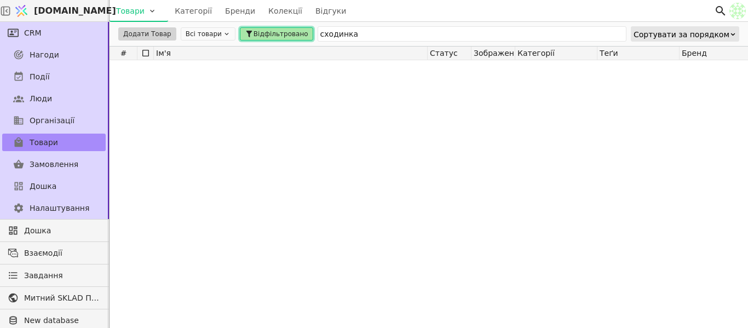
click at [279, 33] on span "Відфільтровано" at bounding box center [281, 34] width 55 height 10
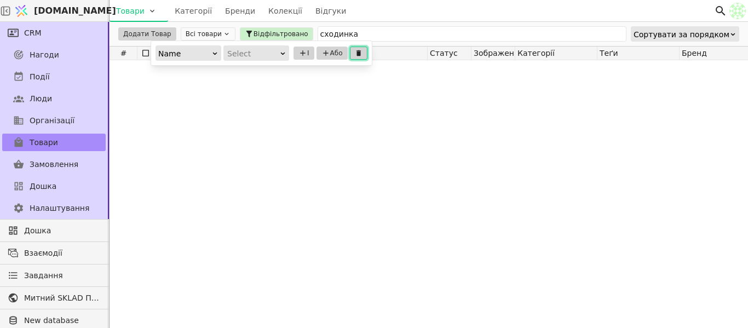
click at [352, 54] on button at bounding box center [359, 53] width 18 height 13
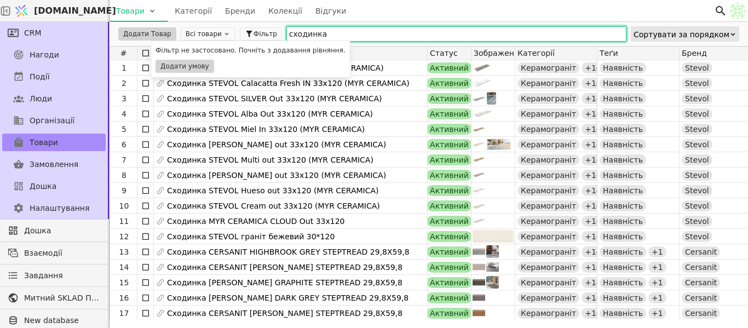
click at [341, 28] on input "сходинка" at bounding box center [457, 33] width 340 height 15
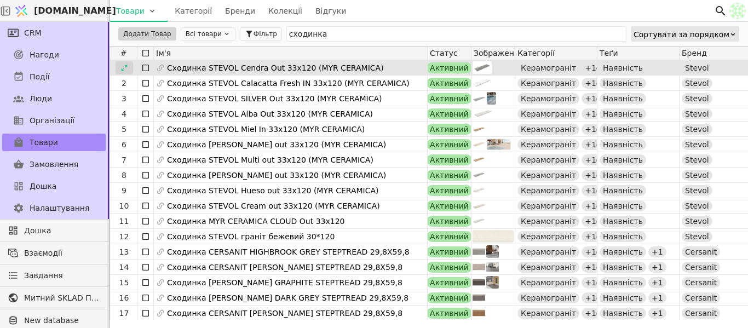
click at [125, 72] on div at bounding box center [125, 67] width 18 height 13
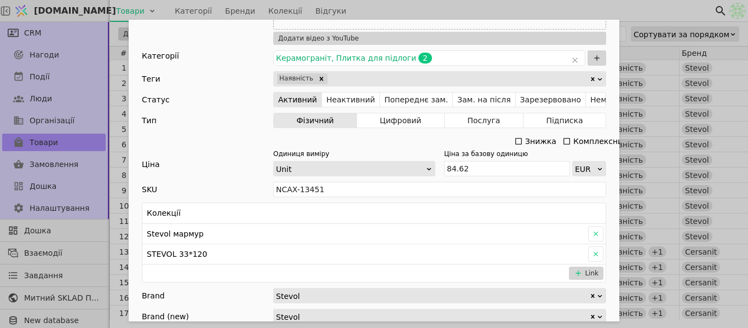
scroll to position [219, 0]
click at [382, 10] on div "Ім'я Сходинка STEVOL Cendra Out 33x120 (MYR CERAMICA) Посилання stupen-cendra-o…" at bounding box center [374, 164] width 748 height 328
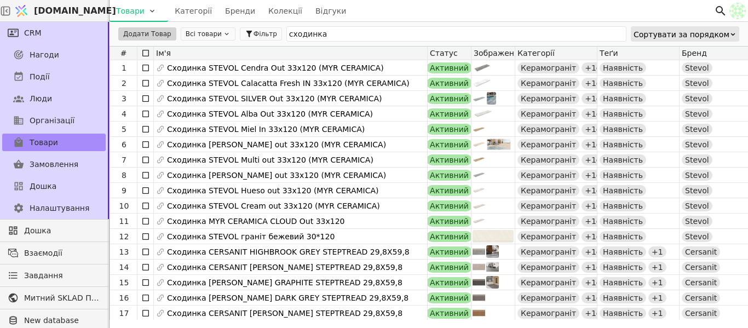
click at [382, 10] on div "Товари Категорії Бренди Колекції Відгуки" at bounding box center [412, 10] width 605 height 21
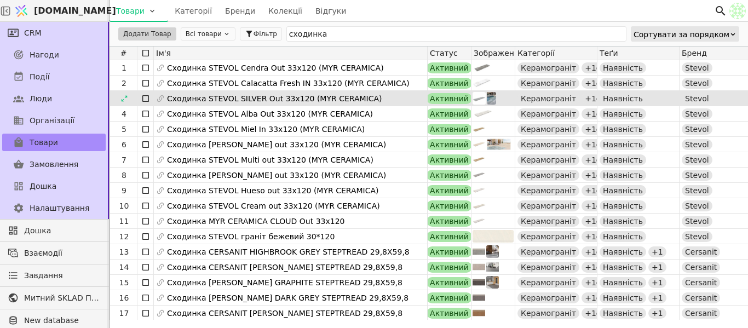
click at [255, 35] on span "Фільтр" at bounding box center [266, 34] width 24 height 10
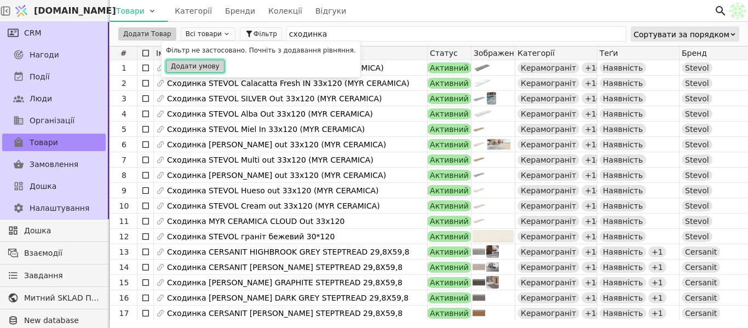
click at [198, 67] on button "Додати умову" at bounding box center [195, 66] width 59 height 13
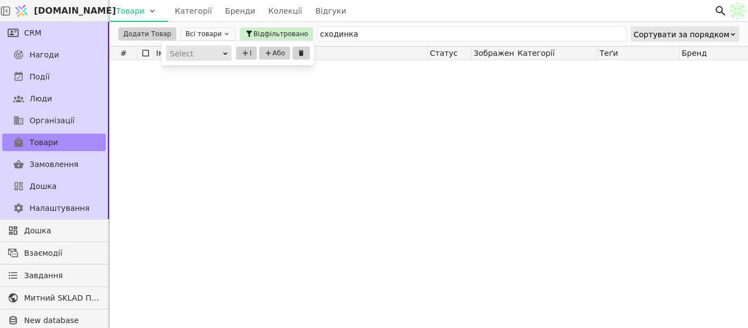
click at [212, 58] on div "Select" at bounding box center [195, 53] width 51 height 15
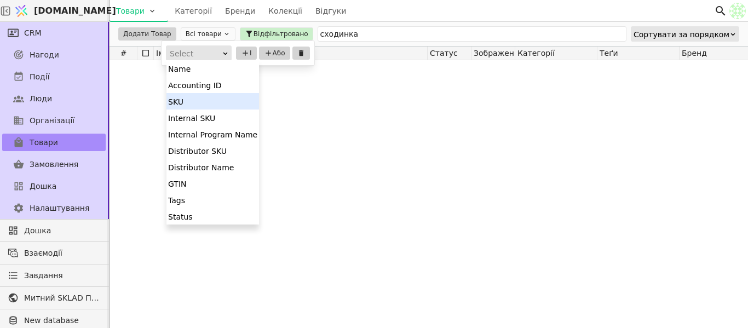
click at [217, 95] on div "SKU" at bounding box center [213, 101] width 93 height 16
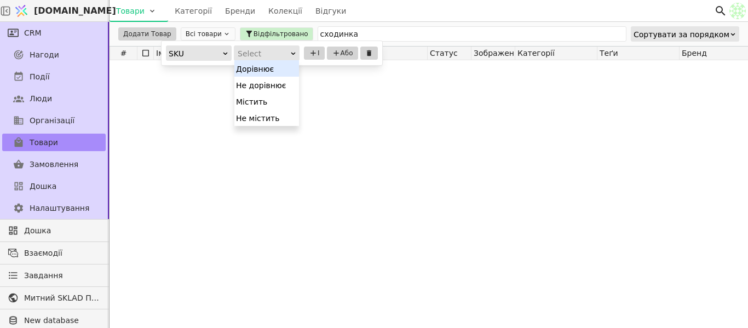
click at [255, 55] on div "Select" at bounding box center [263, 53] width 51 height 15
click at [215, 51] on div "SKU" at bounding box center [195, 53] width 53 height 15
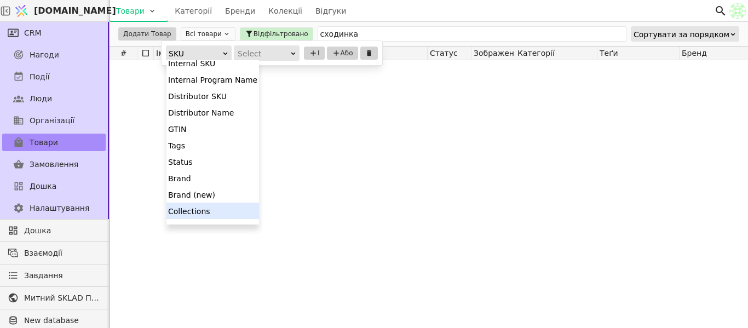
scroll to position [99, 0]
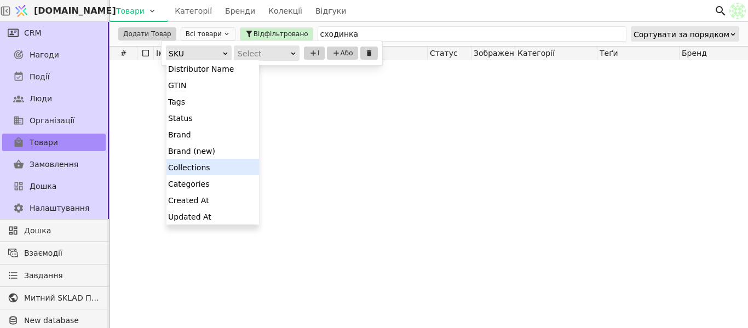
click at [204, 168] on div "Collections" at bounding box center [213, 167] width 93 height 16
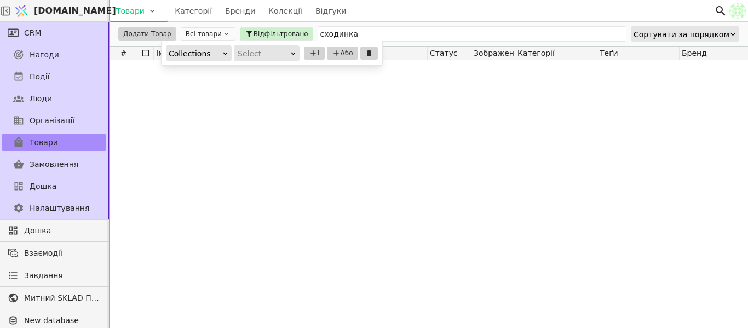
click at [264, 61] on div "Collections Select І Або" at bounding box center [272, 53] width 221 height 24
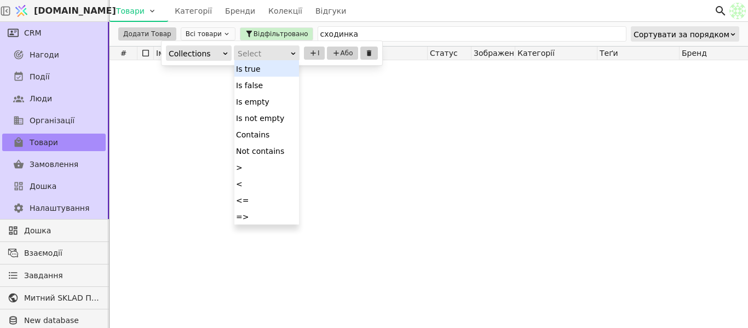
click at [264, 51] on div "Select" at bounding box center [263, 53] width 51 height 15
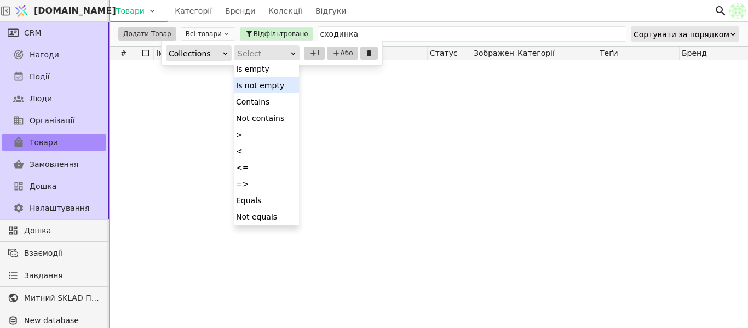
scroll to position [0, 0]
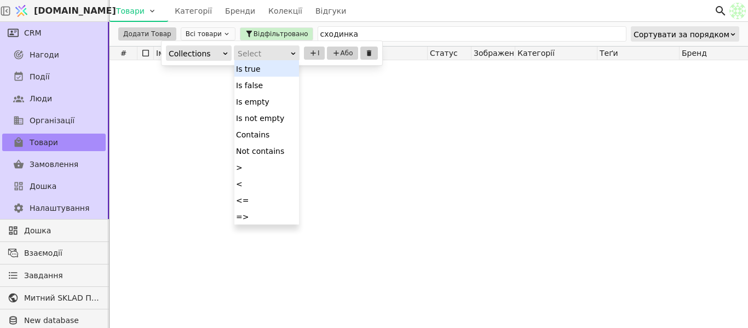
click at [202, 60] on div "Collections" at bounding box center [199, 52] width 66 height 15
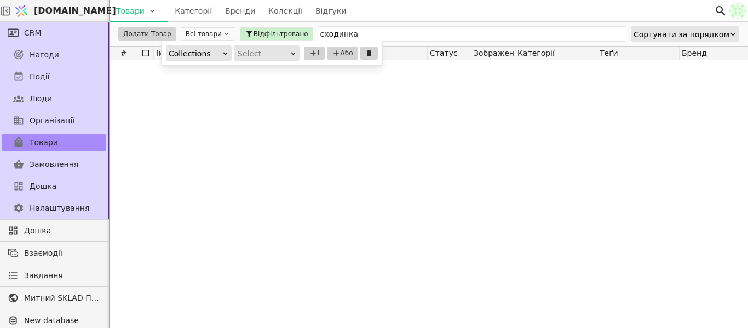
click at [207, 55] on div "Collections" at bounding box center [195, 53] width 53 height 15
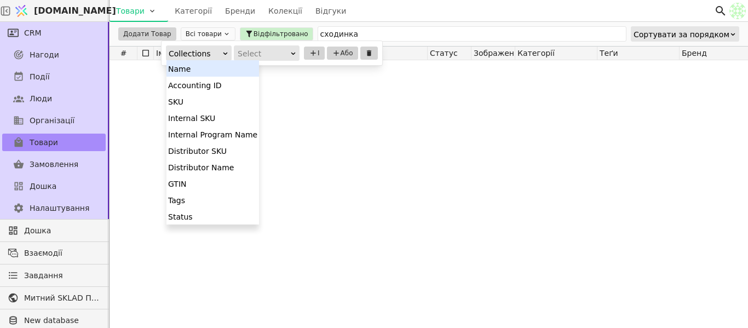
click at [224, 62] on div "Name" at bounding box center [213, 68] width 93 height 16
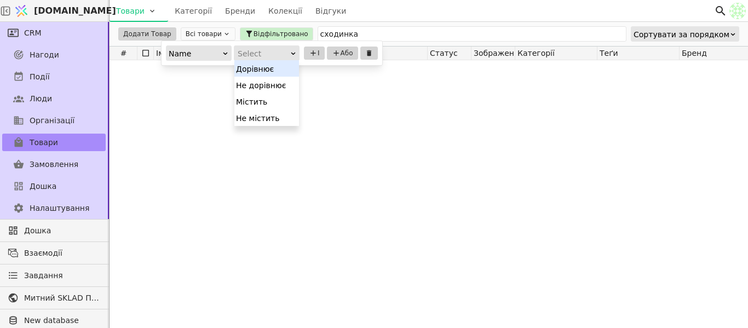
click at [246, 54] on div "Select" at bounding box center [263, 53] width 51 height 15
click at [262, 104] on div "Містить" at bounding box center [266, 101] width 65 height 16
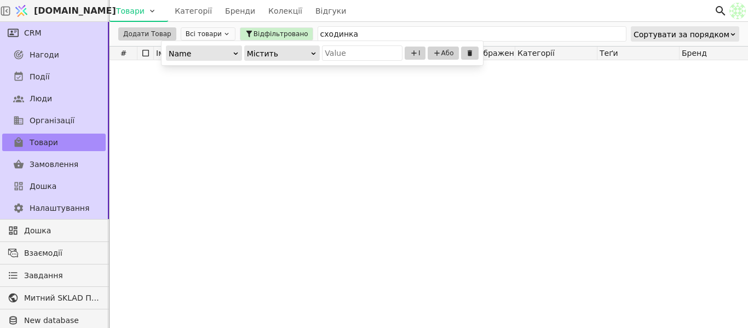
click at [330, 61] on div "Name Містить І Або" at bounding box center [323, 53] width 322 height 24
click at [332, 57] on input "text" at bounding box center [362, 52] width 81 height 15
type input "e"
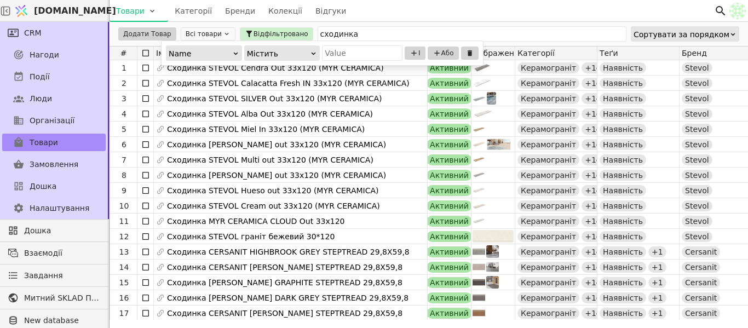
click at [232, 48] on div at bounding box center [235, 53] width 7 height 14
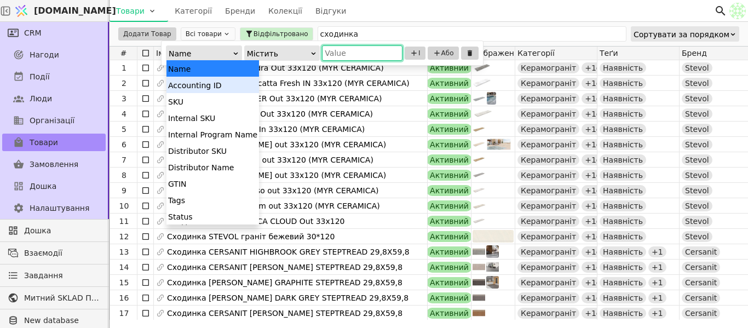
click at [365, 45] on input "text" at bounding box center [362, 52] width 81 height 15
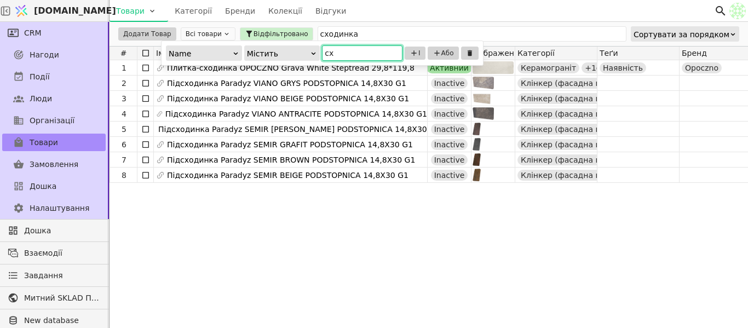
type input "с"
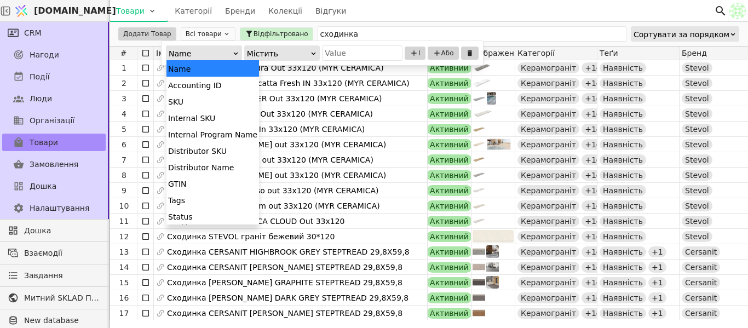
click at [232, 48] on div at bounding box center [235, 53] width 7 height 14
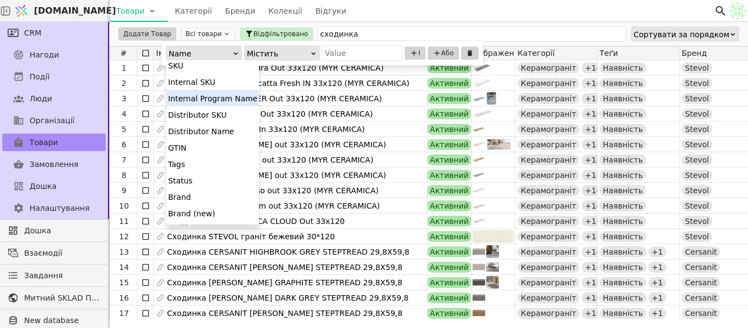
scroll to position [55, 0]
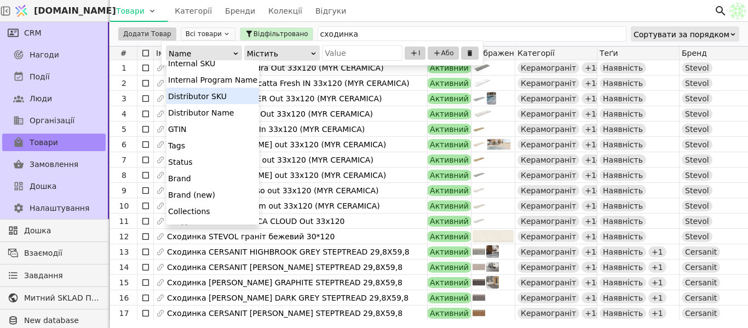
click at [225, 98] on div "Distributor SKU" at bounding box center [213, 96] width 93 height 16
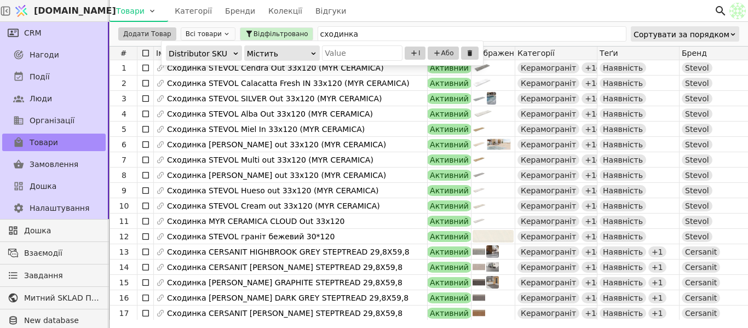
click at [304, 54] on div "Містить" at bounding box center [279, 53] width 64 height 15
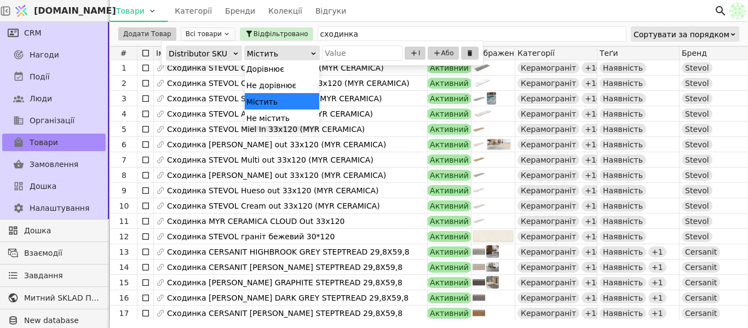
click at [295, 99] on div "Містить" at bounding box center [282, 101] width 75 height 16
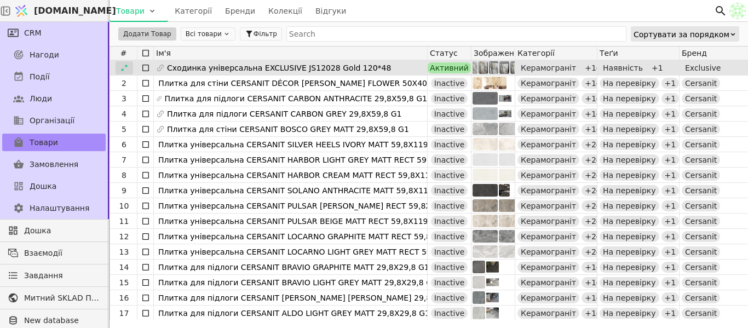
click at [128, 70] on div at bounding box center [125, 67] width 18 height 13
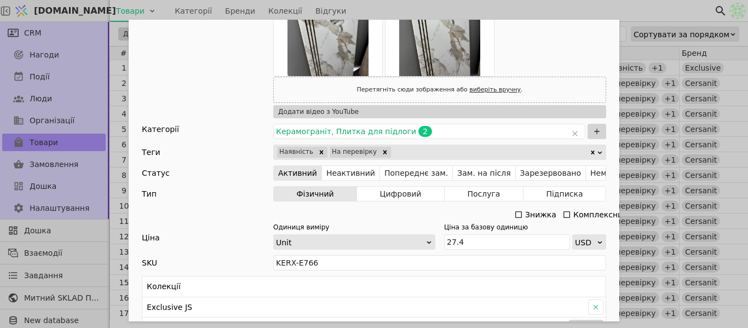
scroll to position [274, 0]
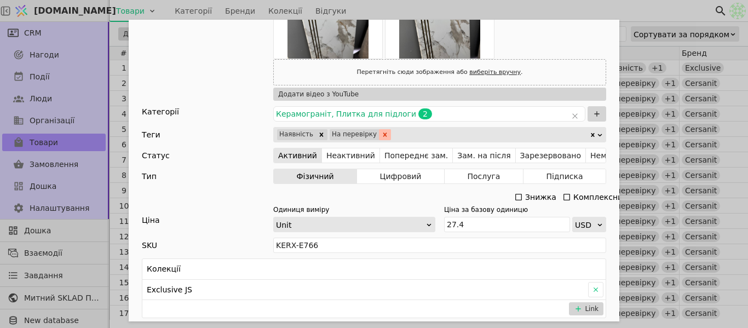
click at [381, 133] on icon "Remove На перевірку" at bounding box center [385, 135] width 8 height 8
click at [516, 7] on div "Ім'я Сходинка універсальна EXCLUSIVE JS12028 Gold 120*48 Посилання skhodynka-un…" at bounding box center [374, 164] width 748 height 328
click at [516, 7] on div "Товари Категорії Бренди Колекції Відгуки" at bounding box center [412, 10] width 605 height 21
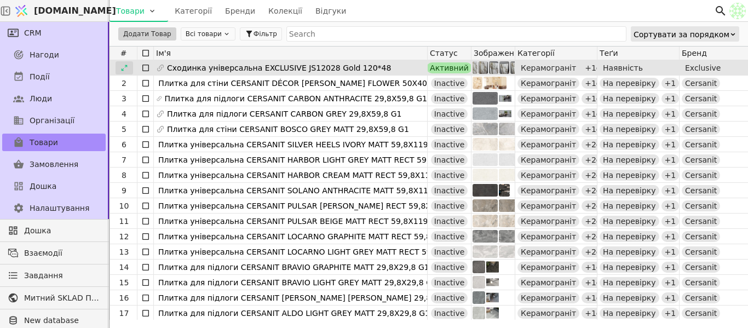
click at [126, 69] on icon at bounding box center [125, 68] width 8 height 8
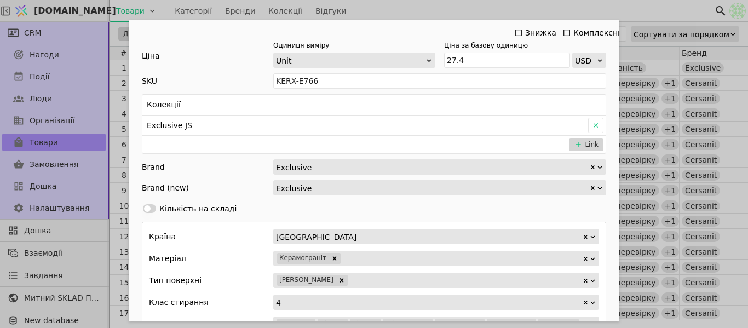
scroll to position [383, 0]
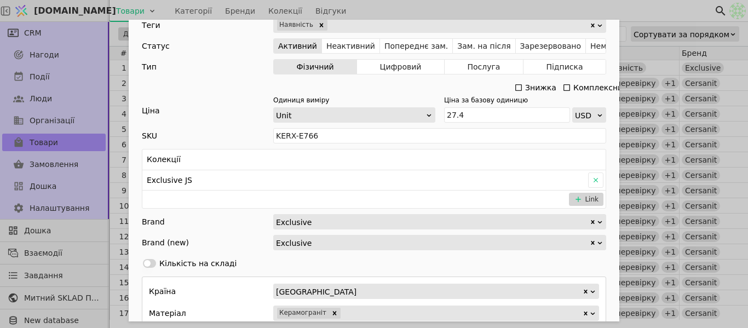
click at [563, 89] on icon "Add Opportunity" at bounding box center [567, 87] width 9 height 9
click at [307, 124] on div "Ім'я Сходинка універсальна EXCLUSIVE JS12028 Gold 120*48 Посилання skhodynka-un…" at bounding box center [374, 144] width 491 height 1016
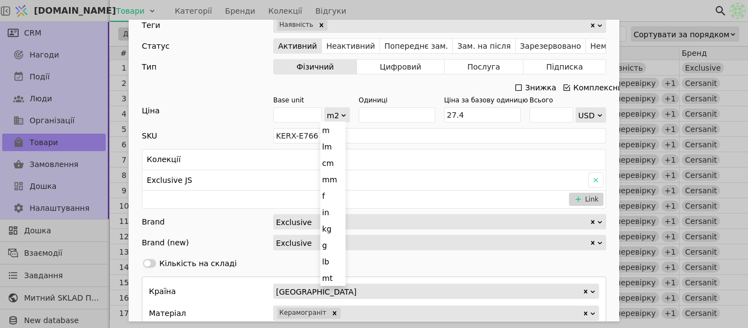
click at [330, 118] on div "m2" at bounding box center [333, 115] width 13 height 15
click at [307, 112] on input "Add Opportunity" at bounding box center [297, 114] width 49 height 15
type input "1"
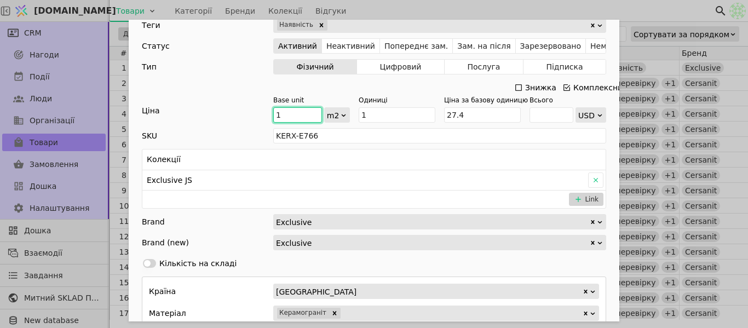
type input "27.4"
type input "1"
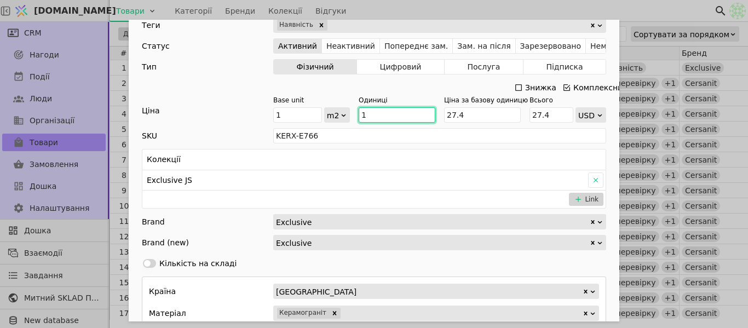
click at [381, 115] on input "1" at bounding box center [397, 114] width 77 height 15
click at [340, 116] on icon "Add Opportunity" at bounding box center [343, 115] width 7 height 7
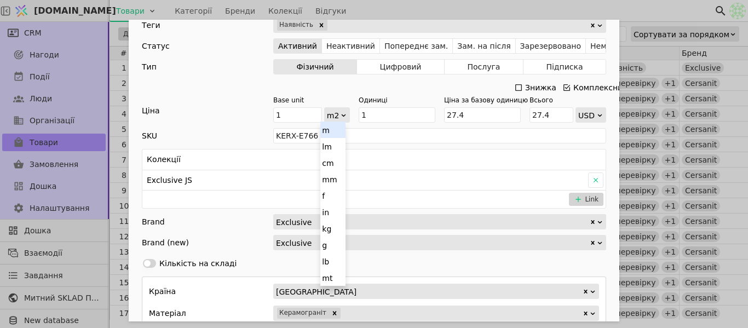
click at [341, 112] on icon "Add Opportunity" at bounding box center [343, 115] width 7 height 7
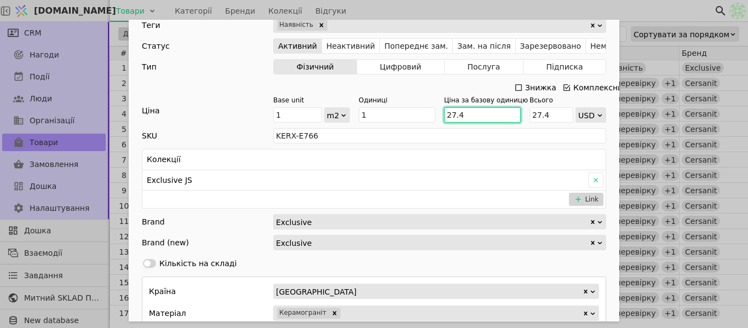
click at [474, 122] on input "27.4" at bounding box center [482, 114] width 77 height 15
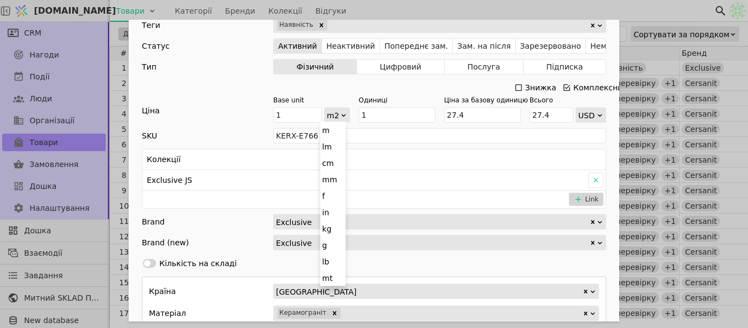
click at [340, 115] on icon "Add Opportunity" at bounding box center [343, 115] width 7 height 7
click at [581, 88] on div "Комплексний" at bounding box center [601, 87] width 54 height 15
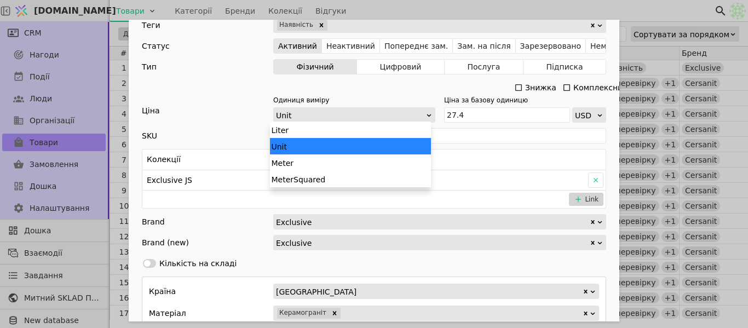
click at [426, 117] on icon "Add Opportunity" at bounding box center [429, 115] width 7 height 7
click at [414, 142] on div "Unit" at bounding box center [350, 146] width 161 height 16
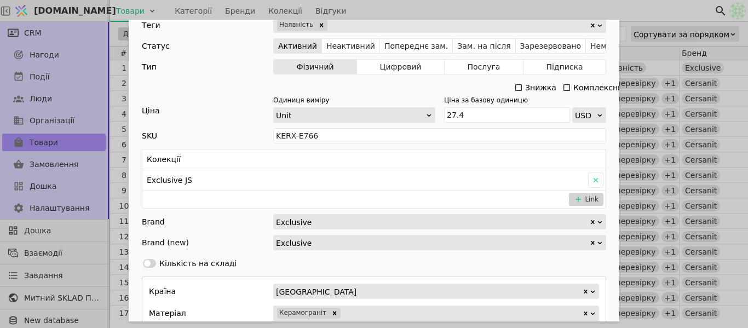
click at [234, 116] on div "Ціна" at bounding box center [207, 114] width 131 height 18
click at [569, 6] on div "Ім'я Сходинка універсальна EXCLUSIVE JS12028 Gold 120*48 Посилання skhodynka-un…" at bounding box center [374, 164] width 748 height 328
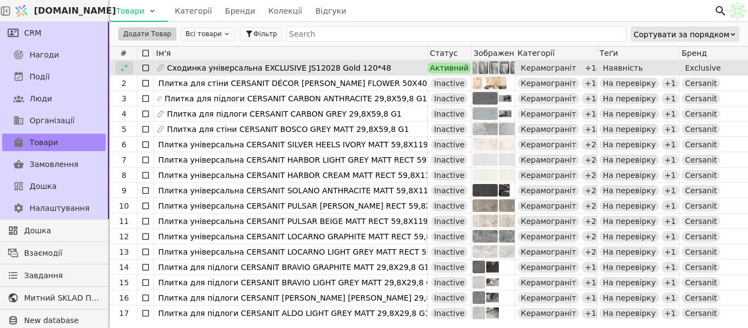
click at [127, 64] on icon at bounding box center [125, 68] width 8 height 8
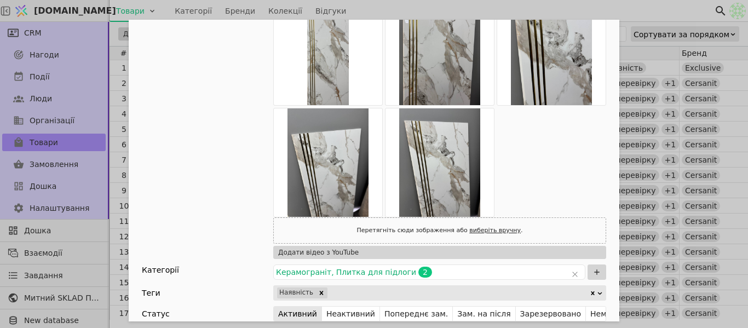
scroll to position [94, 0]
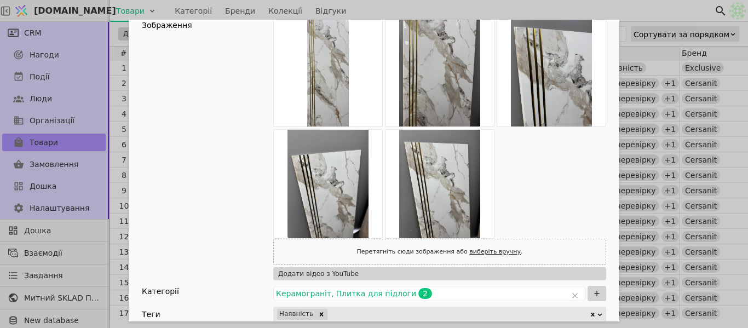
click at [401, 16] on div "Ім'я Сходинка універсальна EXCLUSIVE JS12028 Gold 120*48 Посилання skhodynka-un…" at bounding box center [374, 164] width 748 height 328
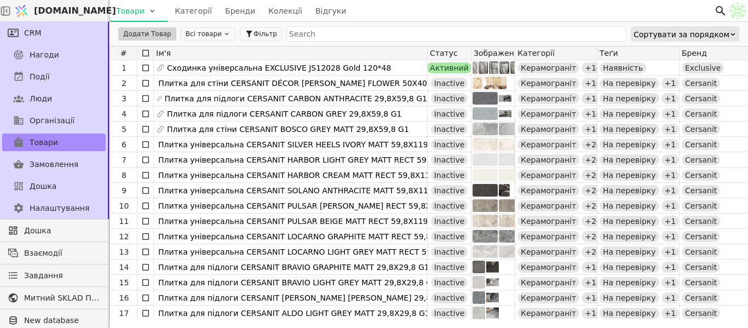
click at [402, 9] on div "Товари Категорії Бренди Колекції Відгуки" at bounding box center [412, 10] width 605 height 21
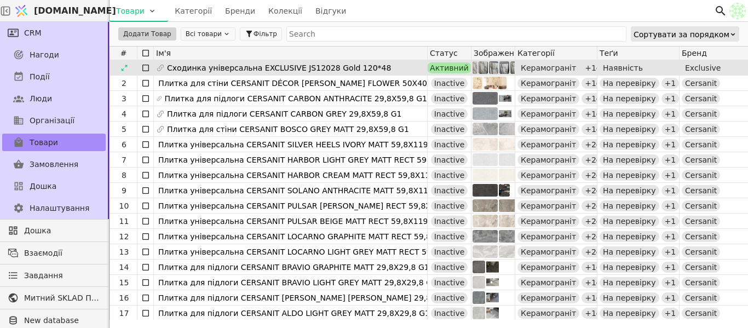
click at [161, 67] on icon at bounding box center [160, 68] width 9 height 9
click at [128, 67] on div at bounding box center [125, 67] width 18 height 13
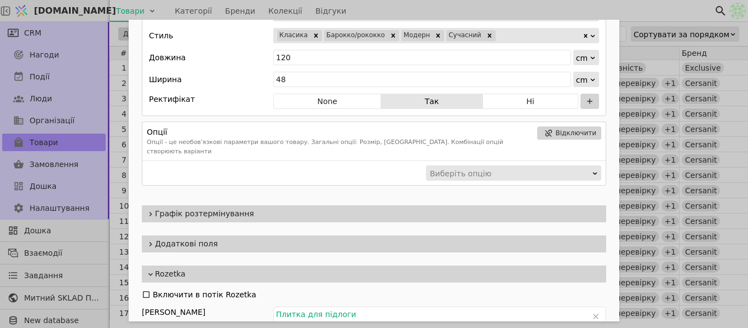
scroll to position [861, 0]
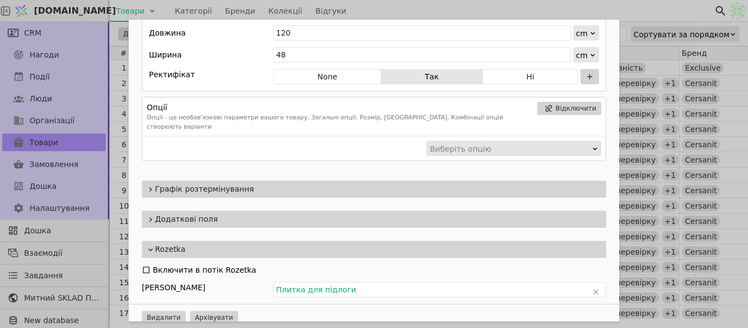
click at [245, 214] on span "Додаткові поля" at bounding box center [378, 220] width 447 height 12
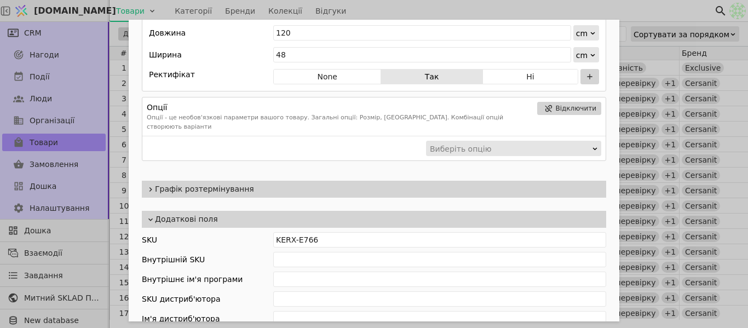
scroll to position [971, 0]
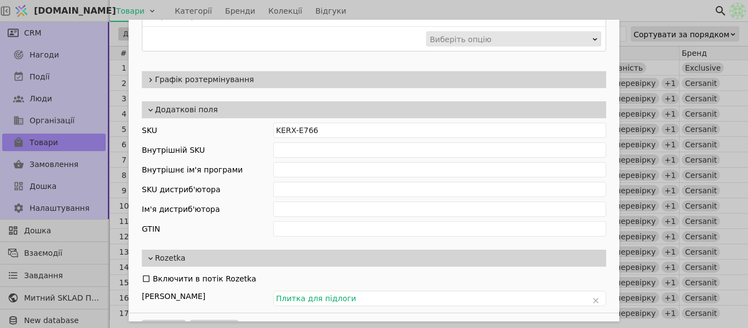
click at [515, 14] on div "Ім'я Сходинка універсальна EXCLUSIVE JS12028 Gold 120*48 Посилання skhodynka-un…" at bounding box center [374, 164] width 748 height 328
